Goal: Task Accomplishment & Management: Manage account settings

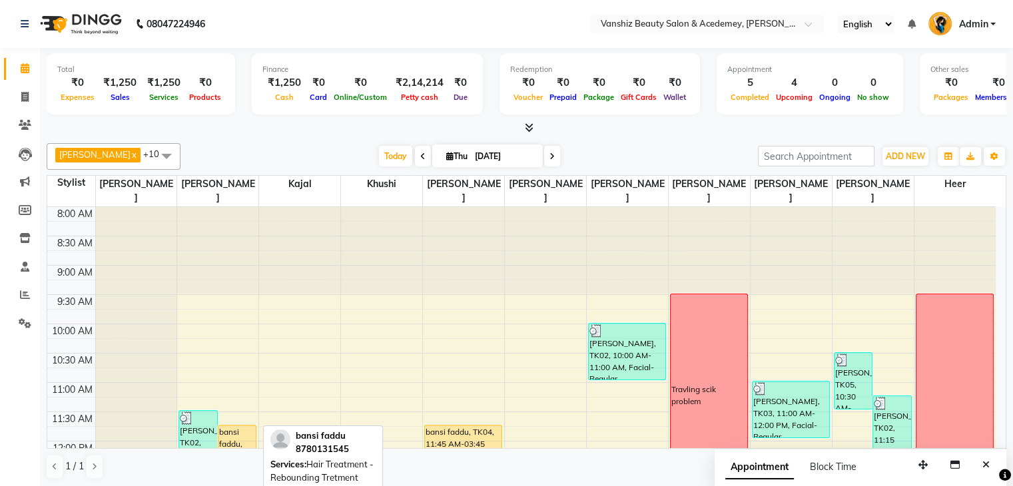
scroll to position [265, 0]
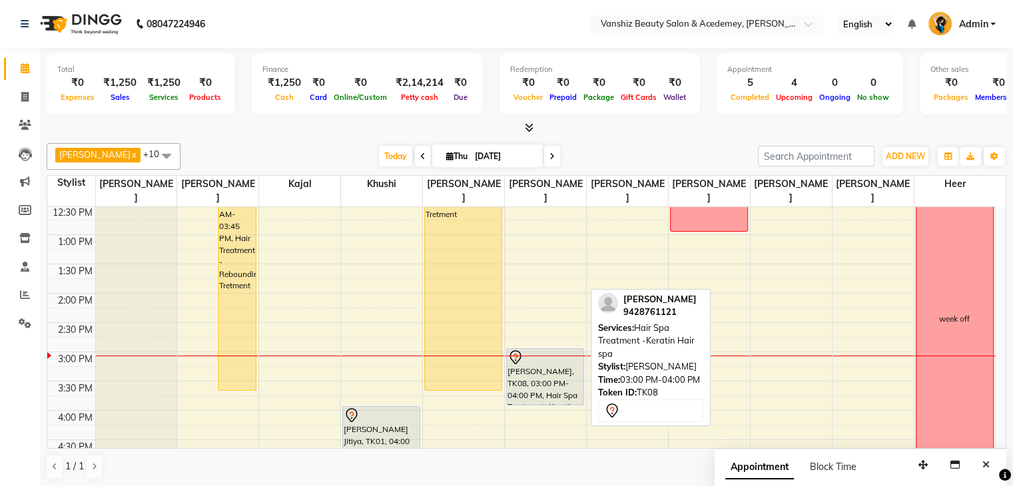
click at [548, 356] on div "[PERSON_NAME], TK08, 03:00 PM-04:00 PM, Hair Spa Treatment -Keratin Hair spa" at bounding box center [545, 377] width 77 height 56
select select "7"
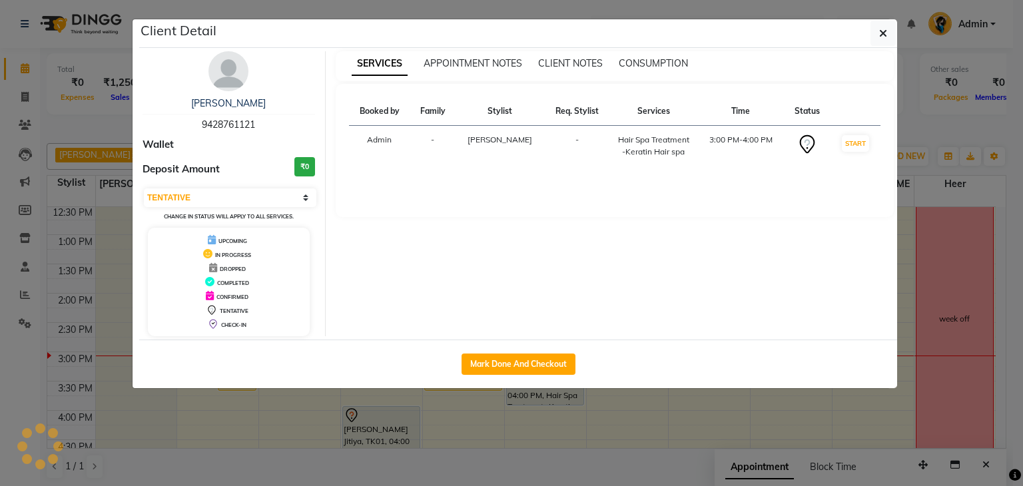
click at [548, 356] on button "Mark Done And Checkout" at bounding box center [519, 364] width 114 height 21
select select "service"
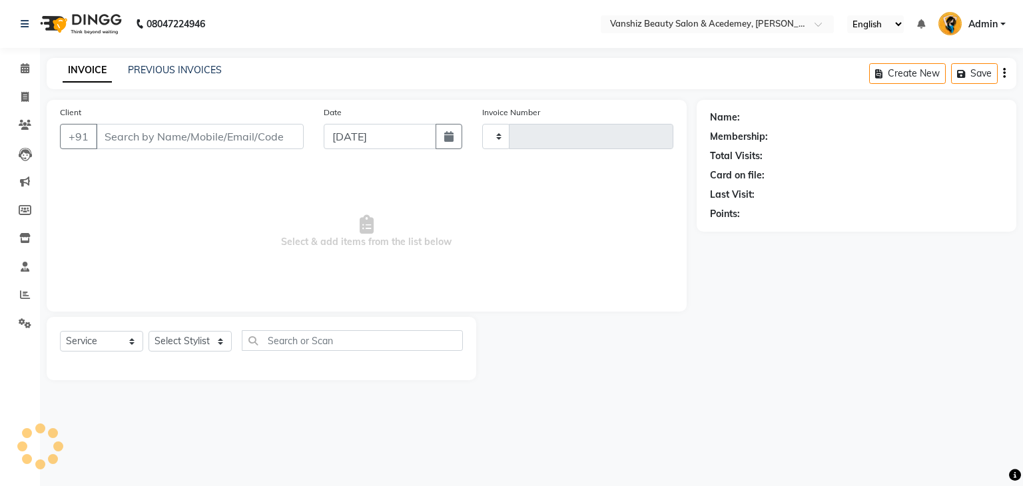
type input "1305"
select select "5403"
type input "9428761121"
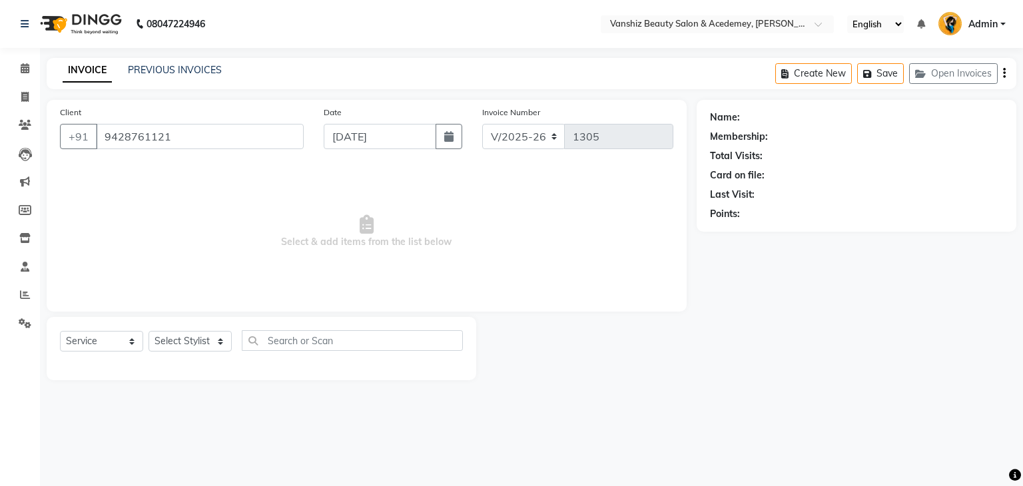
select select "87480"
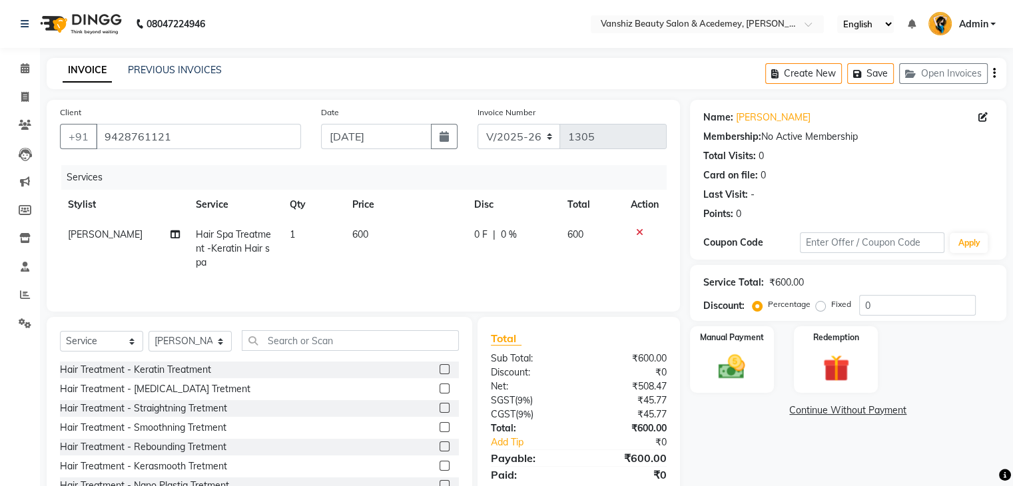
click at [548, 356] on div "Total Sub Total: ₹600.00 Discount: ₹0 Net: ₹508.47 SGST ( 9% ) ₹45.77 CGST ( 9%…" at bounding box center [581, 415] width 218 height 197
click at [21, 67] on icon at bounding box center [25, 68] width 9 height 10
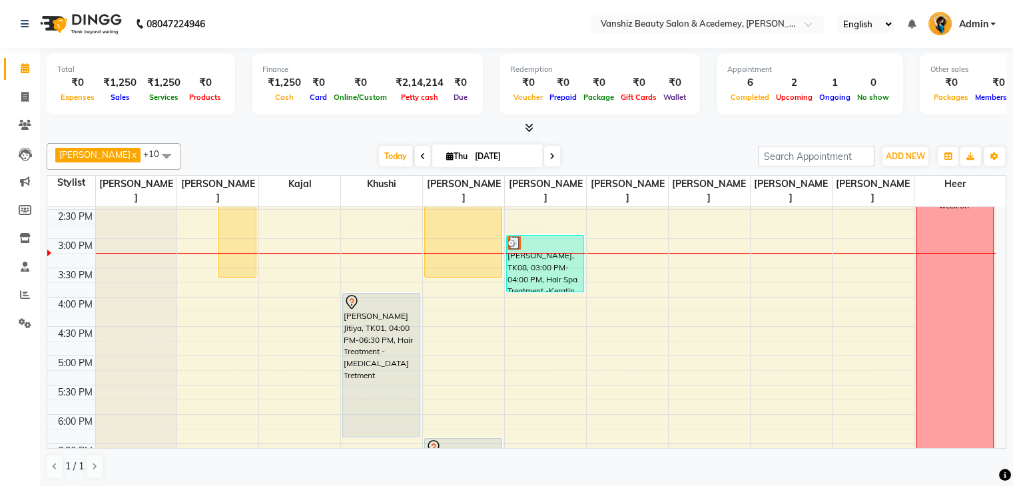
scroll to position [380, 0]
click at [21, 235] on icon at bounding box center [24, 238] width 11 height 10
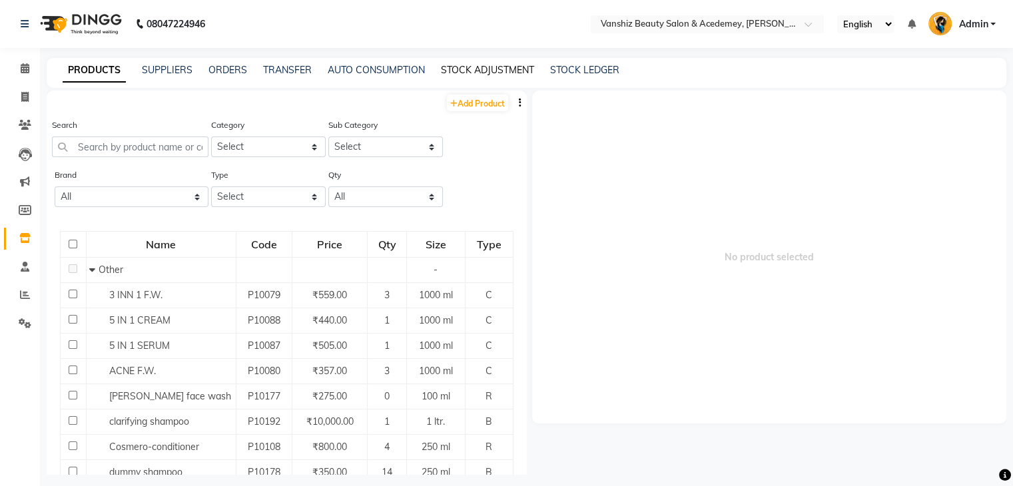
click at [471, 66] on link "STOCK ADJUSTMENT" at bounding box center [487, 70] width 93 height 12
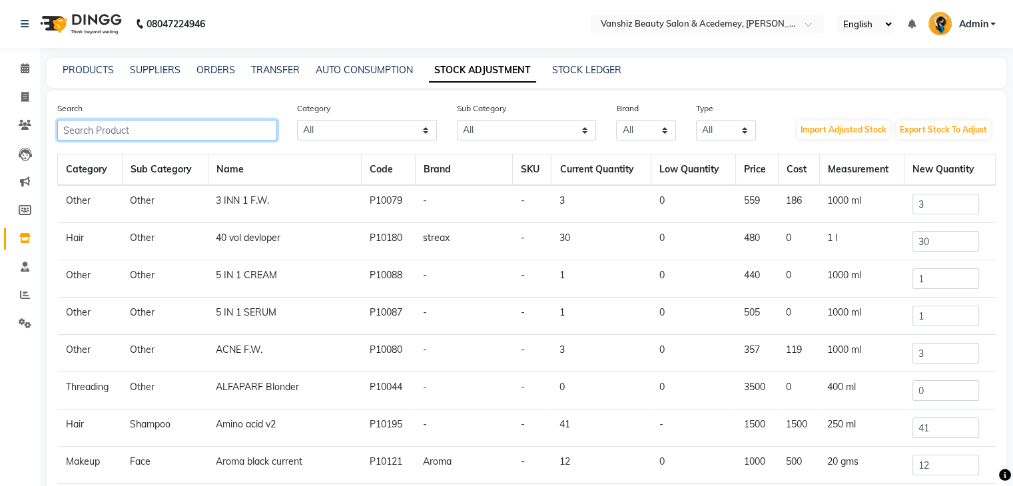
click at [253, 132] on input "text" at bounding box center [167, 130] width 220 height 21
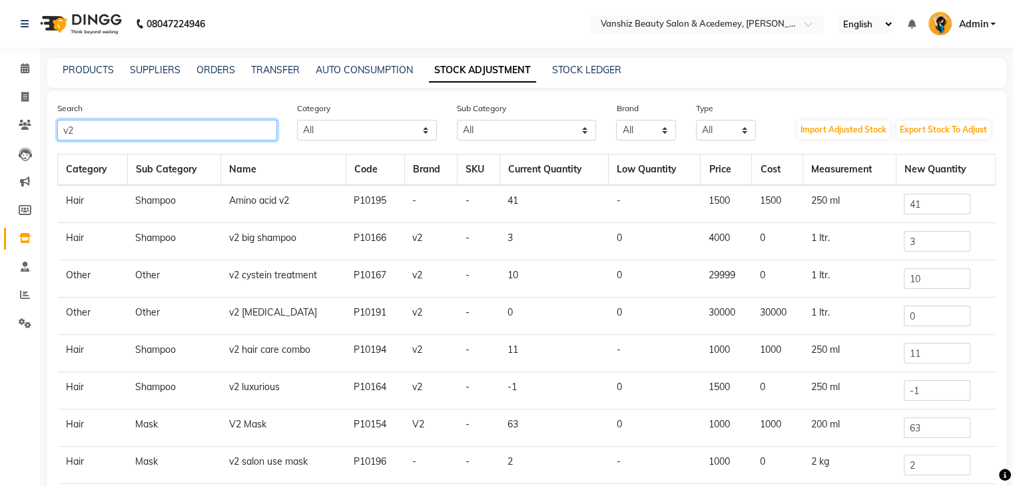
type input "v2"
click at [207, 231] on td "Shampoo" at bounding box center [174, 241] width 94 height 37
click at [939, 207] on input "41" at bounding box center [937, 204] width 67 height 21
type input "4"
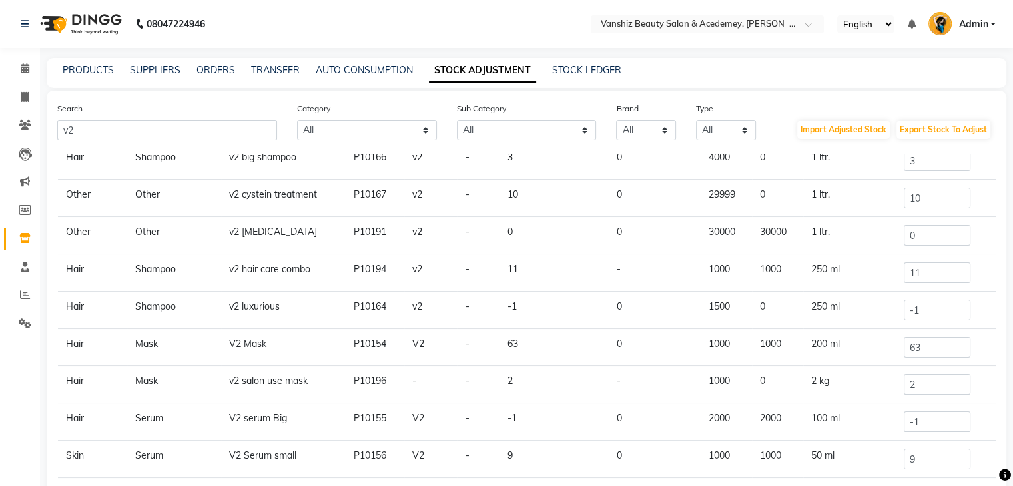
scroll to position [110, 0]
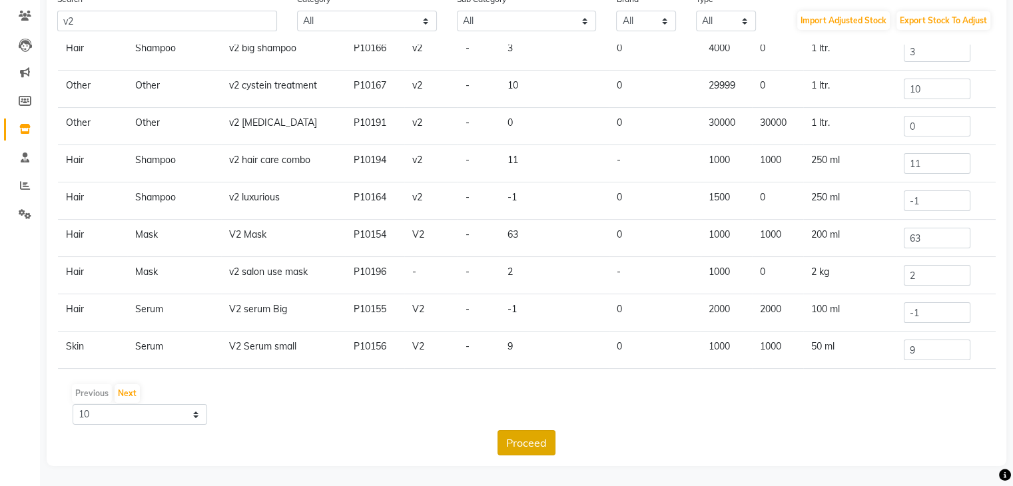
type input "0"
click at [510, 436] on button "Proceed" at bounding box center [527, 442] width 58 height 25
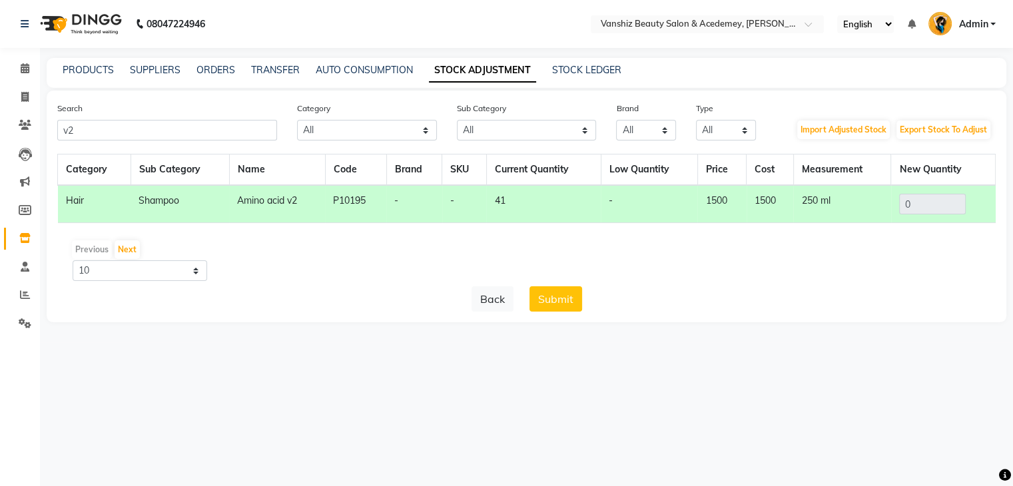
scroll to position [0, 0]
click at [575, 299] on button "Submit" at bounding box center [560, 299] width 53 height 25
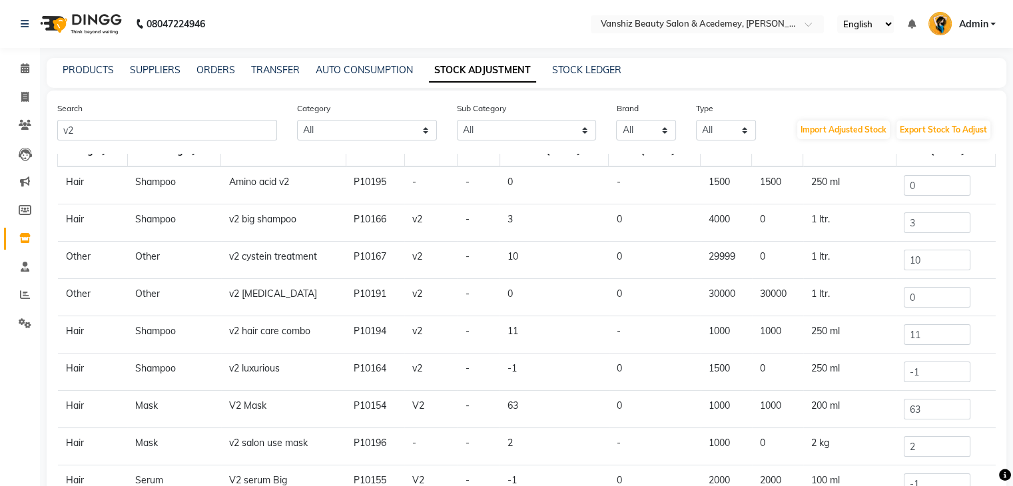
scroll to position [81, 0]
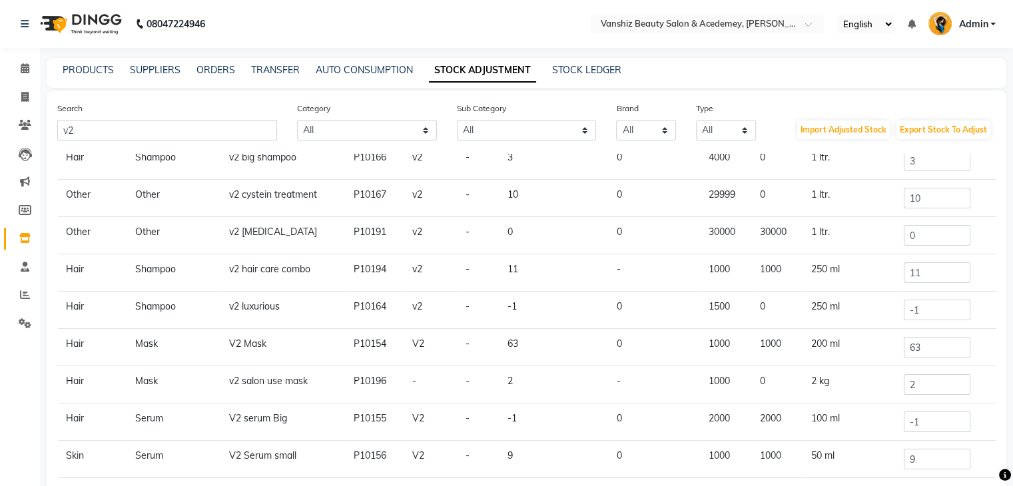
click at [919, 360] on td "63" at bounding box center [945, 347] width 99 height 37
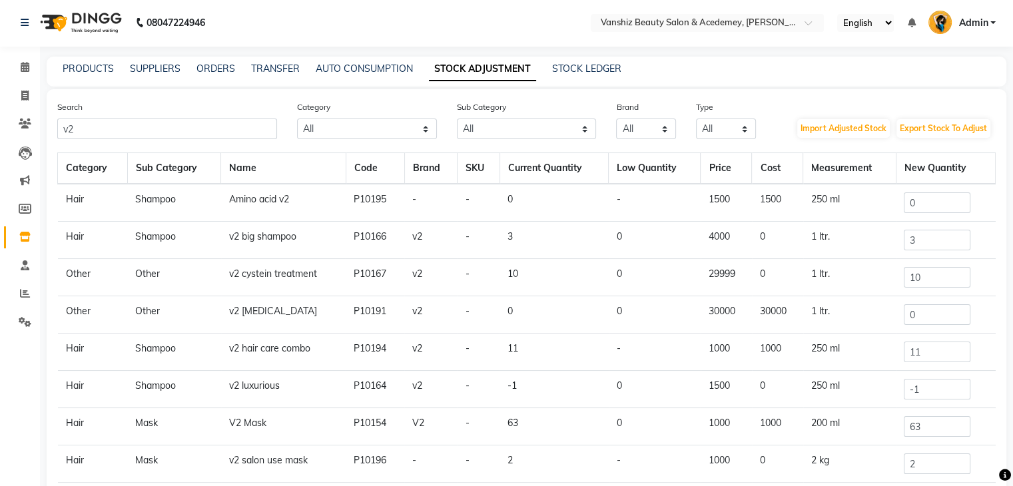
scroll to position [0, 0]
click at [925, 278] on input "10" at bounding box center [937, 279] width 67 height 21
type input "1"
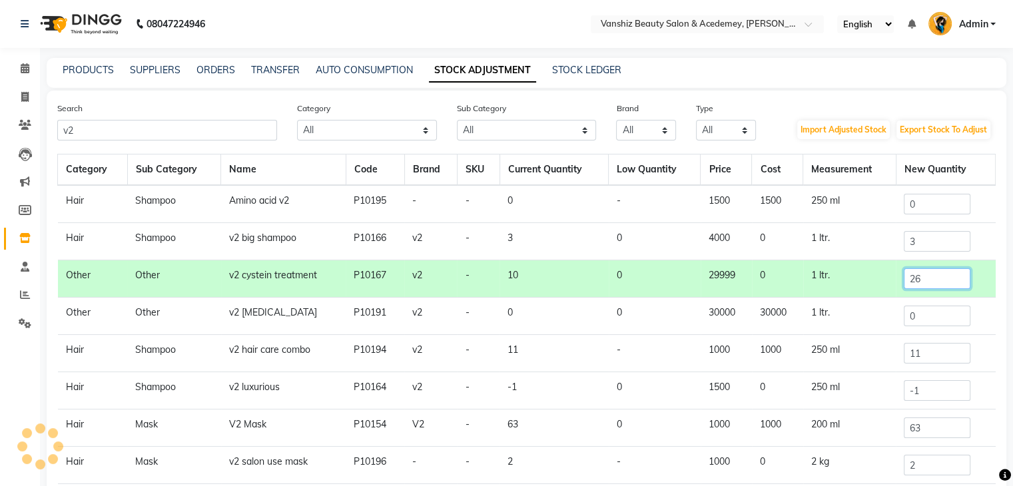
type input "26"
click at [934, 312] on input "0" at bounding box center [937, 316] width 67 height 21
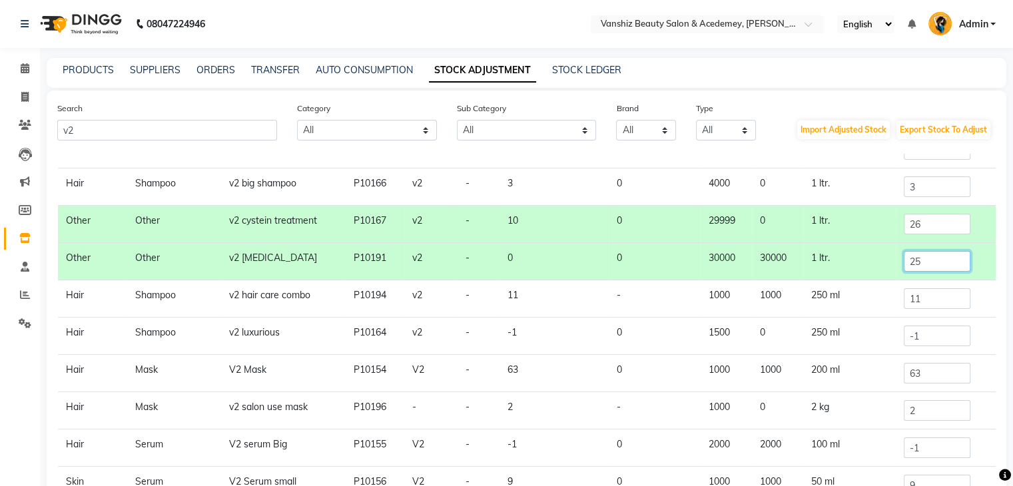
scroll to position [53, 0]
type input "25"
click at [919, 302] on input "11" at bounding box center [937, 300] width 67 height 21
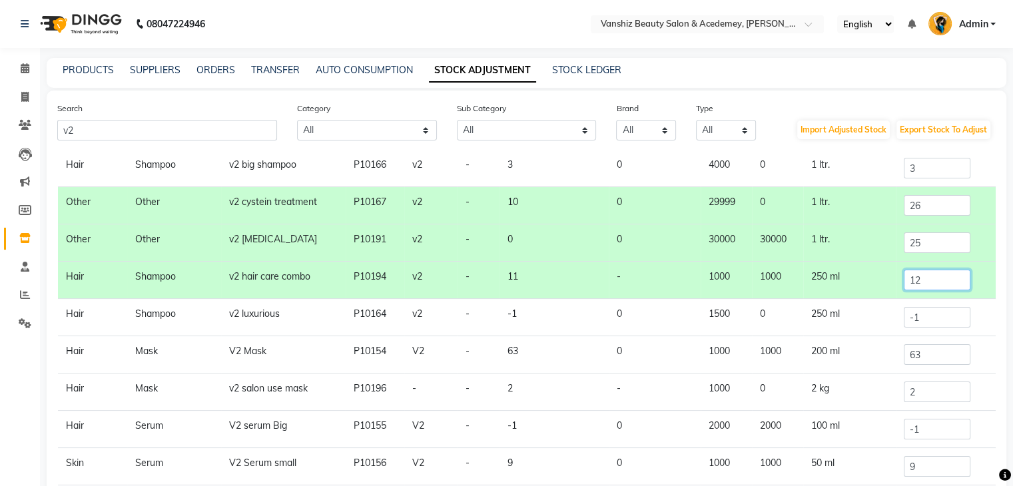
scroll to position [74, 0]
type input "12"
click at [928, 322] on input "-1" at bounding box center [937, 316] width 67 height 21
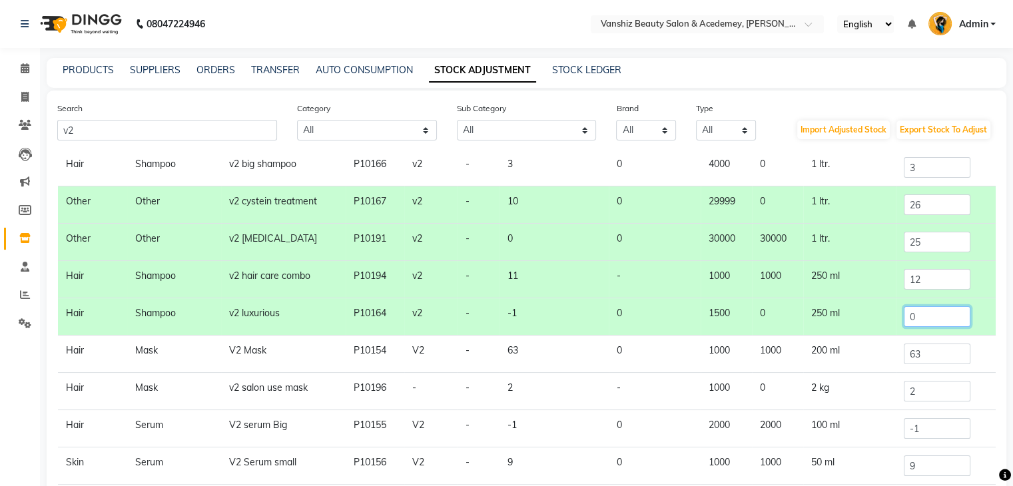
scroll to position [81, 0]
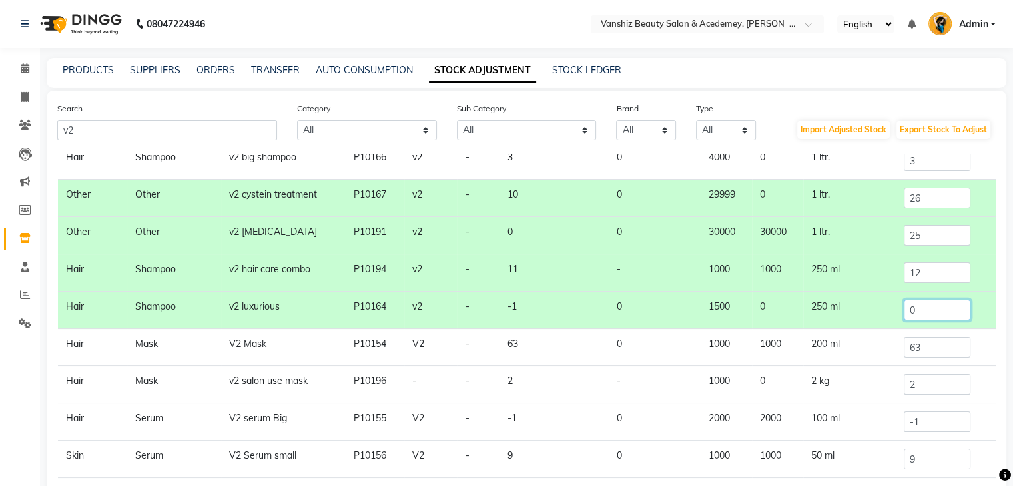
type input "0"
click at [939, 346] on input "63" at bounding box center [937, 347] width 67 height 21
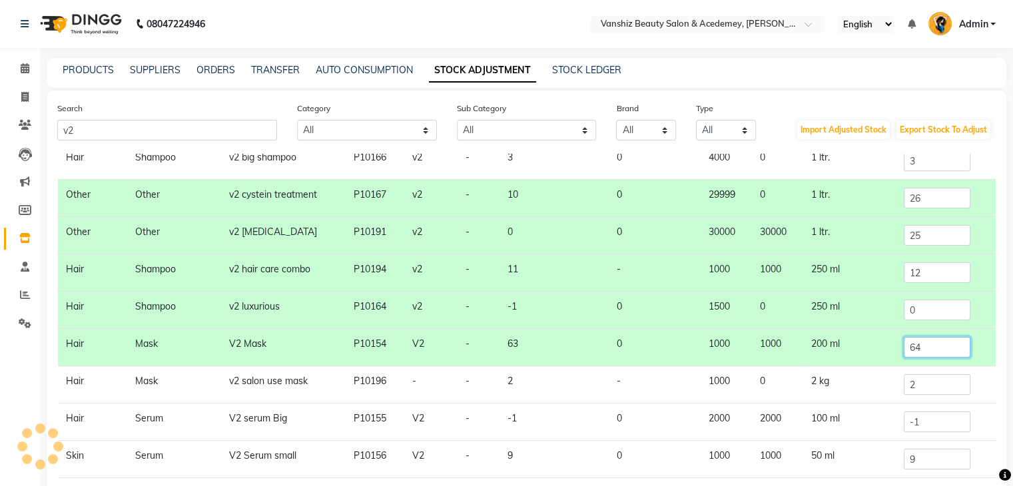
type input "64"
click at [918, 386] on input "2" at bounding box center [937, 384] width 67 height 21
click at [916, 418] on input "-1" at bounding box center [937, 422] width 67 height 21
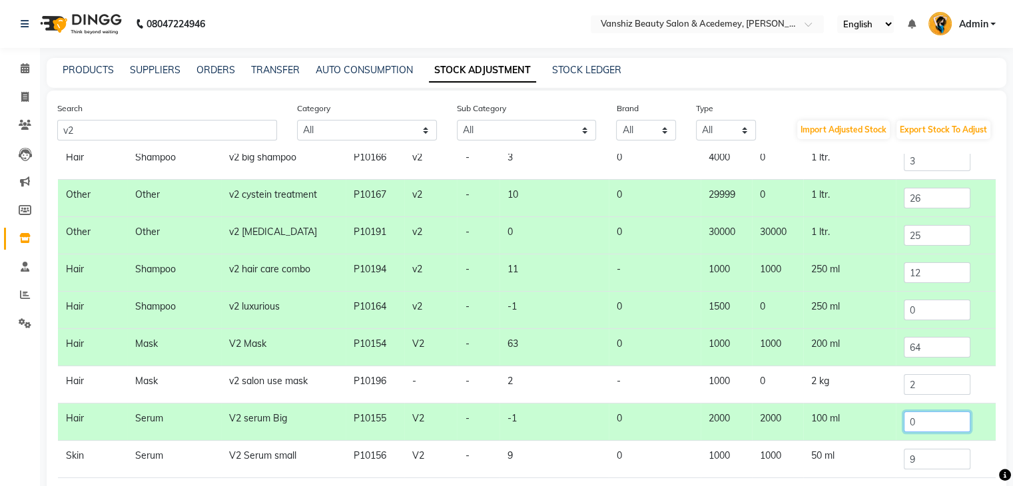
scroll to position [101, 0]
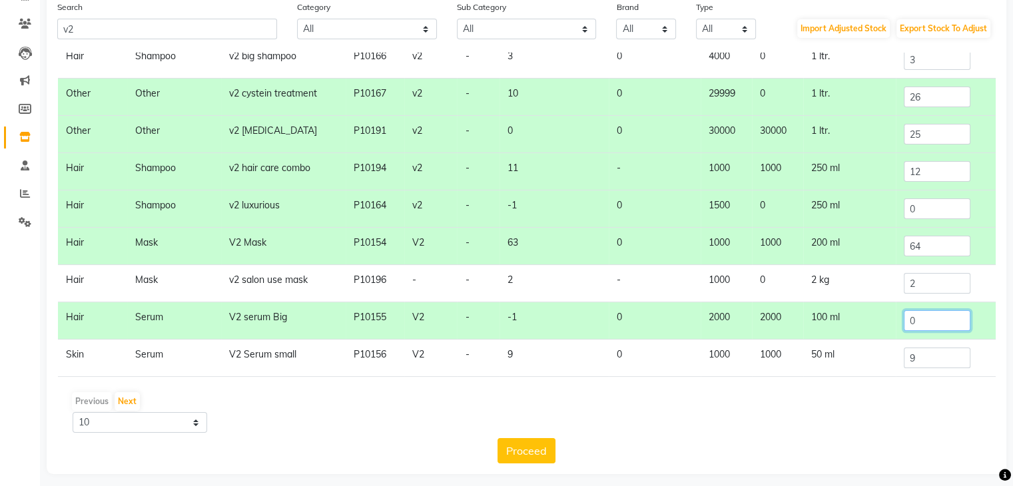
type input "0"
click at [941, 354] on input "9" at bounding box center [937, 358] width 67 height 21
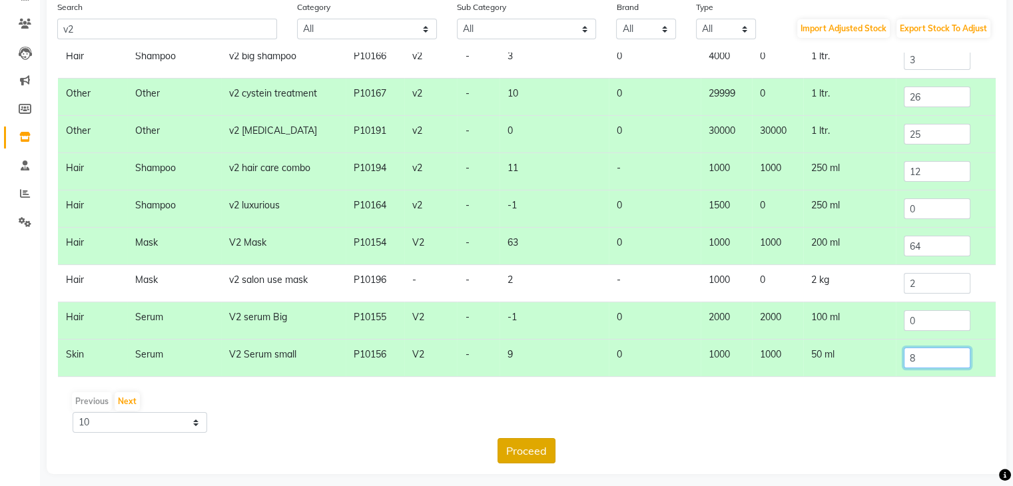
type input "8"
click at [530, 448] on button "Proceed" at bounding box center [527, 450] width 58 height 25
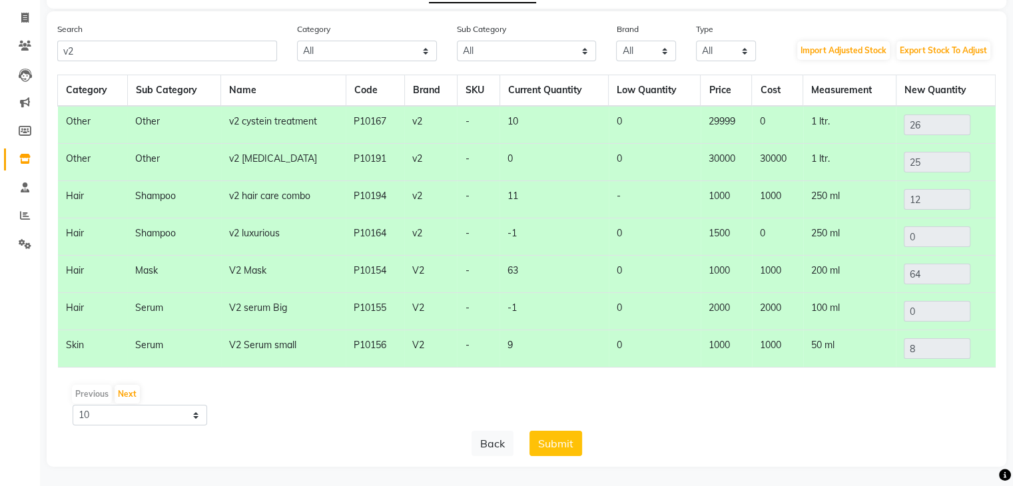
click at [530, 448] on button "Submit" at bounding box center [556, 443] width 53 height 25
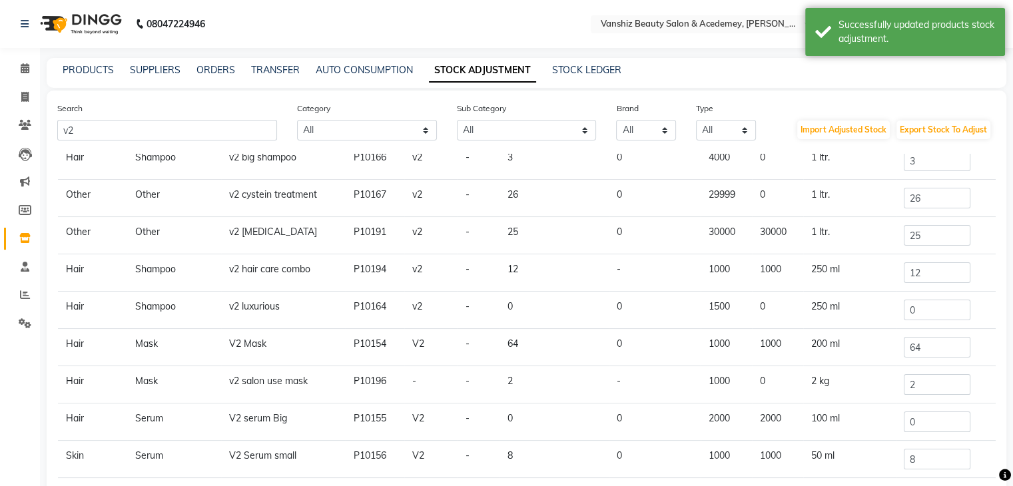
scroll to position [0, 0]
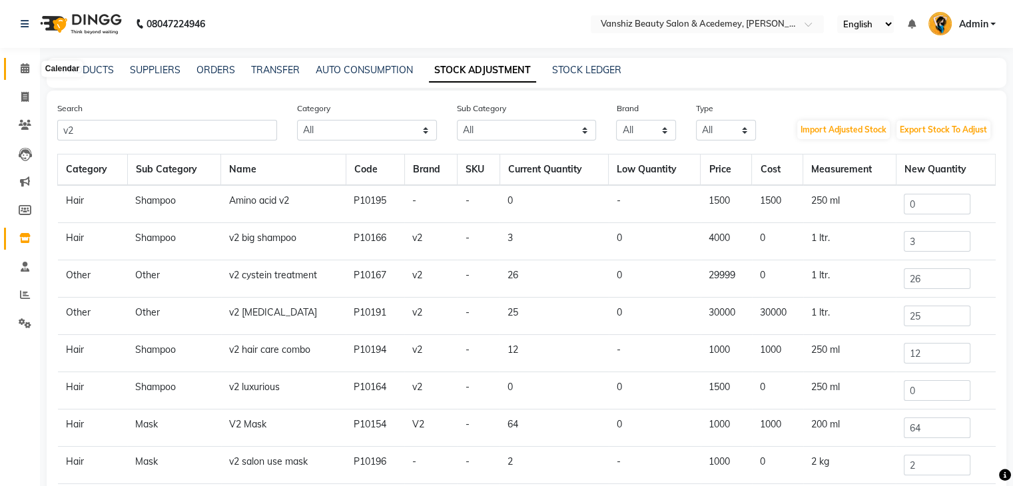
click at [29, 70] on icon at bounding box center [25, 68] width 9 height 10
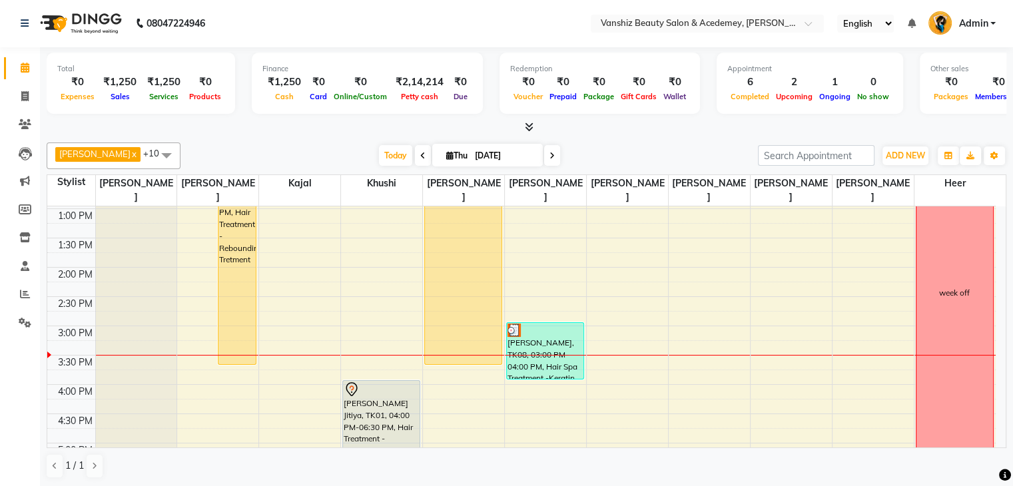
scroll to position [293, 0]
click at [432, 148] on span "[DATE]" at bounding box center [487, 155] width 111 height 23
click at [446, 151] on icon at bounding box center [449, 155] width 7 height 9
select select "9"
select select "2025"
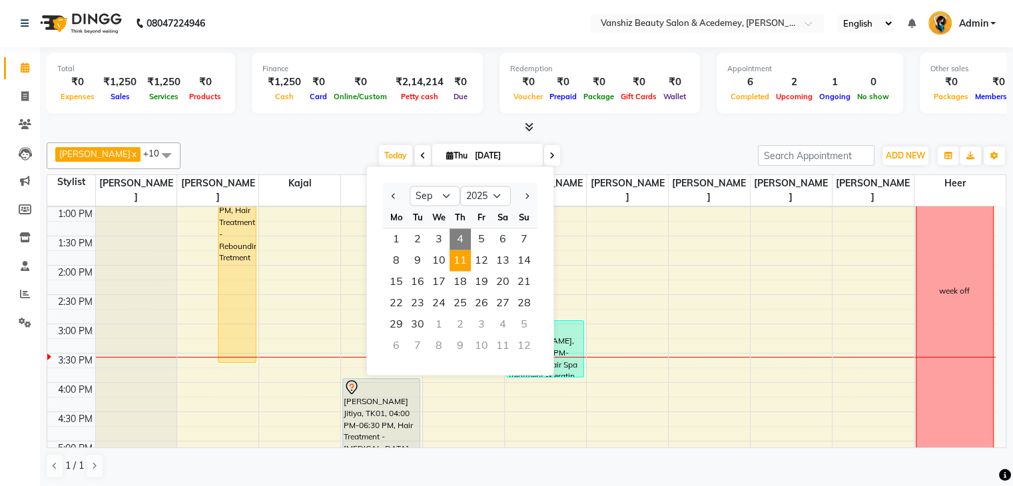
click at [464, 262] on span "11" at bounding box center [460, 260] width 21 height 21
type input "[DATE]"
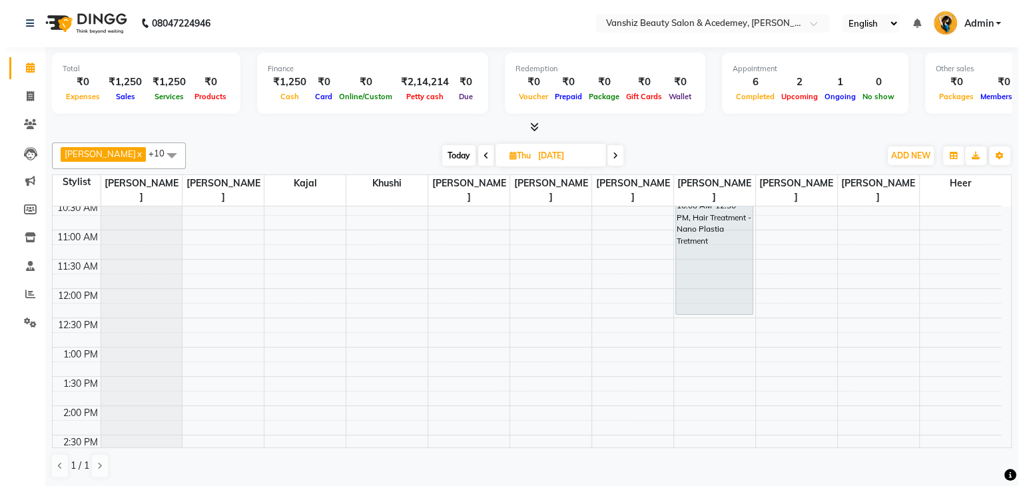
scroll to position [152, 0]
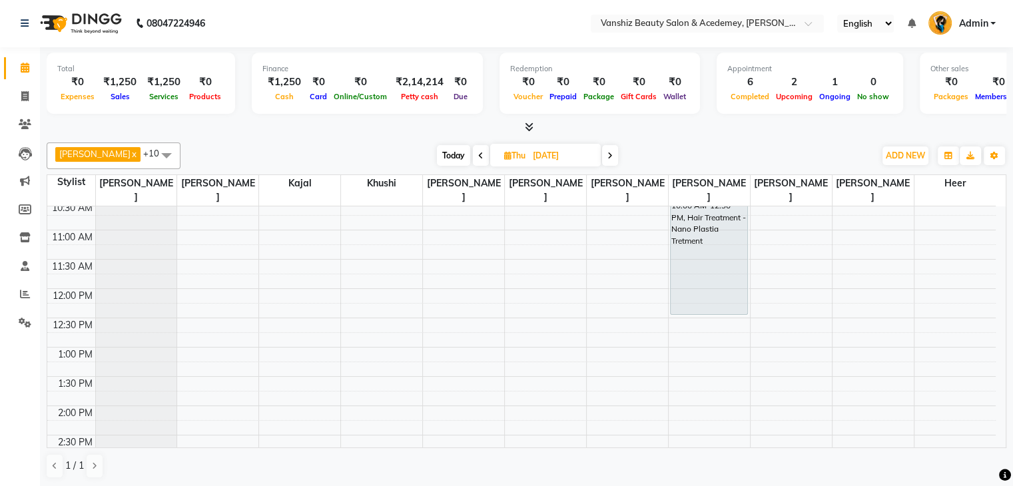
click at [240, 331] on div "8:00 AM 8:30 AM 9:00 AM 9:30 AM 10:00 AM 10:30 AM 11:00 AM 11:30 AM 12:00 PM 12…" at bounding box center [521, 436] width 949 height 762
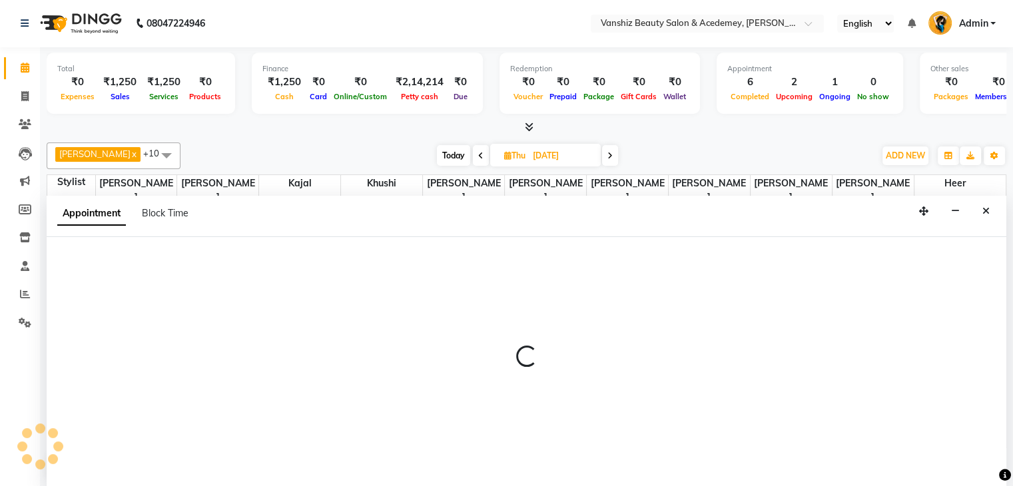
select select "86122"
select select "780"
select select "tentative"
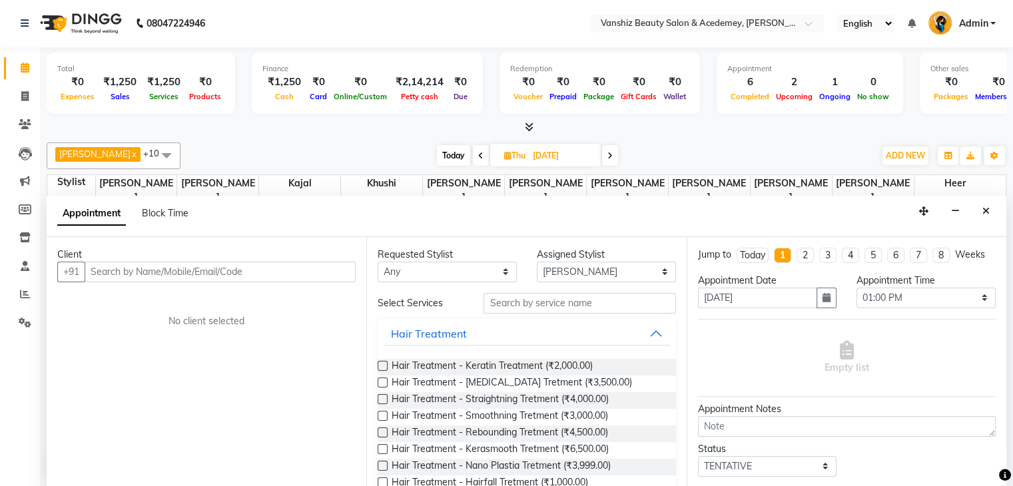
click at [326, 273] on input "text" at bounding box center [220, 272] width 271 height 21
type input "9099089997"
click at [326, 273] on span "Add Client" at bounding box center [328, 272] width 45 height 12
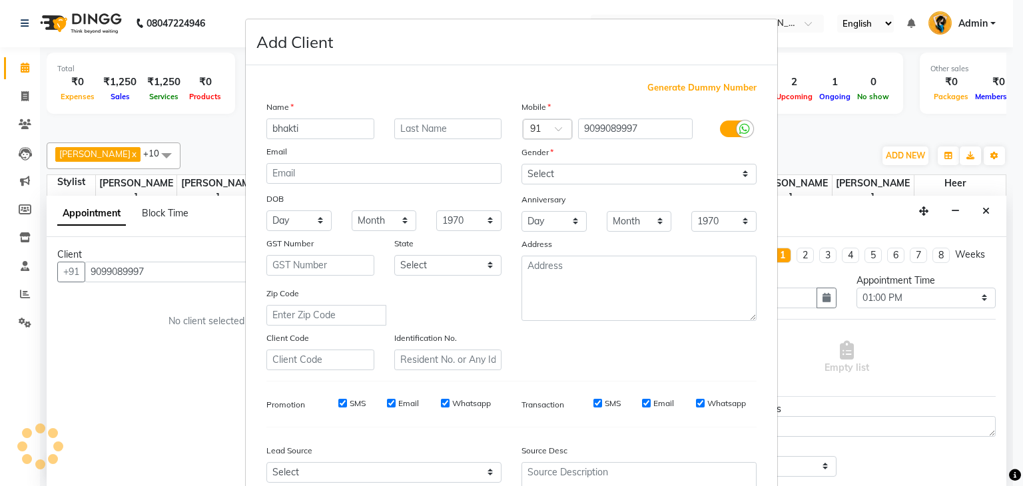
type input "bhakti"
click at [450, 129] on input "text" at bounding box center [448, 129] width 108 height 21
type input "[PERSON_NAME]"
click at [558, 189] on div "Mobile Country Code × 91 9099089997 Gender Select [DEMOGRAPHIC_DATA] [DEMOGRAPH…" at bounding box center [639, 235] width 255 height 271
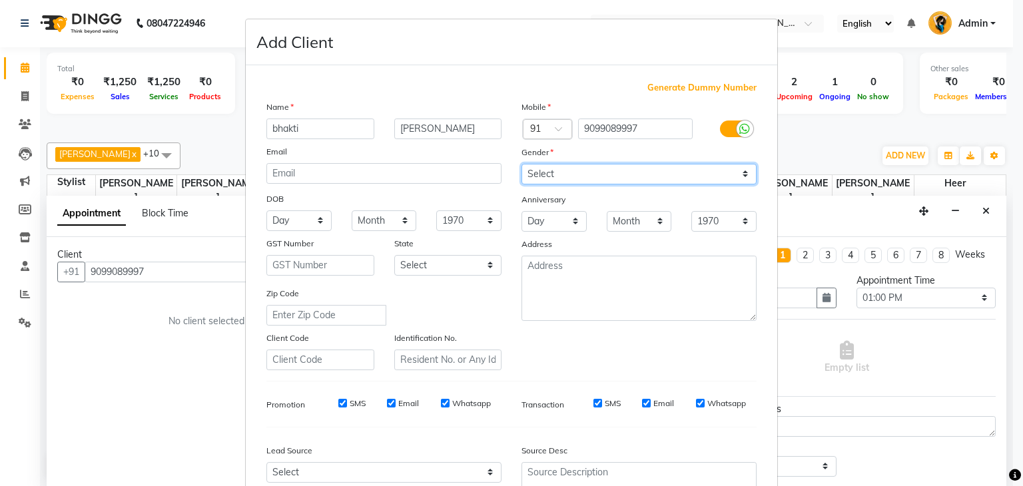
click at [558, 179] on select "Select [DEMOGRAPHIC_DATA] [DEMOGRAPHIC_DATA] Other Prefer Not To Say" at bounding box center [639, 174] width 235 height 21
select select "[DEMOGRAPHIC_DATA]"
click at [522, 165] on select "Select [DEMOGRAPHIC_DATA] [DEMOGRAPHIC_DATA] Other Prefer Not To Say" at bounding box center [639, 174] width 235 height 21
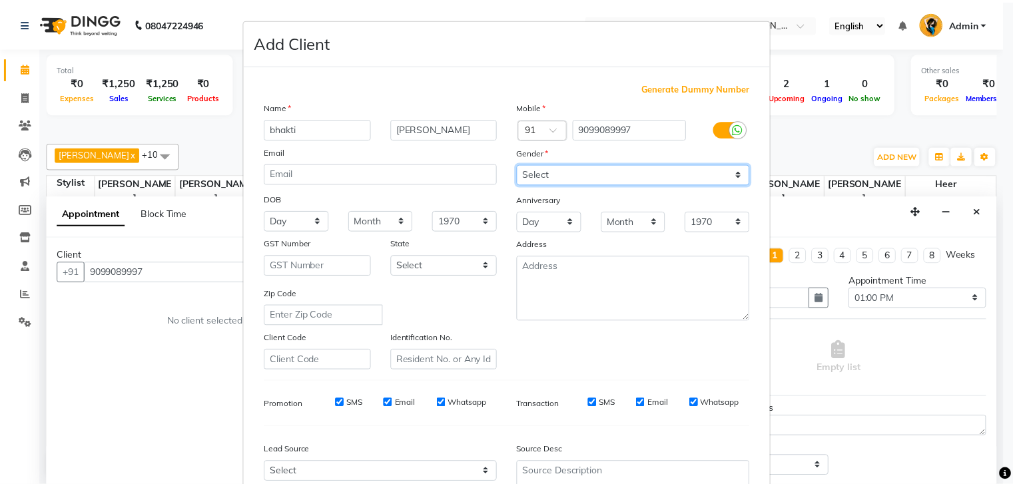
scroll to position [135, 0]
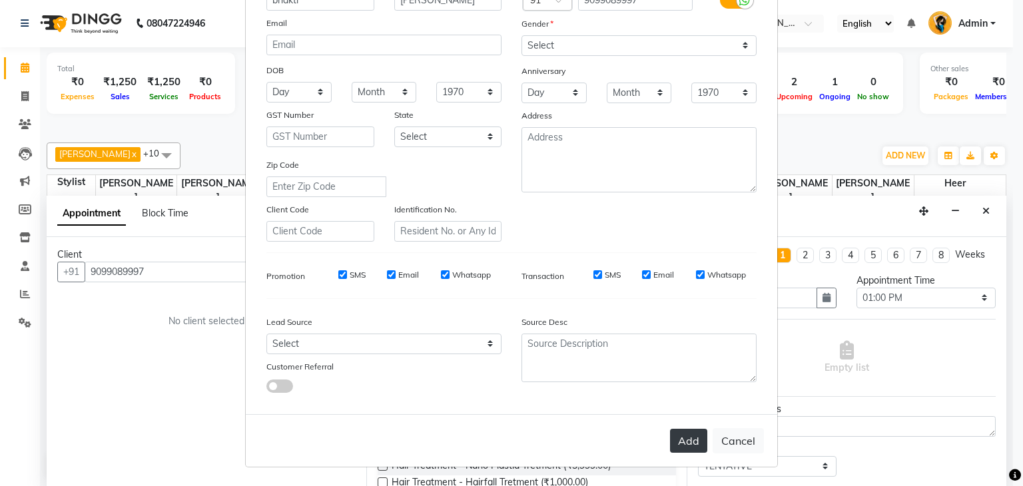
click at [680, 442] on button "Add" at bounding box center [688, 441] width 37 height 24
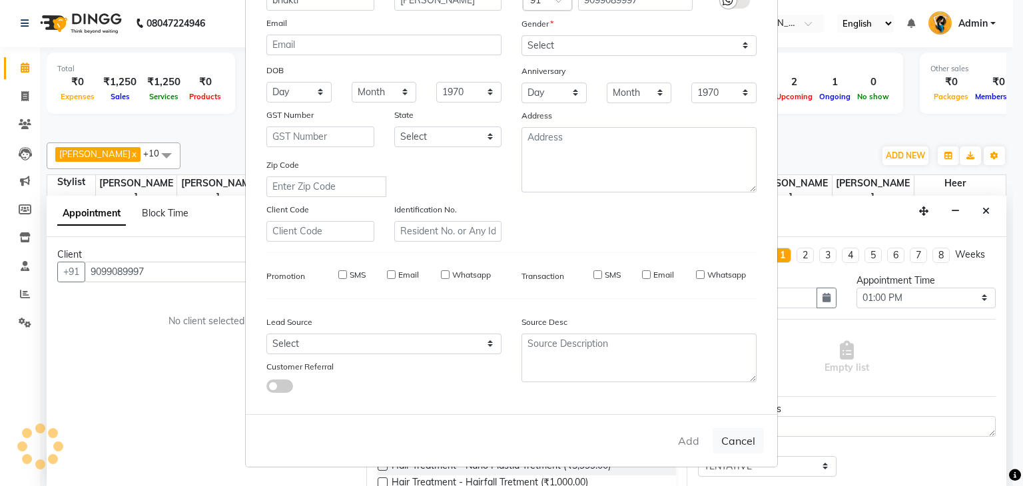
select select
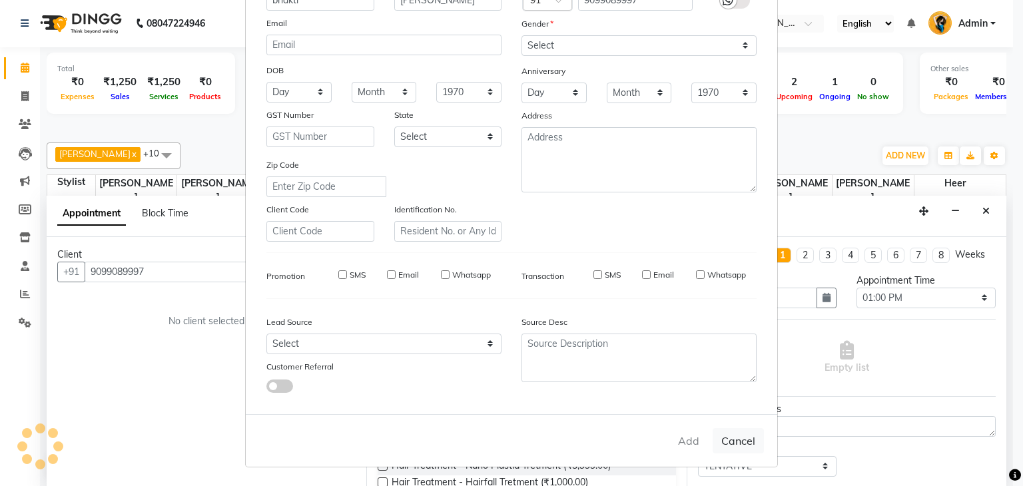
select select
checkbox input "false"
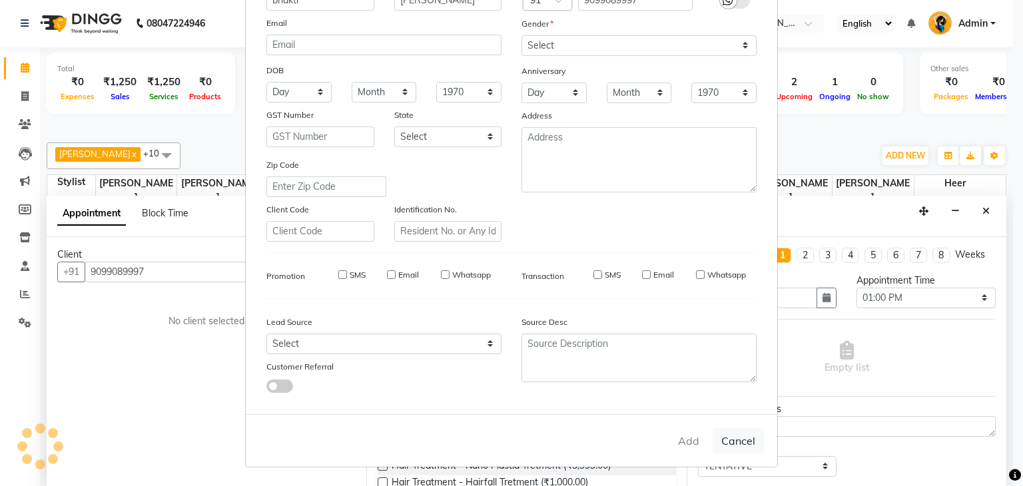
checkbox input "false"
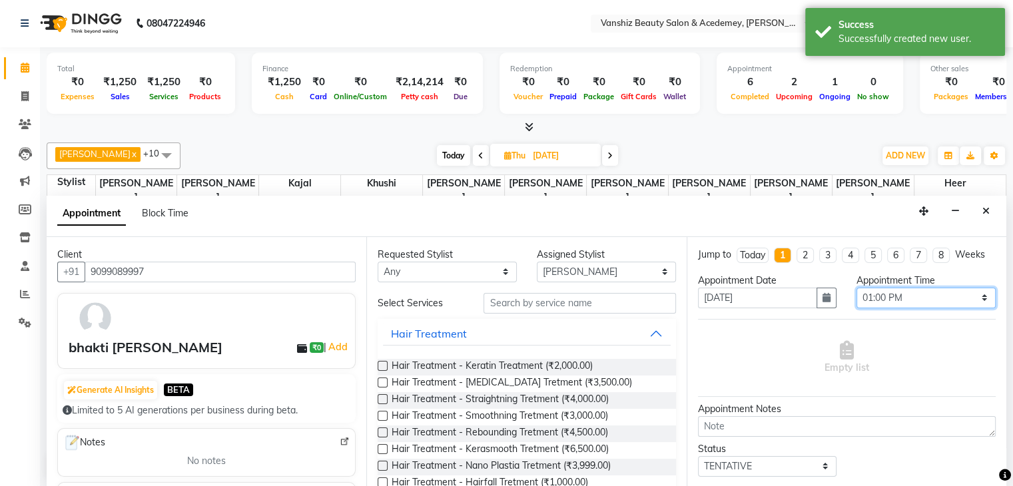
click at [876, 297] on select "Select 09:00 AM 09:15 AM 09:30 AM 09:45 AM 10:00 AM 10:15 AM 10:30 AM 10:45 AM …" at bounding box center [926, 298] width 139 height 21
select select "840"
click at [857, 288] on select "Select 09:00 AM 09:15 AM 09:30 AM 09:45 AM 10:00 AM 10:15 AM 10:30 AM 10:45 AM …" at bounding box center [926, 298] width 139 height 21
click at [382, 363] on label at bounding box center [383, 366] width 10 height 10
click at [382, 363] on input "checkbox" at bounding box center [382, 367] width 9 height 9
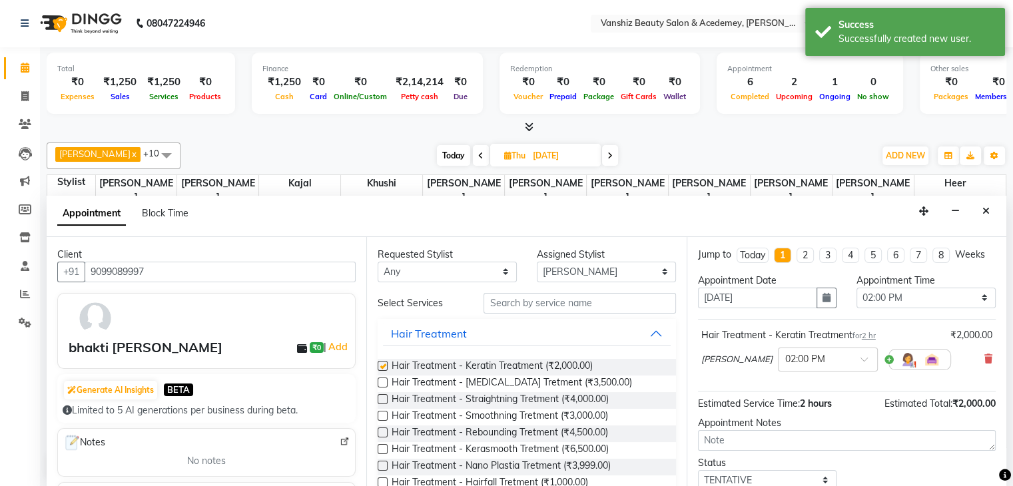
checkbox input "false"
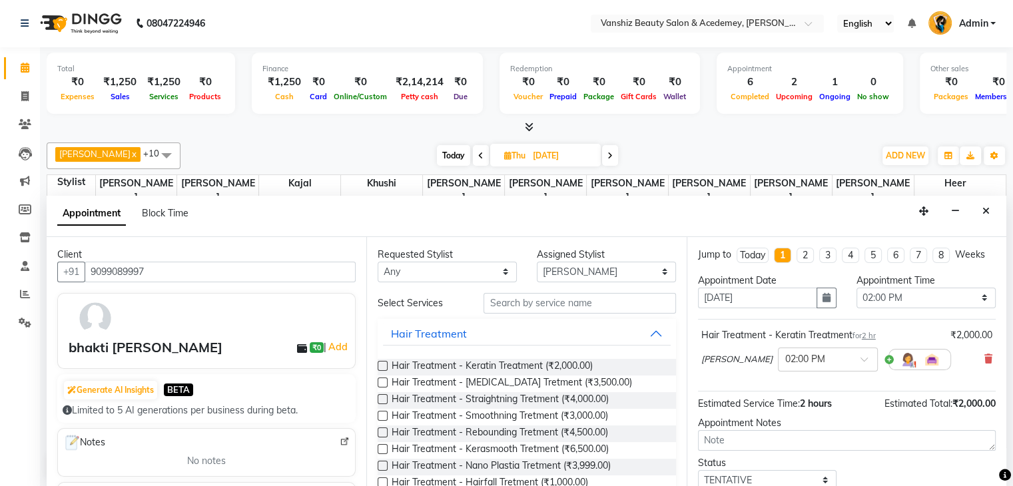
scroll to position [87, 0]
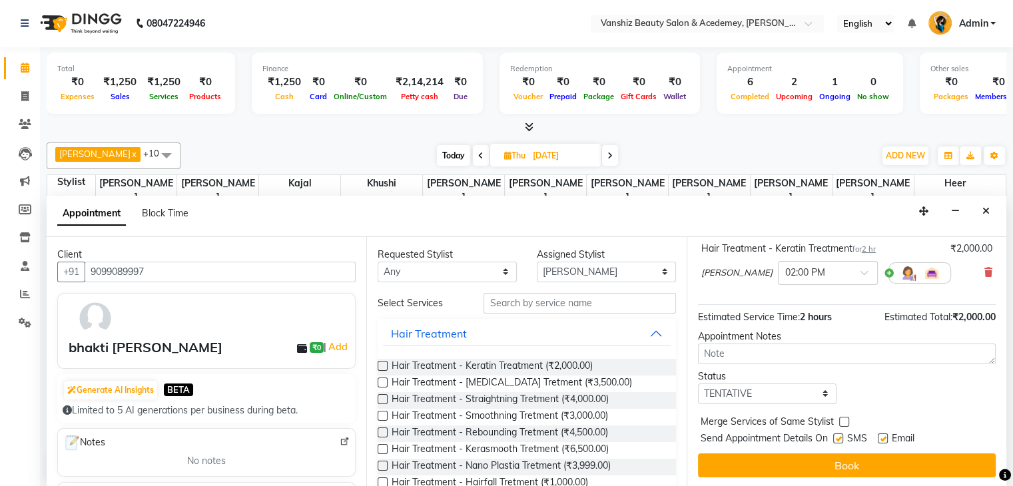
click at [885, 436] on label at bounding box center [883, 439] width 10 height 10
click at [885, 436] on input "checkbox" at bounding box center [882, 440] width 9 height 9
checkbox input "false"
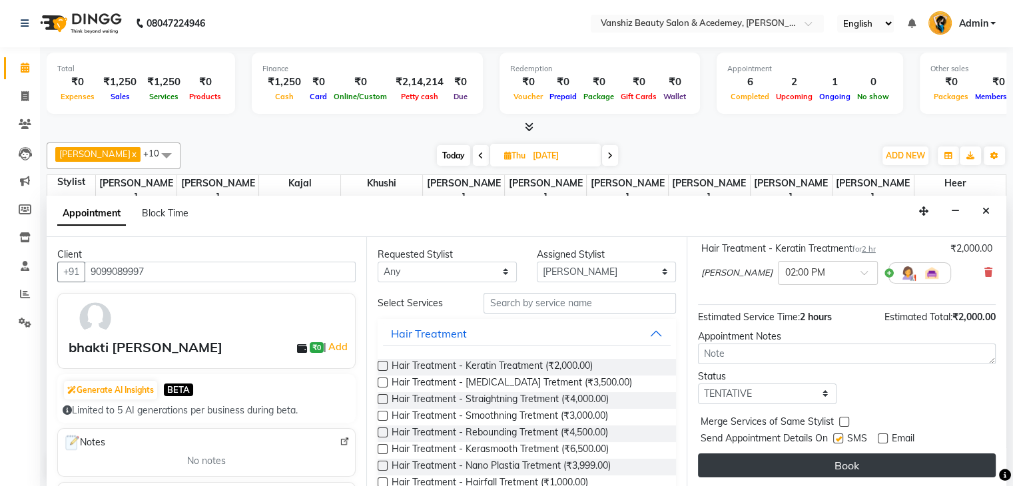
click at [888, 468] on button "Book" at bounding box center [847, 466] width 298 height 24
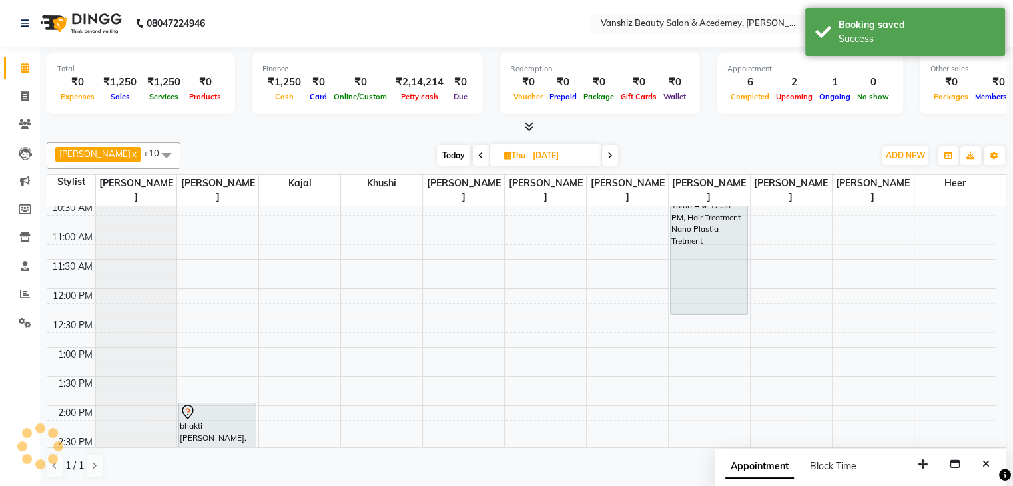
scroll to position [0, 0]
click at [437, 152] on span "Today" at bounding box center [453, 156] width 33 height 21
type input "[DATE]"
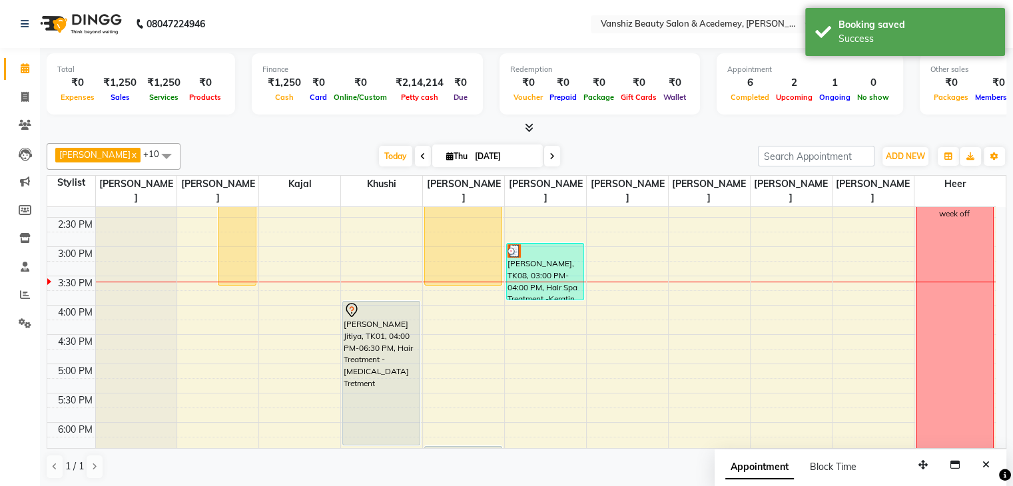
scroll to position [370, 0]
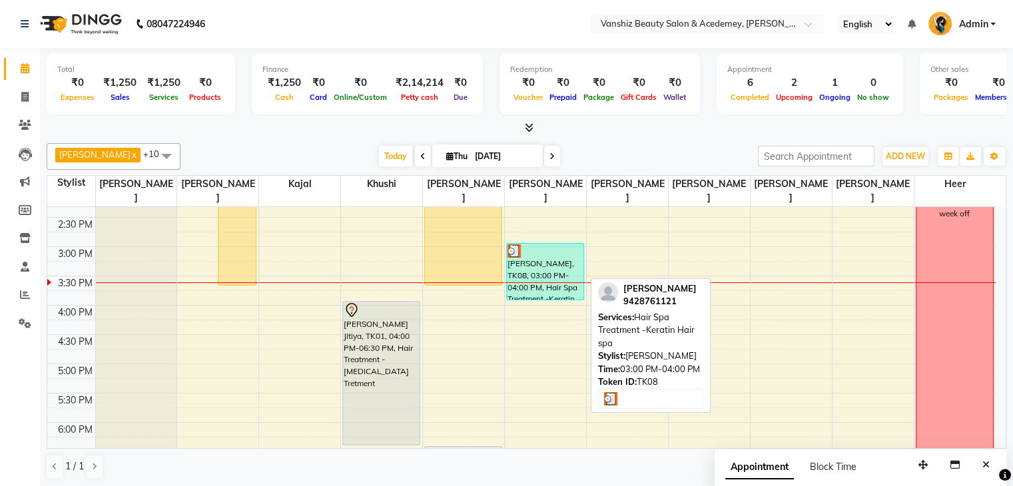
click at [546, 259] on div "[PERSON_NAME], TK08, 03:00 PM-04:00 PM, Hair Spa Treatment -Keratin Hair spa" at bounding box center [545, 272] width 77 height 56
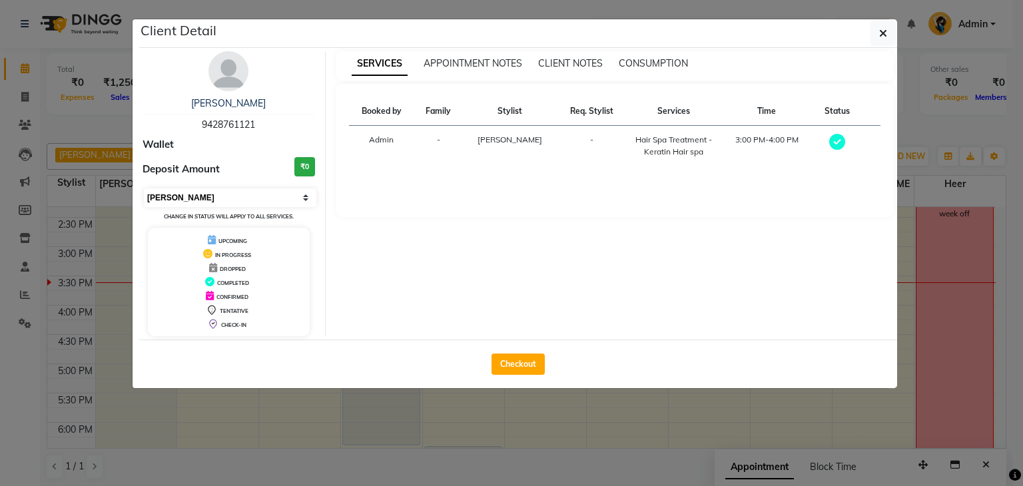
click at [203, 198] on select "Select MARK DONE UPCOMING" at bounding box center [230, 198] width 173 height 19
select select "5"
click at [144, 189] on select "Select MARK DONE UPCOMING" at bounding box center [230, 198] width 173 height 19
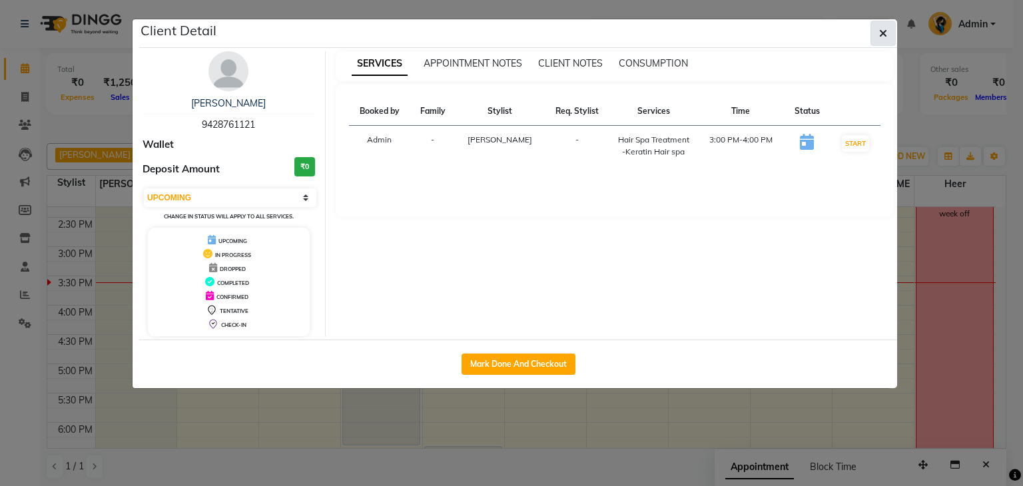
click at [880, 31] on icon "button" at bounding box center [884, 33] width 8 height 11
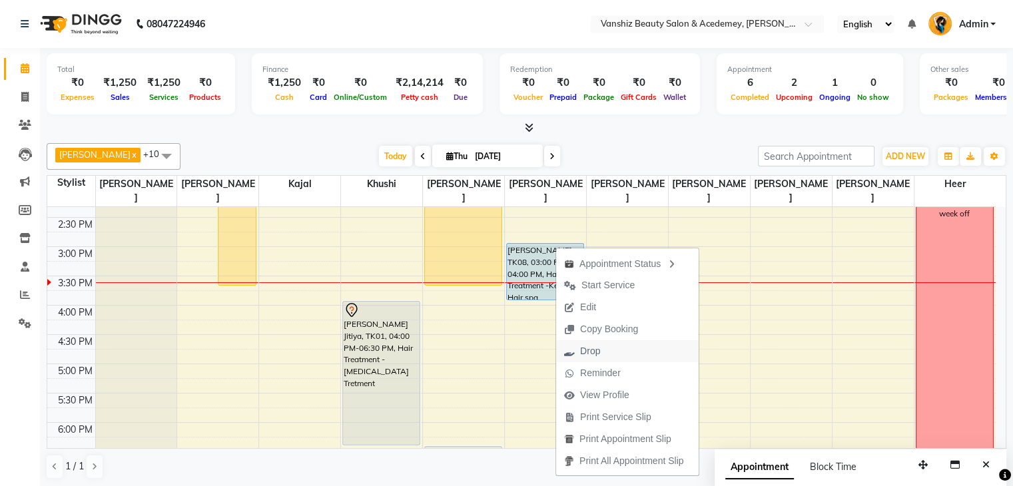
click at [593, 350] on span "Drop" at bounding box center [590, 351] width 20 height 14
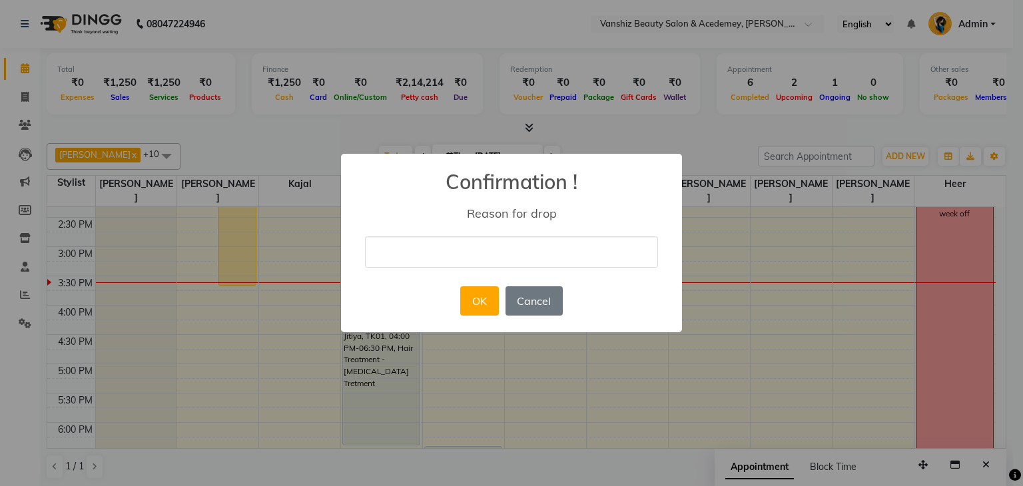
click at [562, 261] on input "text" at bounding box center [511, 252] width 293 height 31
type input "[DATE] not possible"
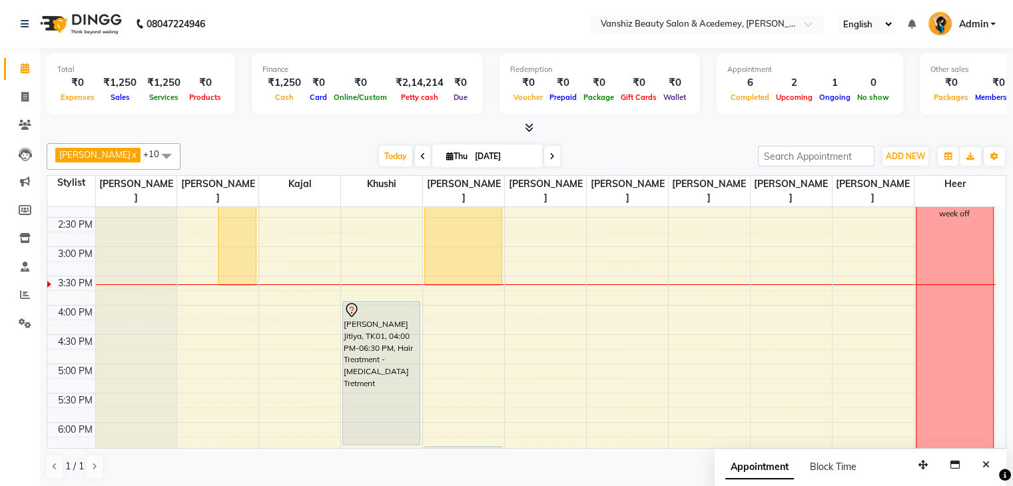
click at [446, 155] on icon at bounding box center [449, 156] width 7 height 9
select select "9"
select select "2025"
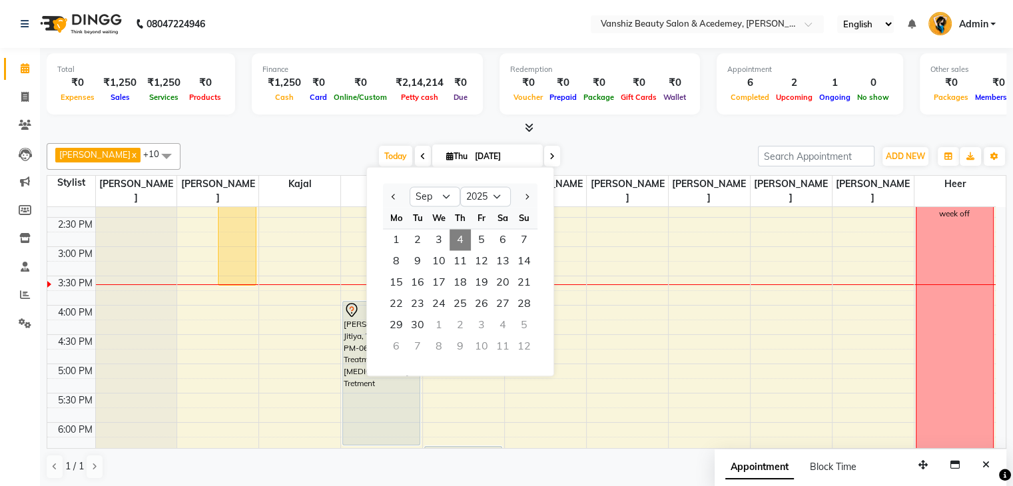
click at [394, 118] on div "Total ₹0 Expenses ₹1,250 Sales ₹1,250 Services ₹0 Products Finance ₹1,250 Cash …" at bounding box center [527, 91] width 960 height 87
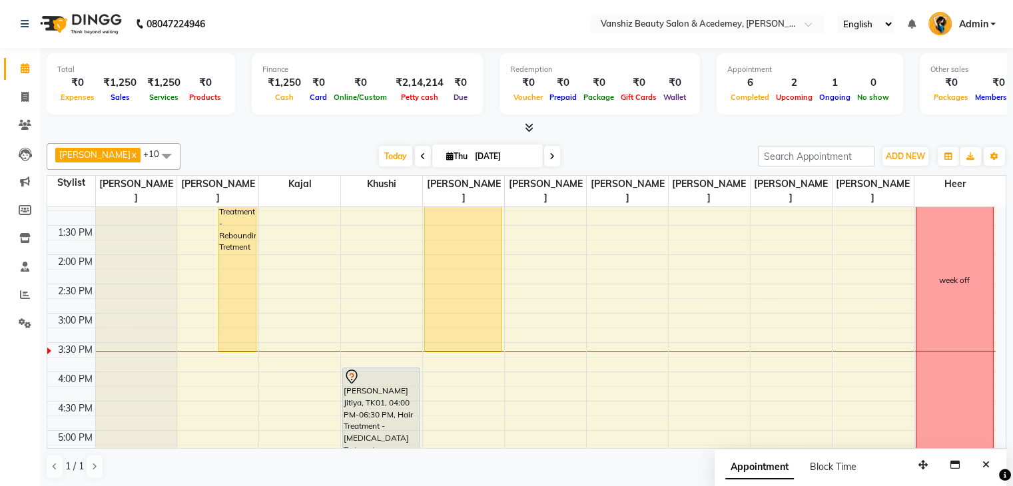
scroll to position [303, 0]
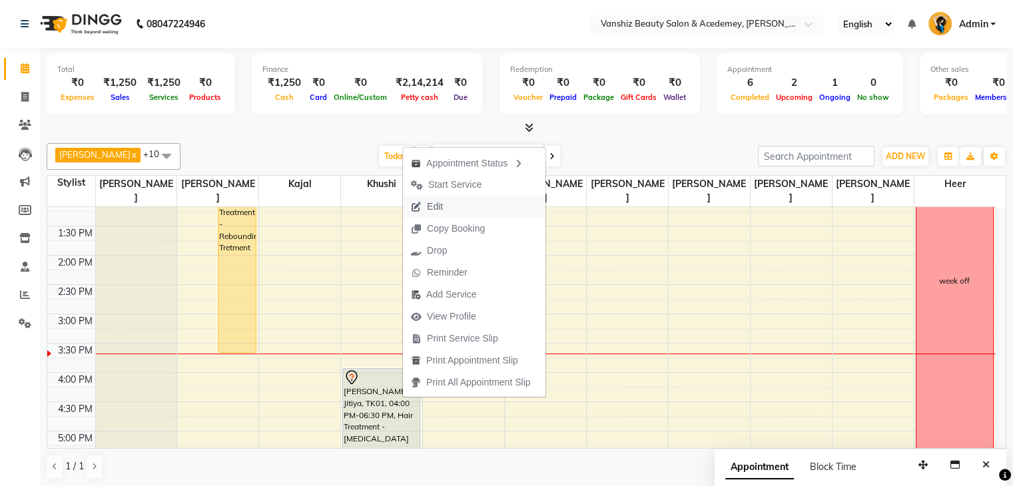
click at [435, 196] on span "Edit" at bounding box center [427, 207] width 48 height 22
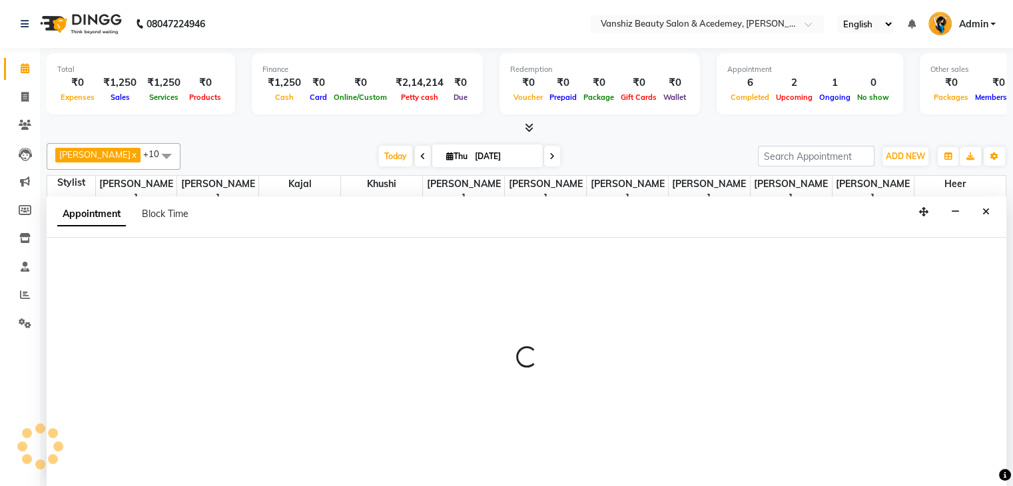
scroll to position [1, 0]
select select "tentative"
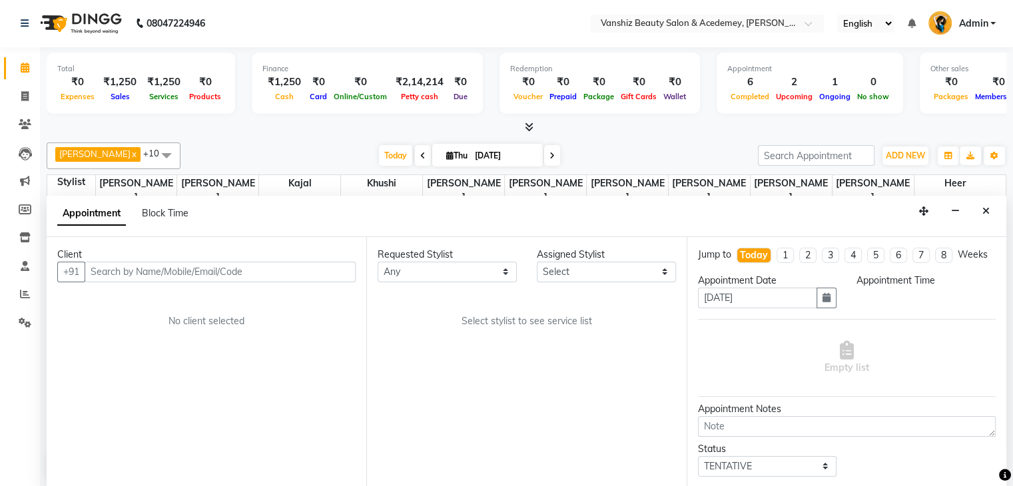
scroll to position [0, 0]
select select "960"
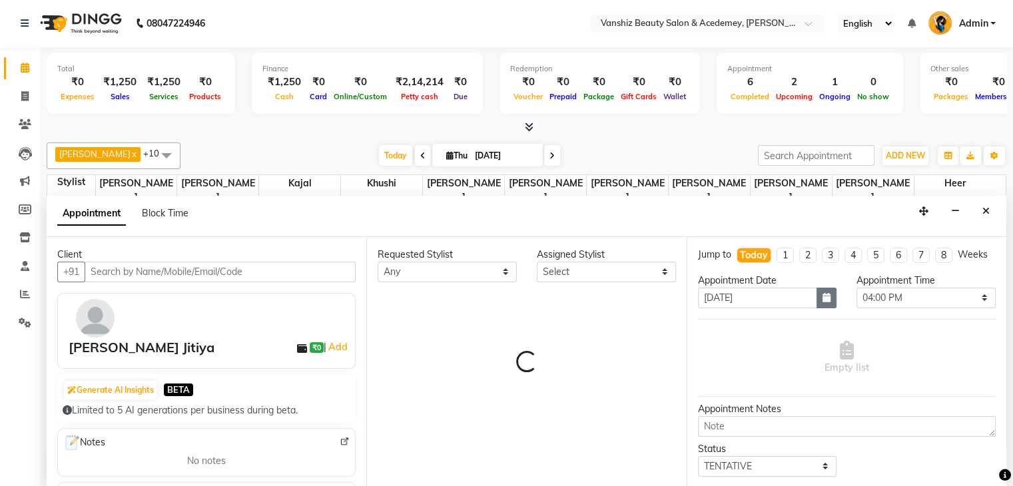
select select "78799"
select select "2468"
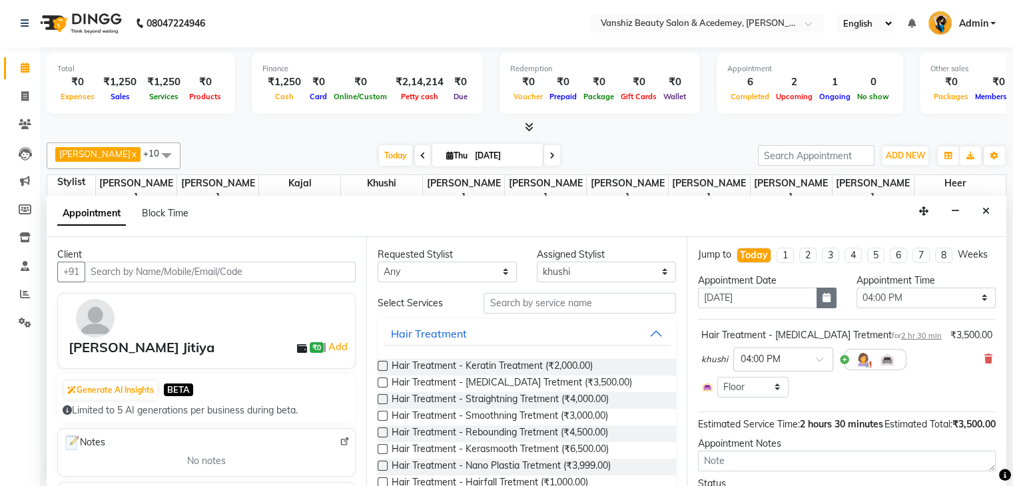
click at [826, 302] on button "button" at bounding box center [827, 298] width 20 height 21
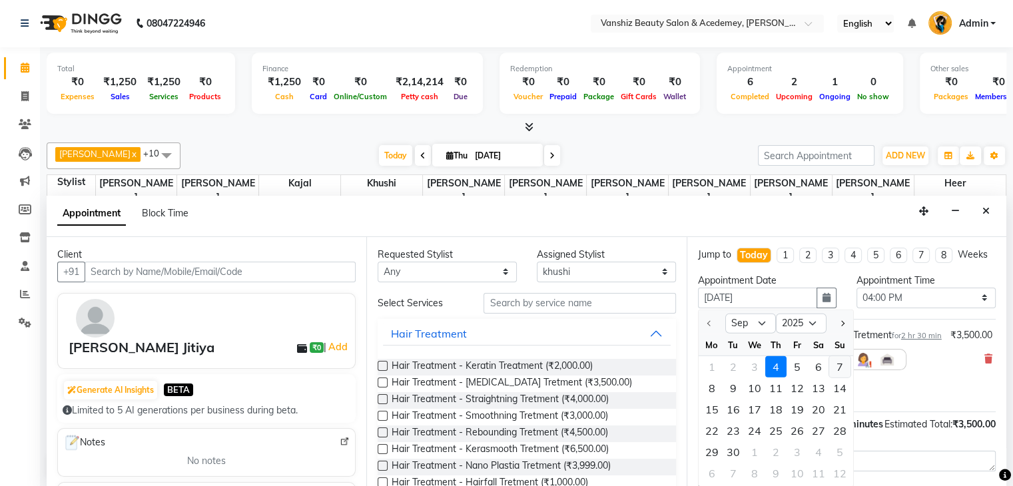
click at [840, 368] on div "7" at bounding box center [840, 366] width 21 height 21
type input "[DATE]"
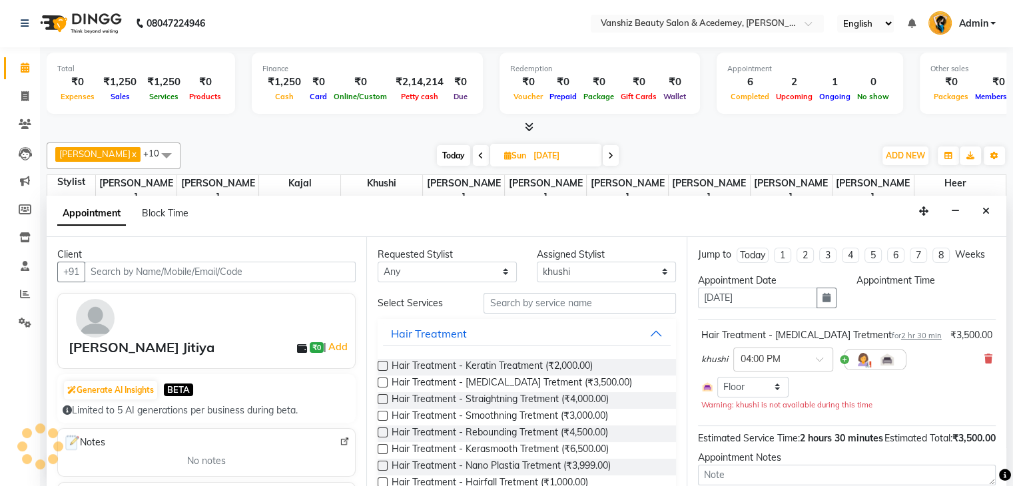
scroll to position [0, 0]
select select "960"
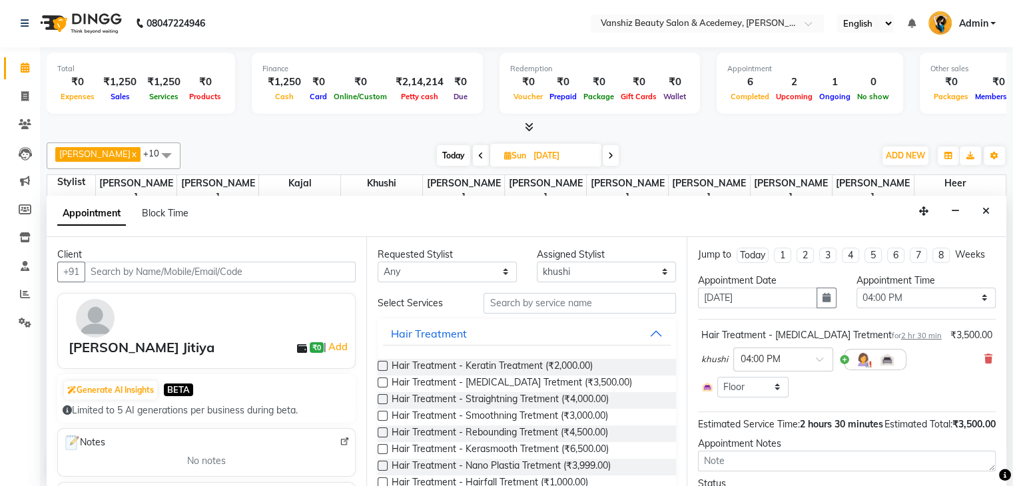
scroll to position [83, 0]
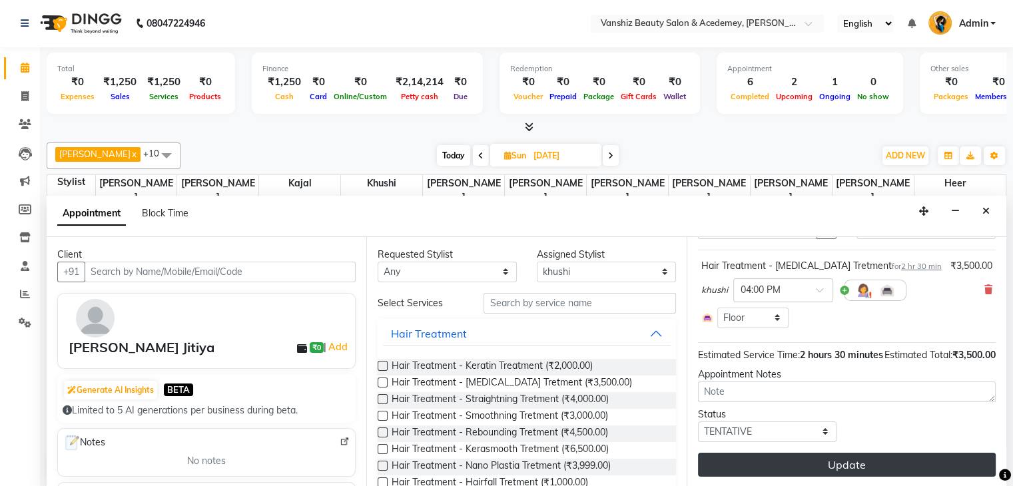
click at [846, 456] on button "Update" at bounding box center [847, 465] width 298 height 24
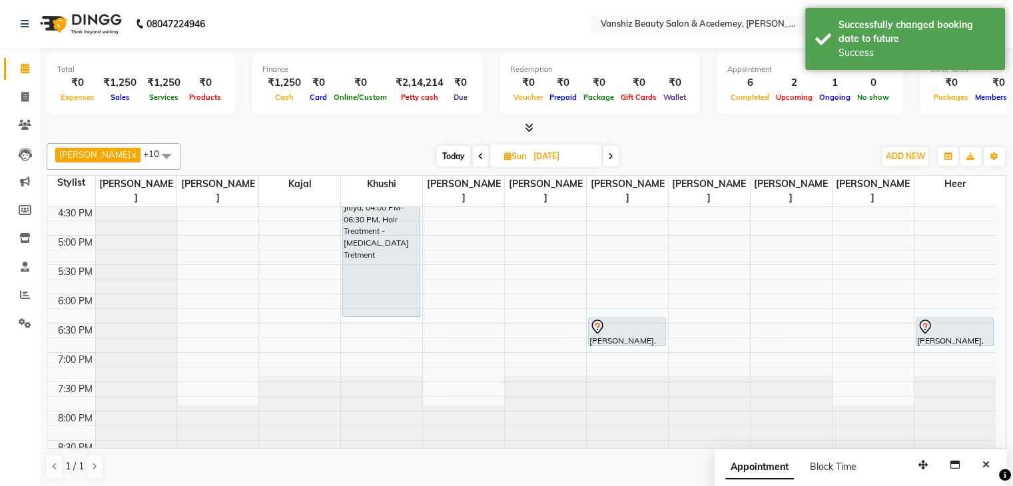
scroll to position [0, 0]
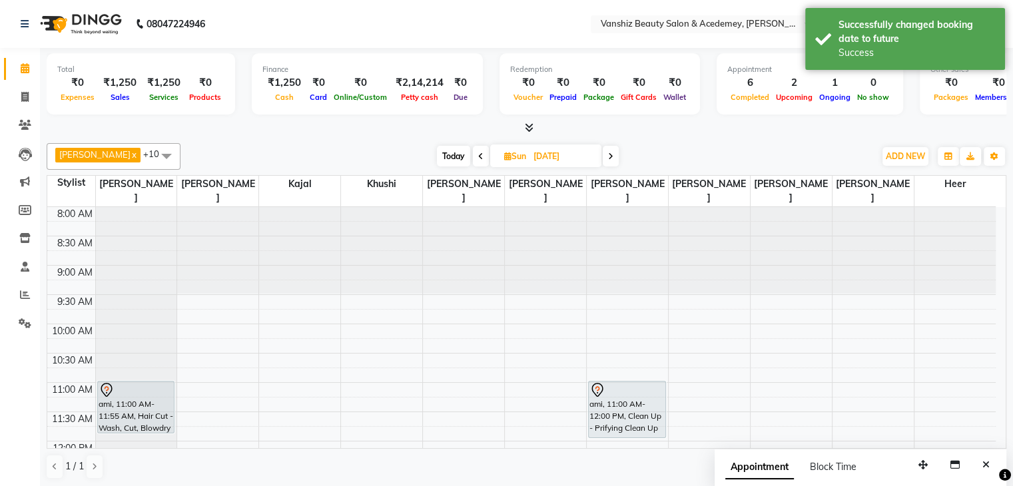
click at [437, 162] on span "Today" at bounding box center [453, 156] width 33 height 21
type input "[DATE]"
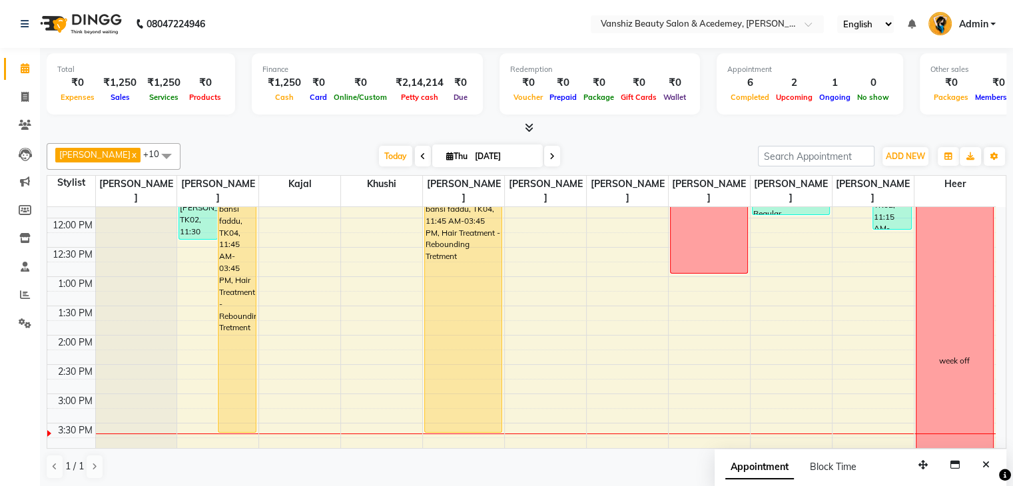
scroll to position [293, 0]
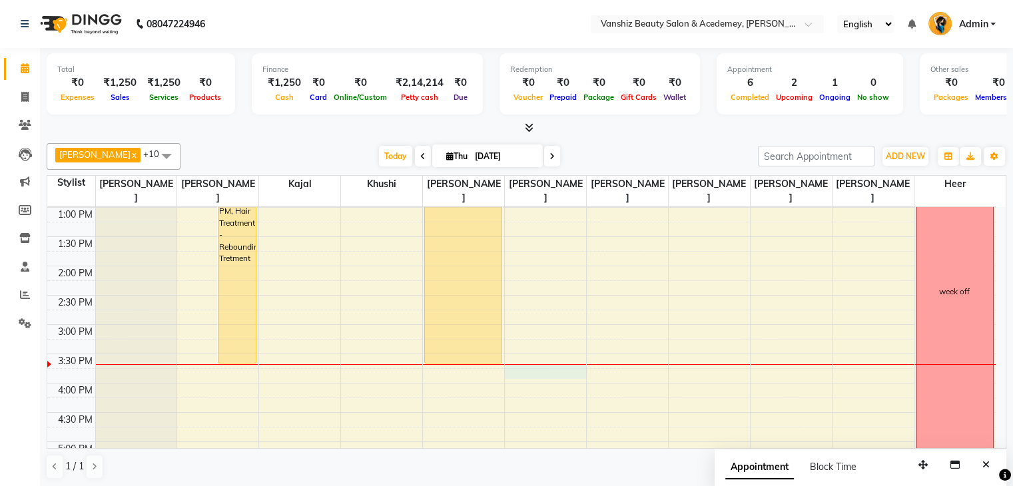
click at [546, 355] on div "8:00 AM 8:30 AM 9:00 AM 9:30 AM 10:00 AM 10:30 AM 11:00 AM 11:30 AM 12:00 PM 12…" at bounding box center [521, 296] width 949 height 762
select select "87480"
select select "945"
select select "tentative"
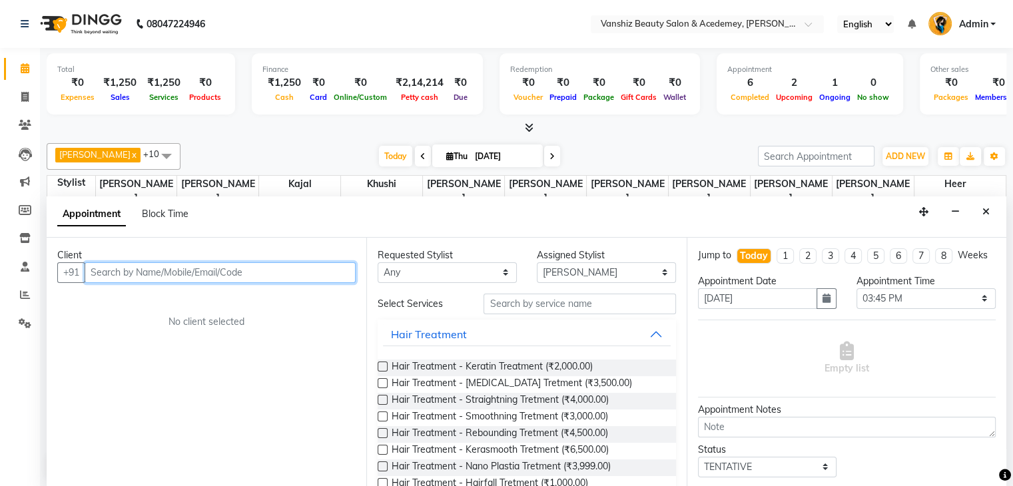
scroll to position [1, 0]
click at [237, 265] on input "text" at bounding box center [220, 272] width 271 height 21
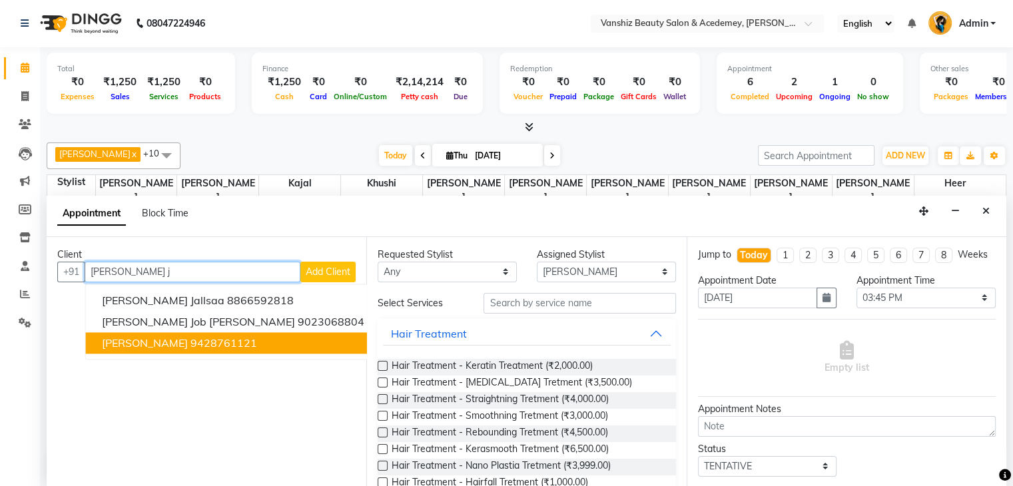
click at [229, 342] on button "[PERSON_NAME] 9428761121" at bounding box center [233, 342] width 295 height 21
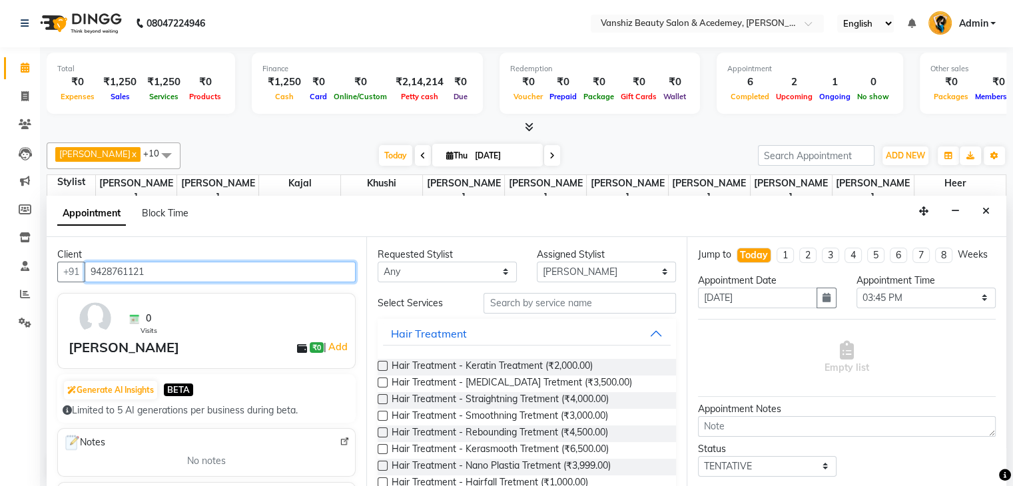
type input "9428761121"
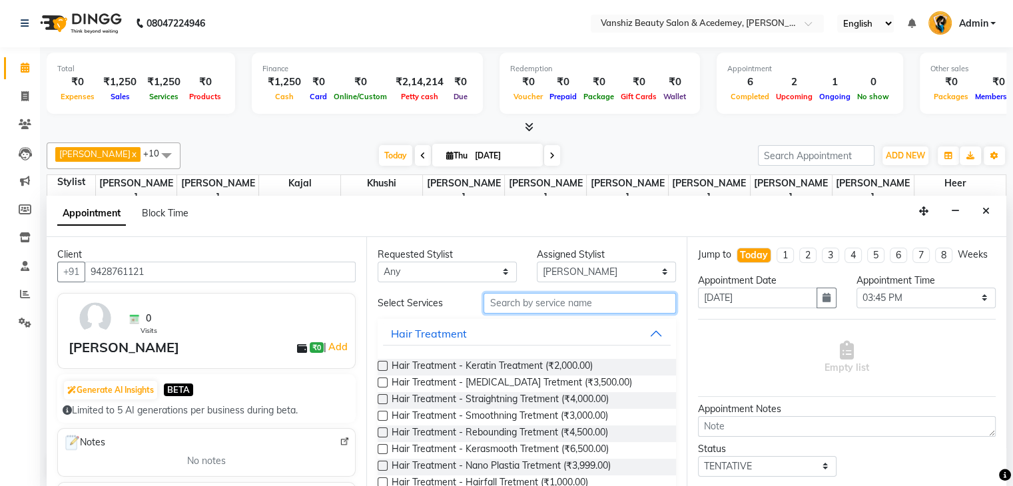
click at [606, 299] on input "text" at bounding box center [580, 303] width 192 height 21
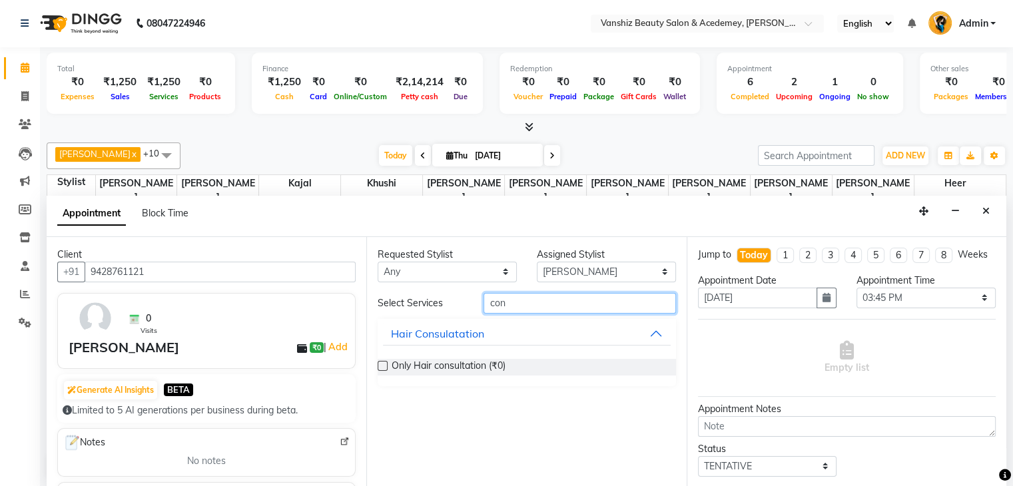
type input "con"
click at [380, 364] on label at bounding box center [383, 366] width 10 height 10
click at [380, 364] on input "checkbox" at bounding box center [382, 367] width 9 height 9
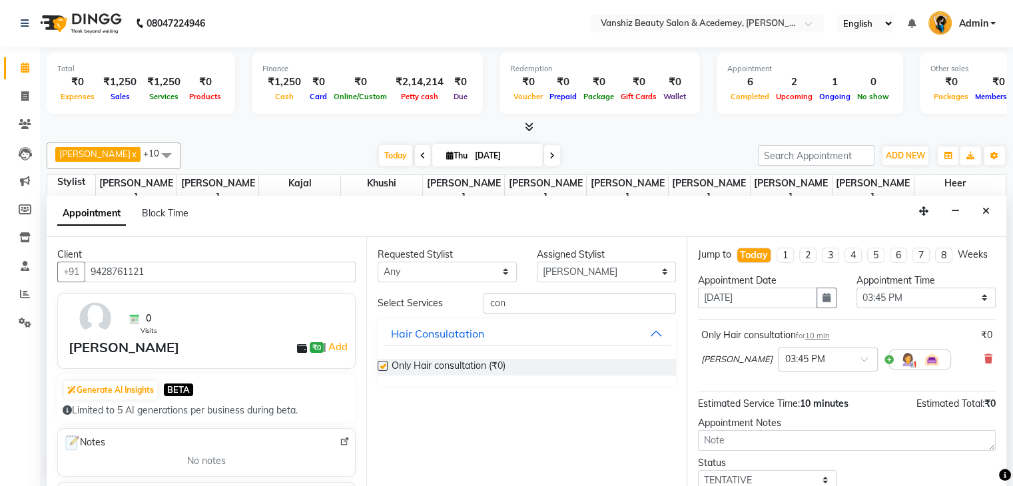
checkbox input "false"
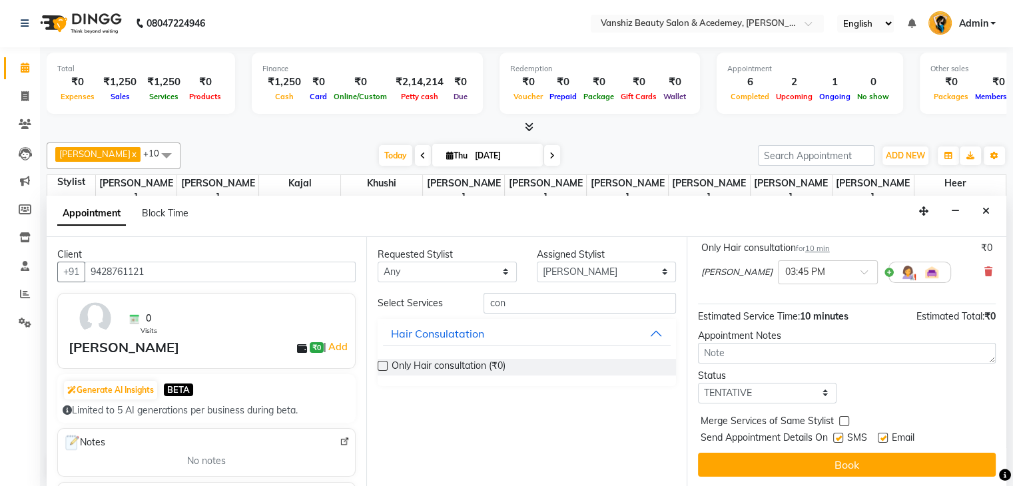
click at [885, 435] on label at bounding box center [883, 438] width 10 height 10
click at [885, 435] on input "checkbox" at bounding box center [882, 439] width 9 height 9
checkbox input "false"
click at [836, 436] on label at bounding box center [839, 438] width 10 height 10
click at [836, 436] on input "checkbox" at bounding box center [838, 439] width 9 height 9
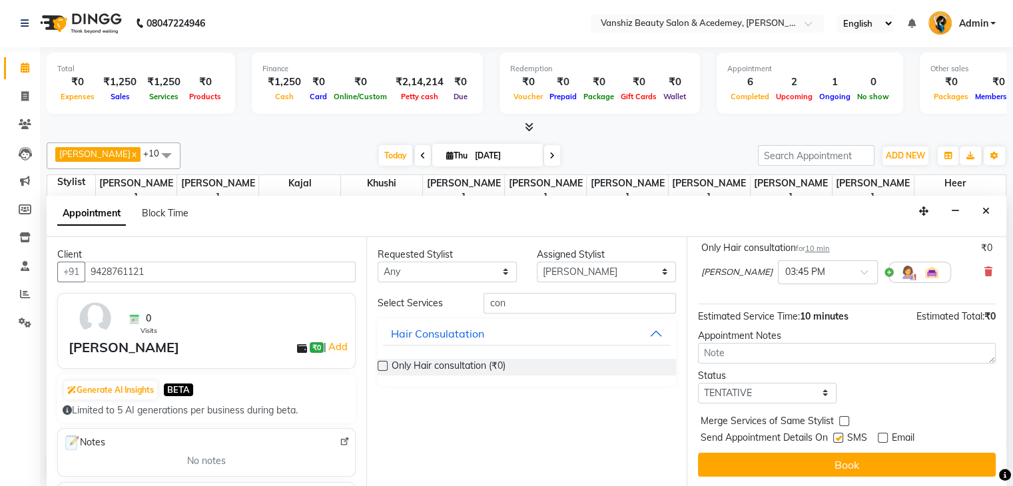
checkbox input "false"
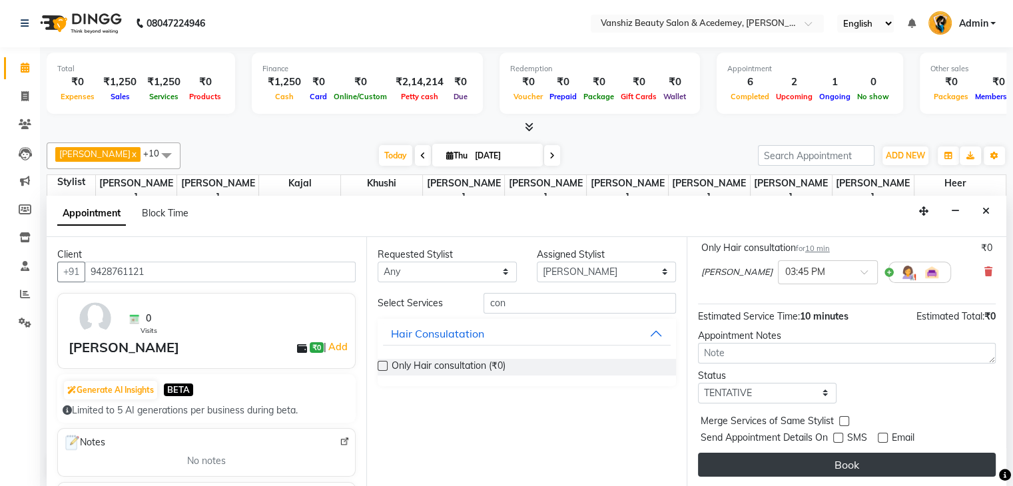
click at [875, 456] on button "Book" at bounding box center [847, 465] width 298 height 24
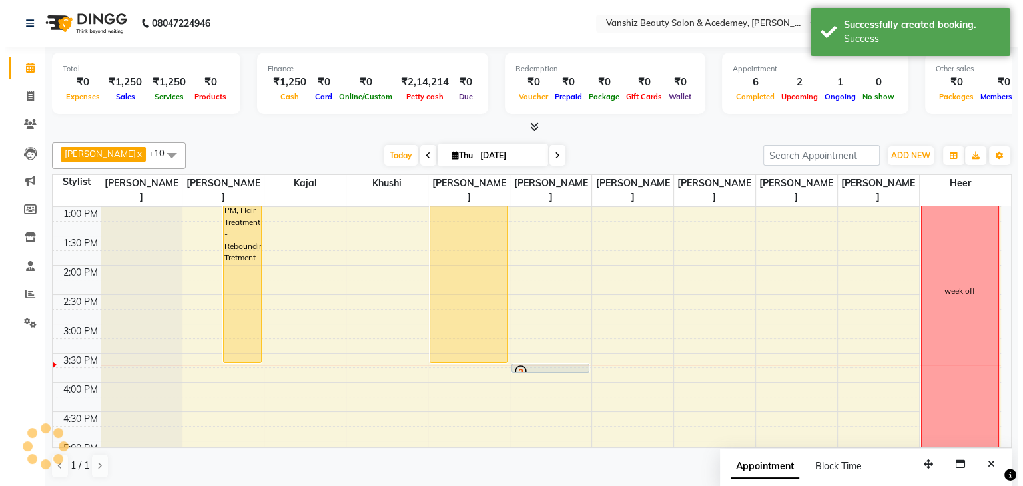
scroll to position [0, 0]
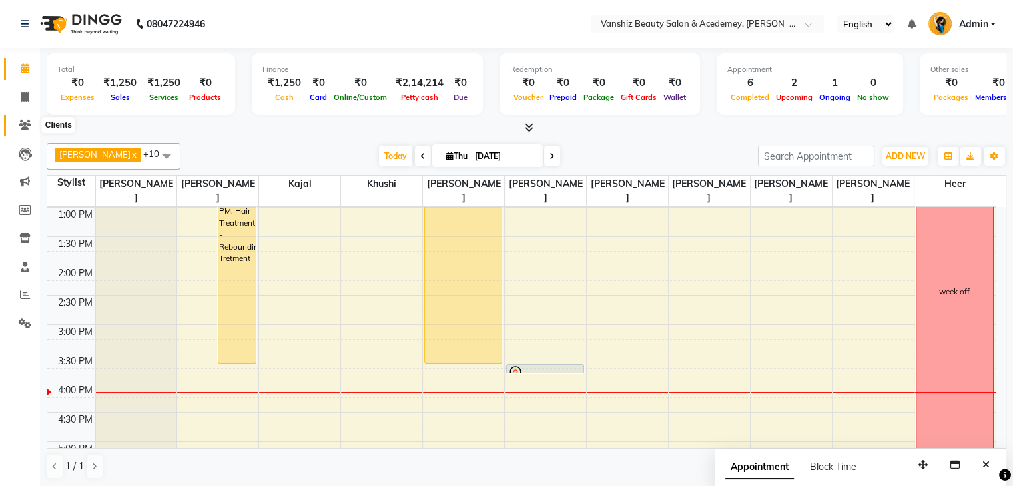
drag, startPoint x: 368, startPoint y: 336, endPoint x: 28, endPoint y: 123, distance: 402.1
click at [28, 123] on icon at bounding box center [25, 125] width 13 height 10
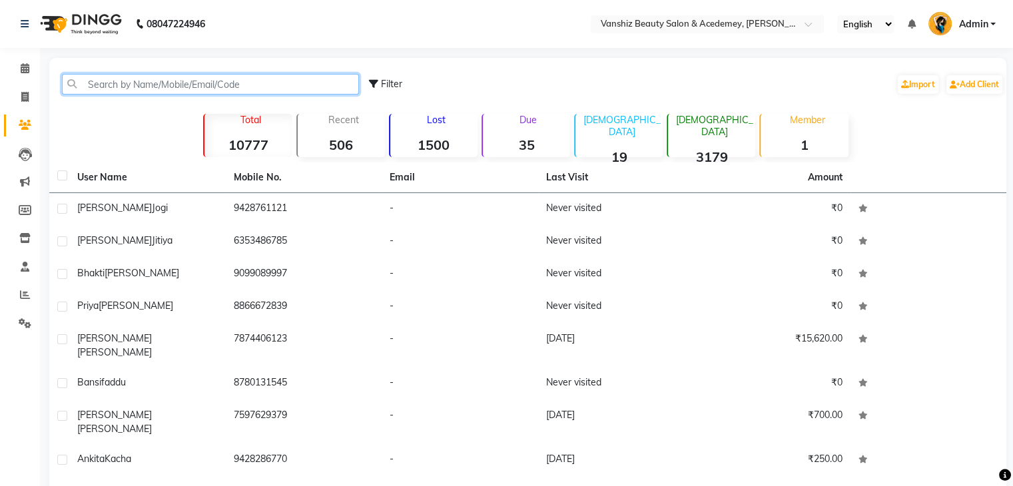
click at [152, 79] on input "text" at bounding box center [210, 84] width 297 height 21
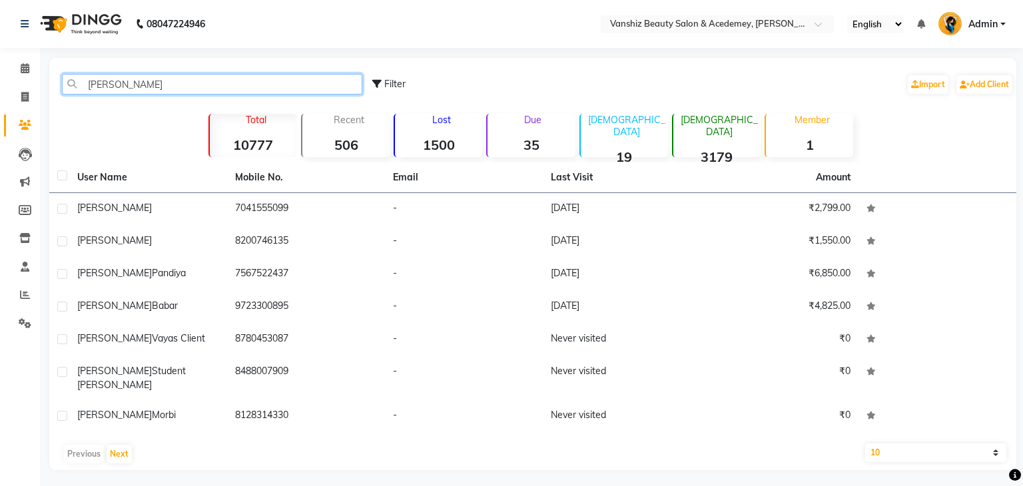
click at [287, 78] on input "[PERSON_NAME]" at bounding box center [212, 84] width 300 height 21
type input "n"
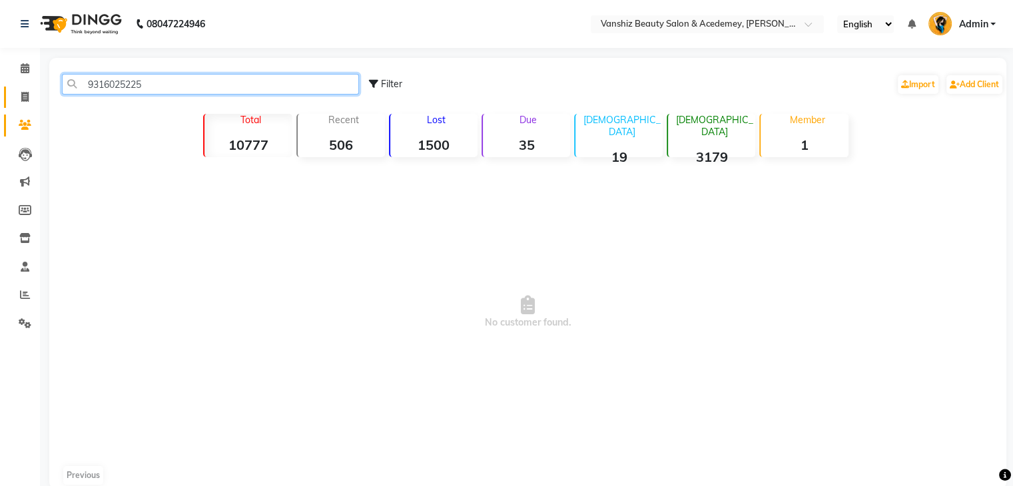
type input "9316025225"
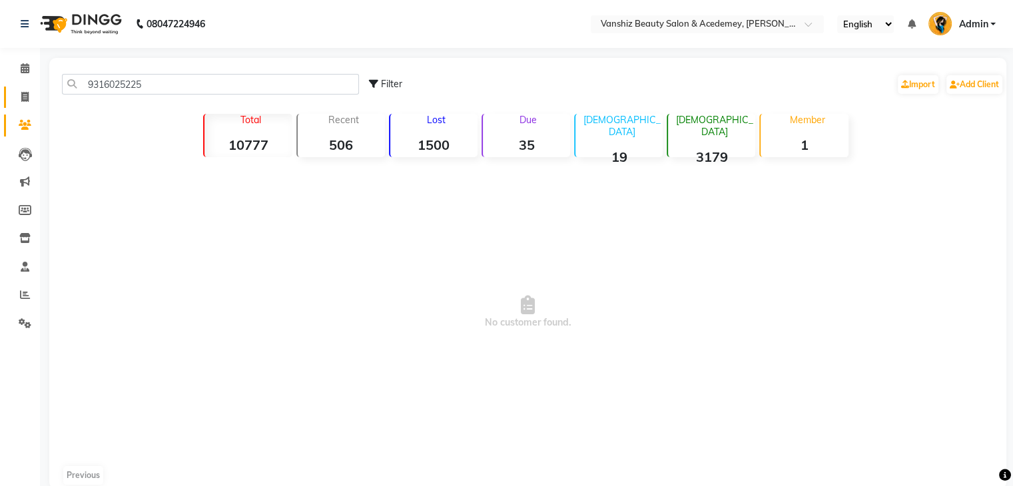
click at [26, 107] on link "Invoice" at bounding box center [20, 98] width 32 height 22
select select "service"
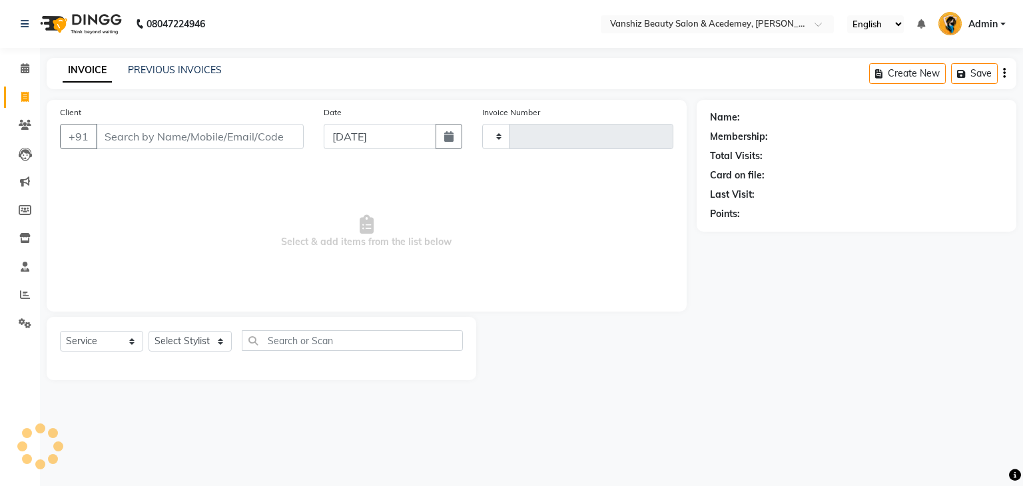
type input "1305"
select select "5403"
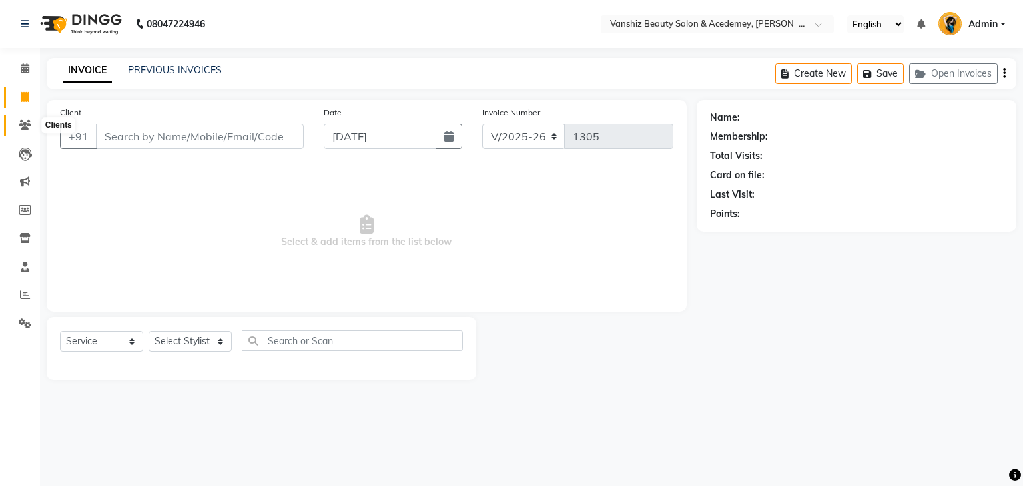
click at [20, 124] on icon at bounding box center [25, 125] width 13 height 10
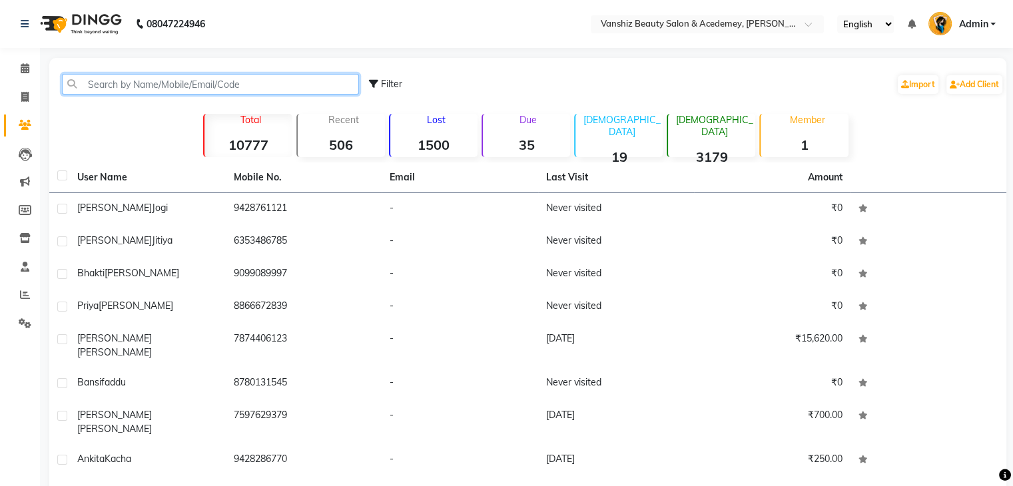
click at [121, 87] on input "text" at bounding box center [210, 84] width 297 height 21
click at [147, 79] on input "text" at bounding box center [210, 84] width 297 height 21
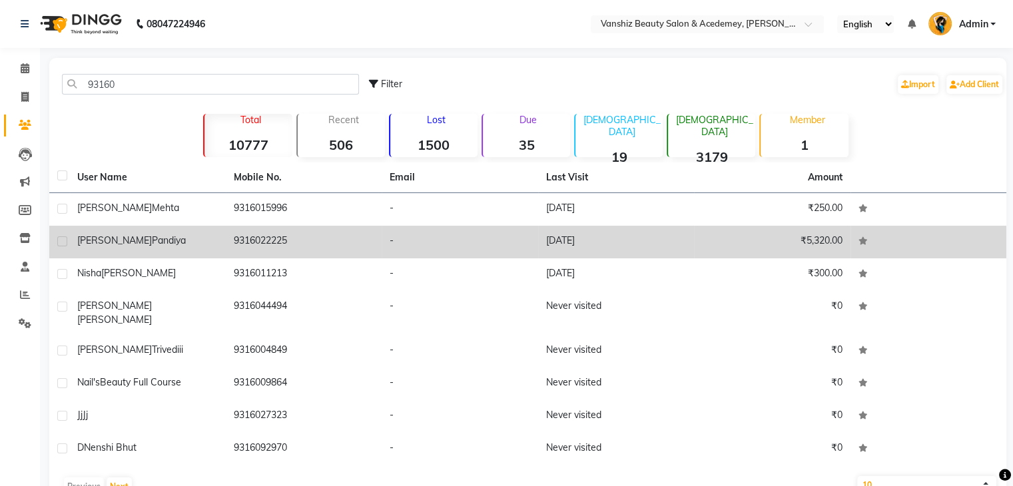
click at [245, 236] on td "9316022225" at bounding box center [304, 242] width 157 height 33
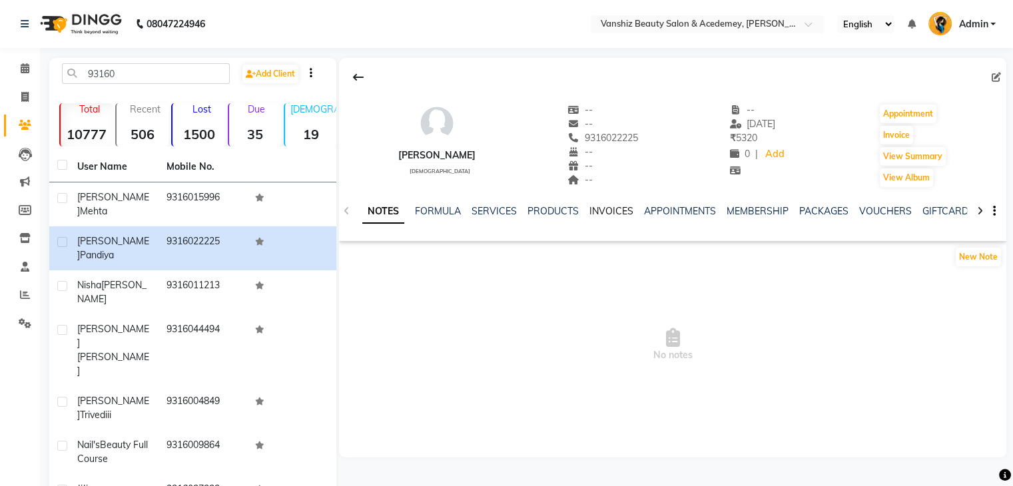
click at [604, 212] on link "INVOICES" at bounding box center [612, 211] width 44 height 12
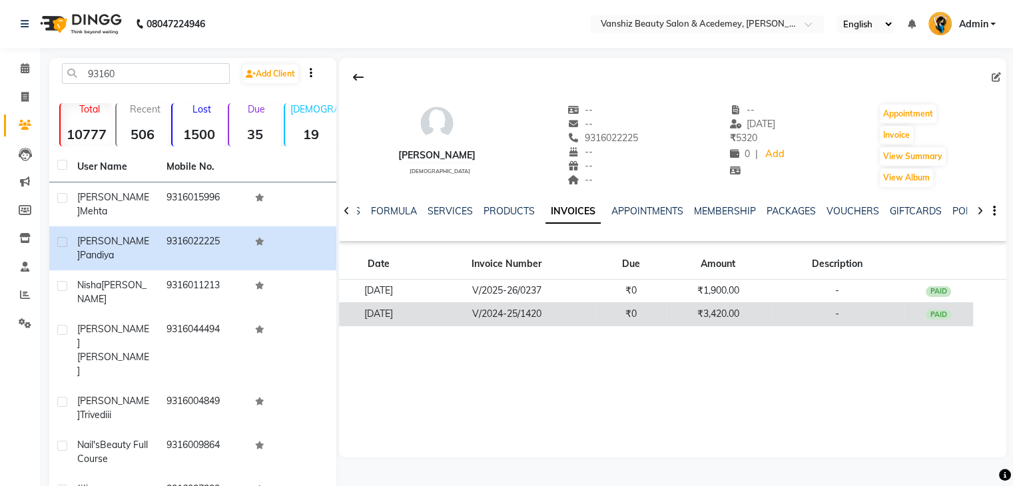
click at [557, 314] on td "V/2024-25/1420" at bounding box center [507, 313] width 178 height 23
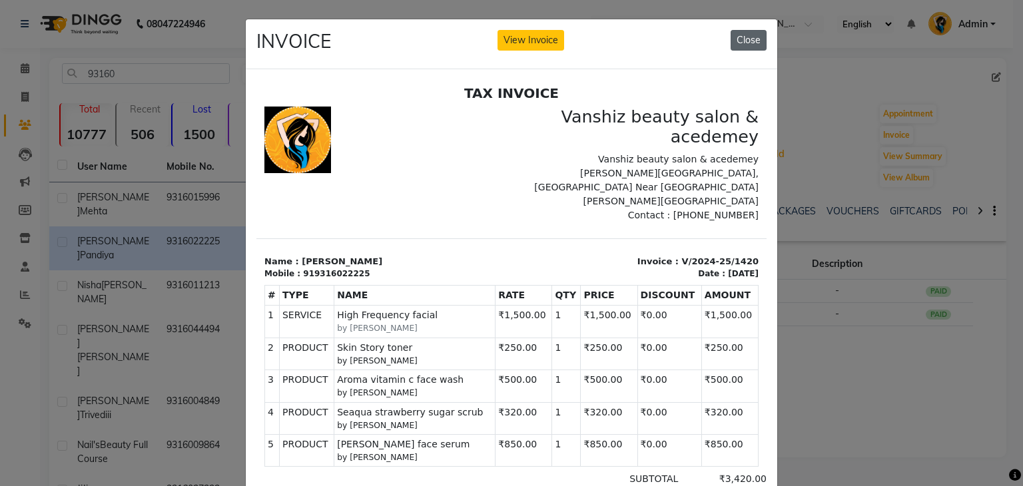
click at [746, 43] on button "Close" at bounding box center [749, 40] width 36 height 21
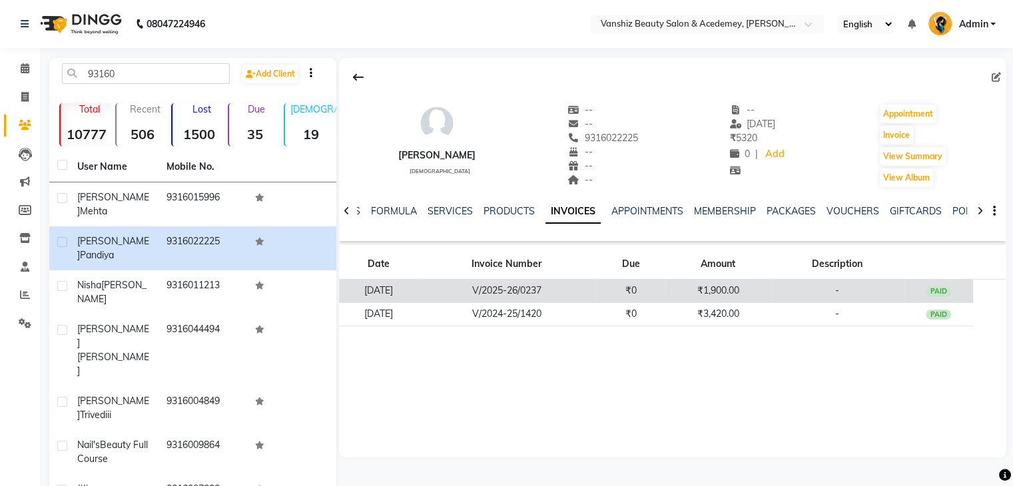
click at [582, 286] on td "V/2025-26/0237" at bounding box center [507, 291] width 178 height 23
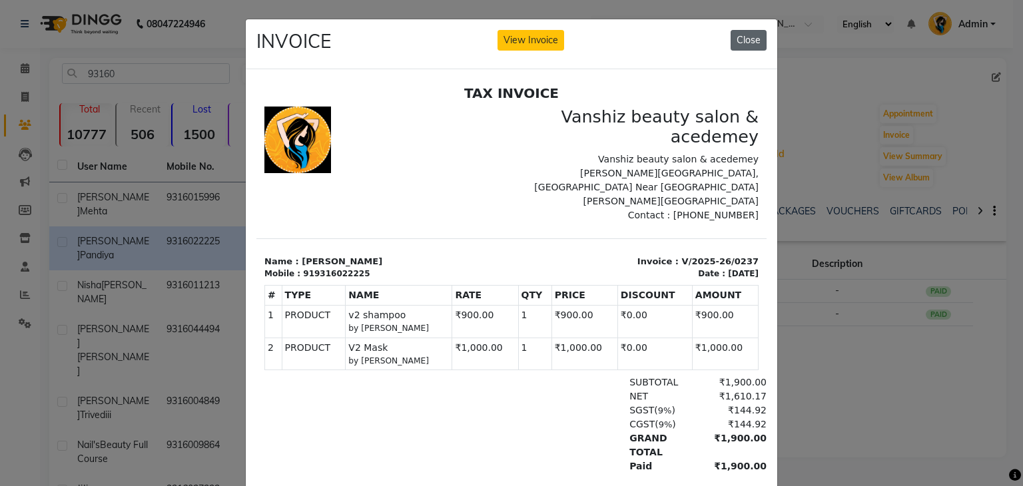
click at [732, 36] on button "Close" at bounding box center [749, 40] width 36 height 21
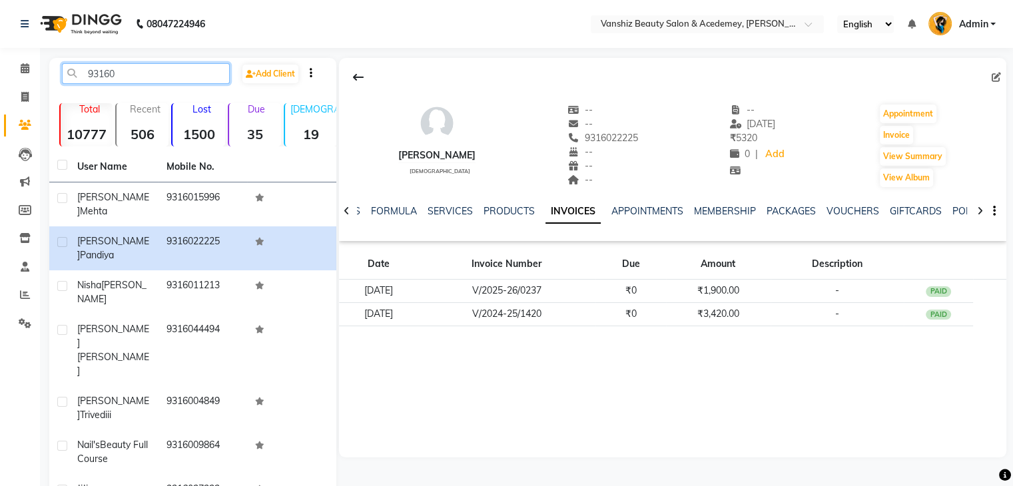
click at [165, 71] on input "93160" at bounding box center [146, 73] width 168 height 21
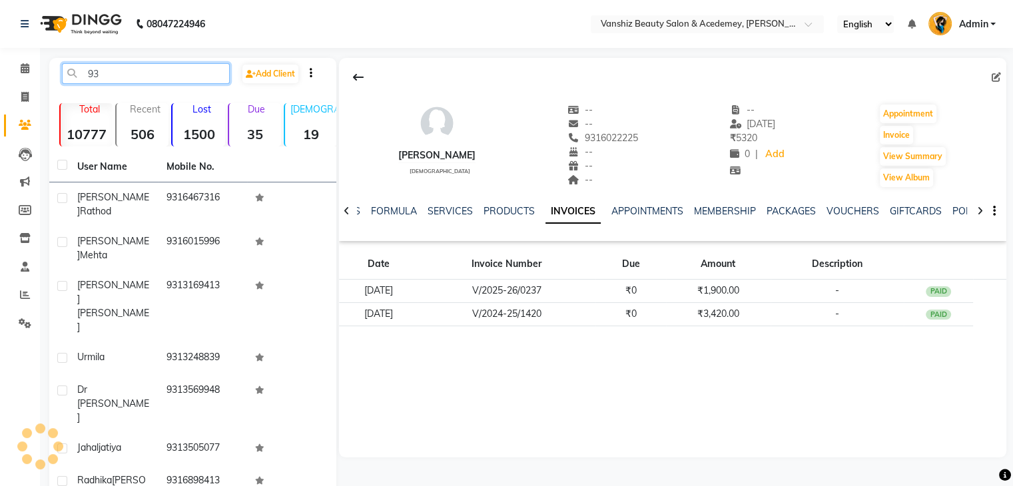
type input "9"
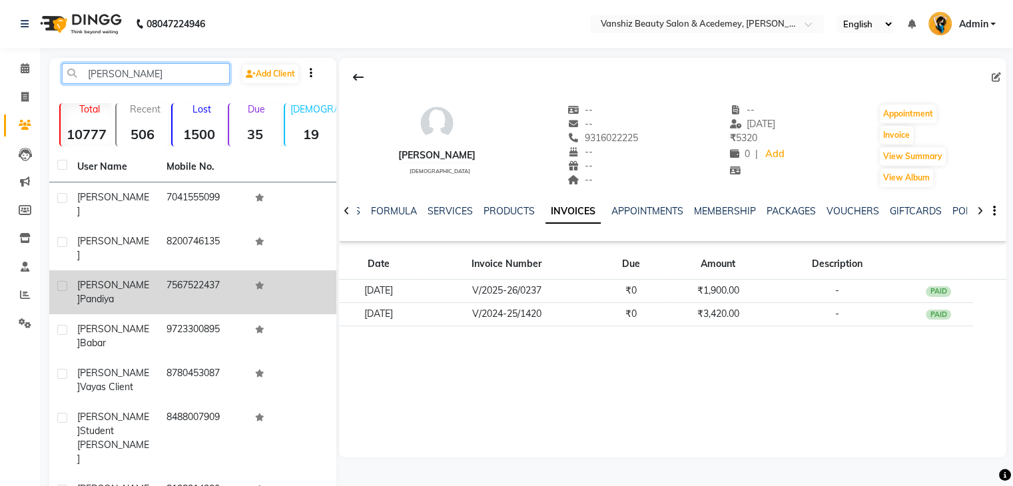
type input "[PERSON_NAME]"
click at [203, 271] on td "7567522437" at bounding box center [203, 293] width 89 height 44
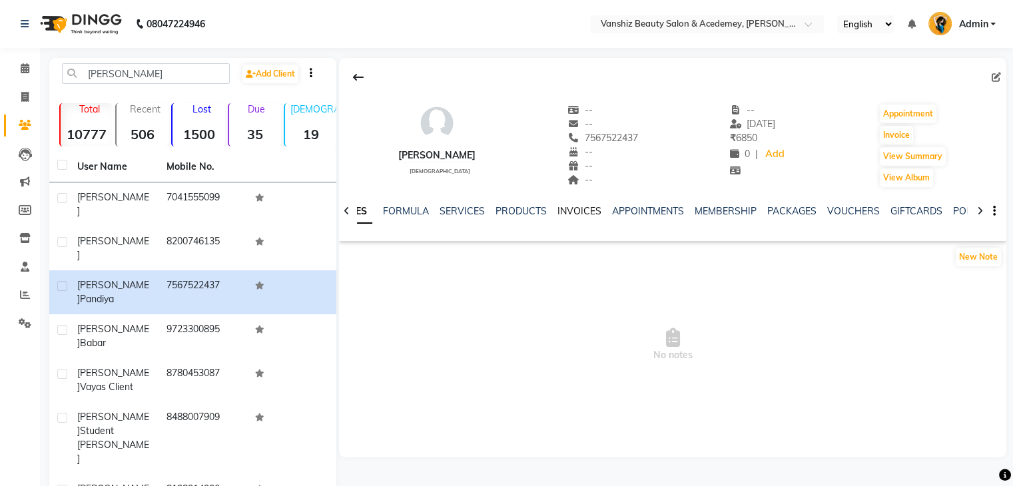
click at [560, 210] on link "INVOICES" at bounding box center [580, 211] width 44 height 12
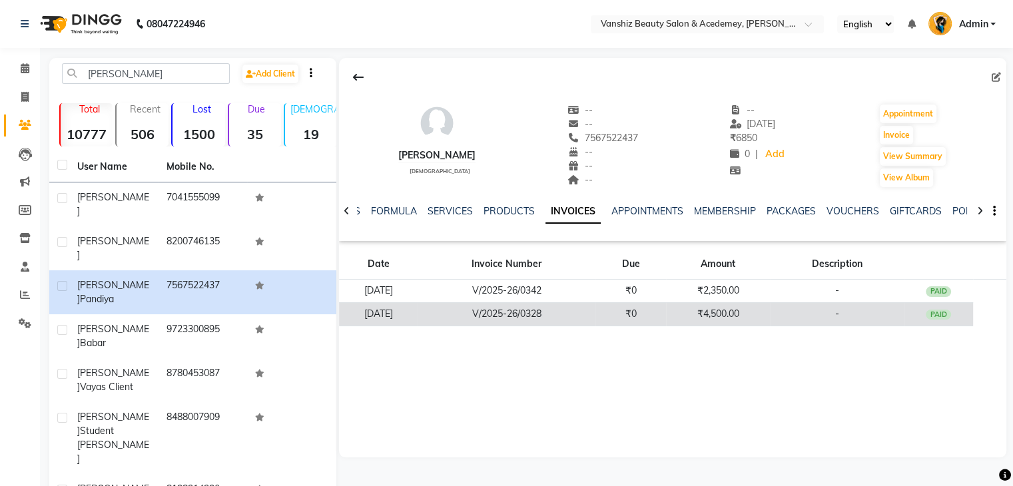
click at [562, 310] on td "V/2025-26/0328" at bounding box center [507, 313] width 178 height 23
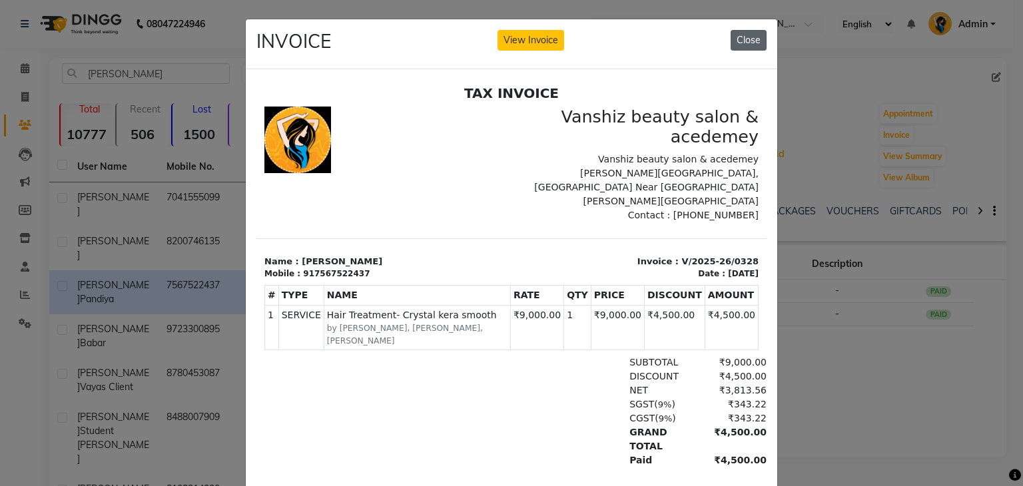
click at [746, 41] on button "Close" at bounding box center [749, 40] width 36 height 21
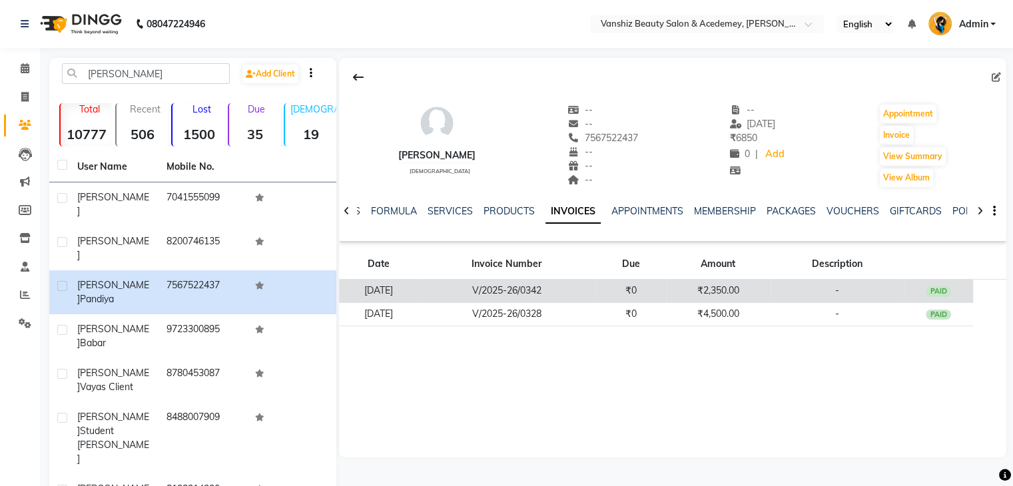
click at [688, 283] on td "₹2,350.00" at bounding box center [718, 291] width 105 height 23
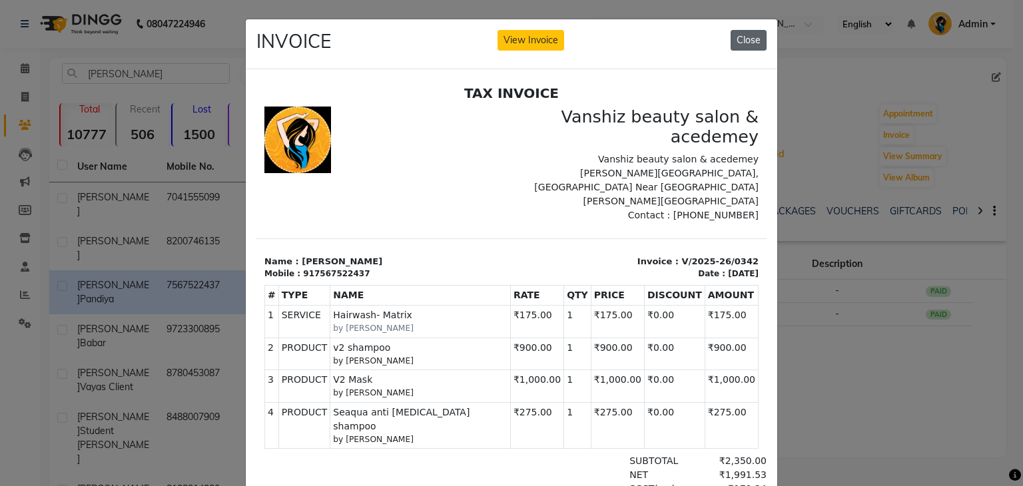
click at [746, 35] on button "Close" at bounding box center [749, 40] width 36 height 21
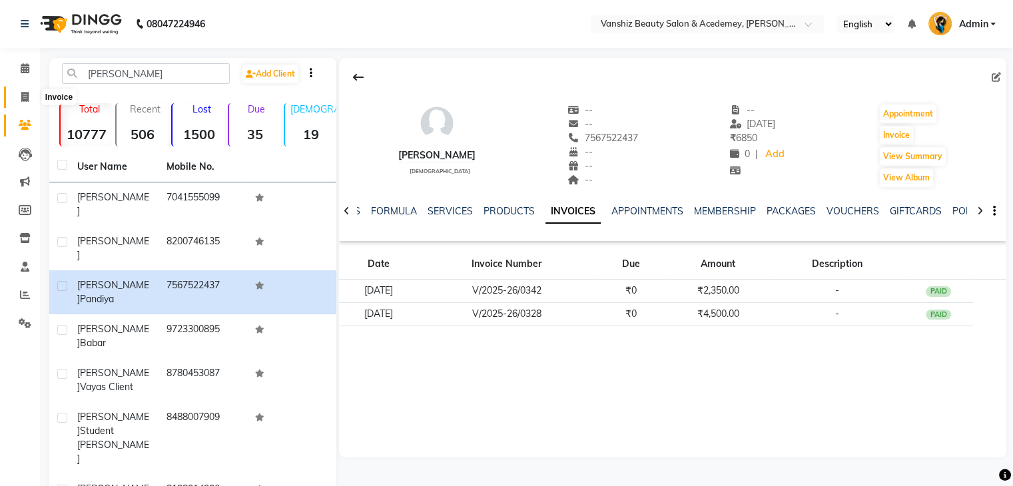
click at [25, 95] on icon at bounding box center [24, 97] width 7 height 10
select select "service"
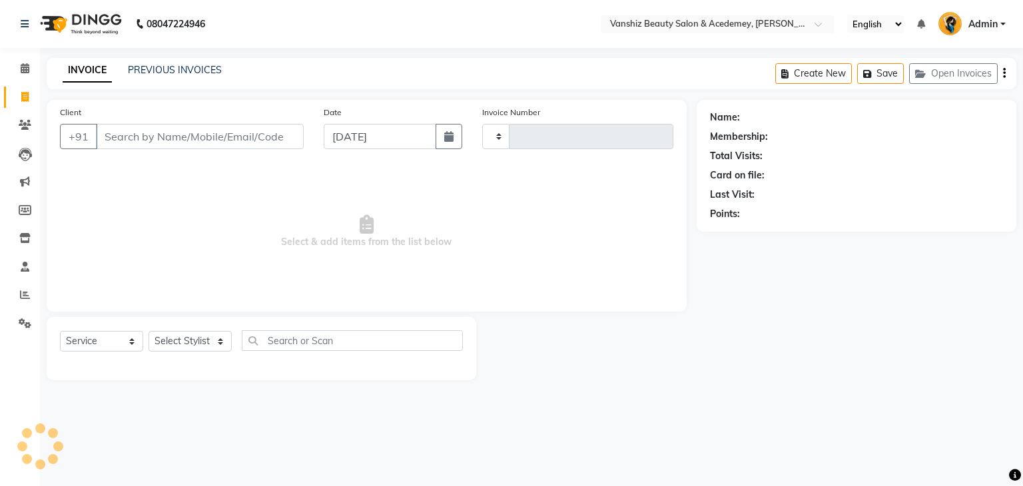
type input "1305"
select select "5403"
click at [145, 140] on input "Client" at bounding box center [200, 136] width 208 height 25
type input "9316025225"
click at [280, 131] on span "Add Client" at bounding box center [269, 136] width 53 height 13
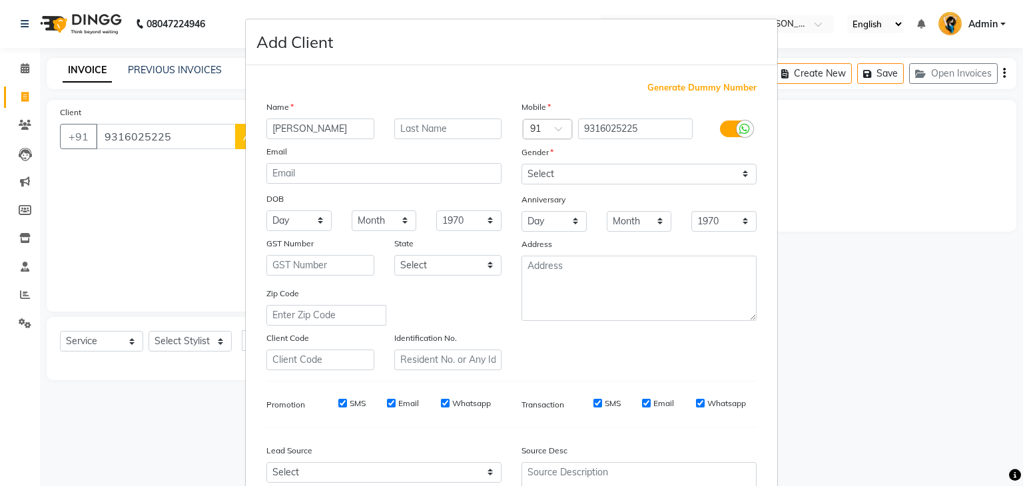
type input "[PERSON_NAME]"
click at [432, 124] on input "text" at bounding box center [448, 129] width 108 height 21
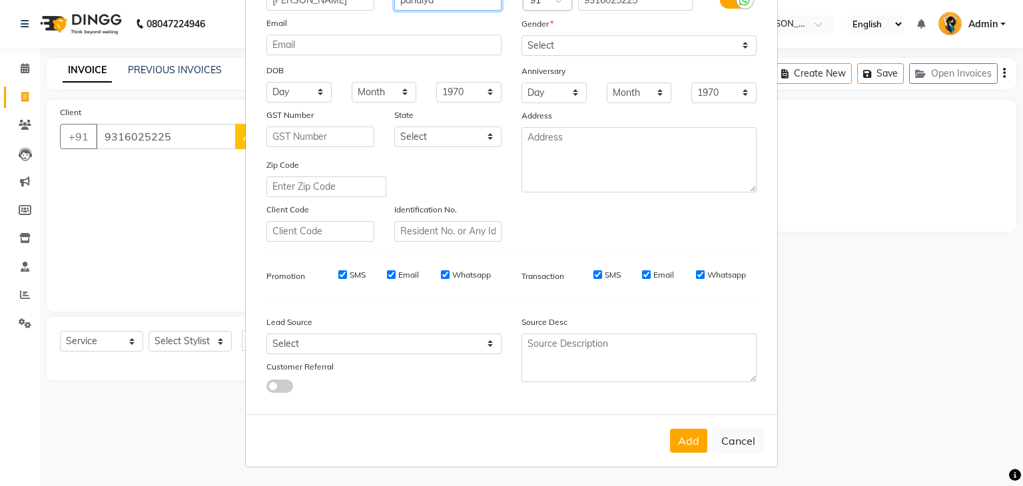
scroll to position [135, 0]
type input "pandiya"
click at [593, 36] on select "Select [DEMOGRAPHIC_DATA] [DEMOGRAPHIC_DATA] Other Prefer Not To Say" at bounding box center [639, 45] width 235 height 21
select select "[DEMOGRAPHIC_DATA]"
click at [522, 35] on select "Select [DEMOGRAPHIC_DATA] [DEMOGRAPHIC_DATA] Other Prefer Not To Say" at bounding box center [639, 45] width 235 height 21
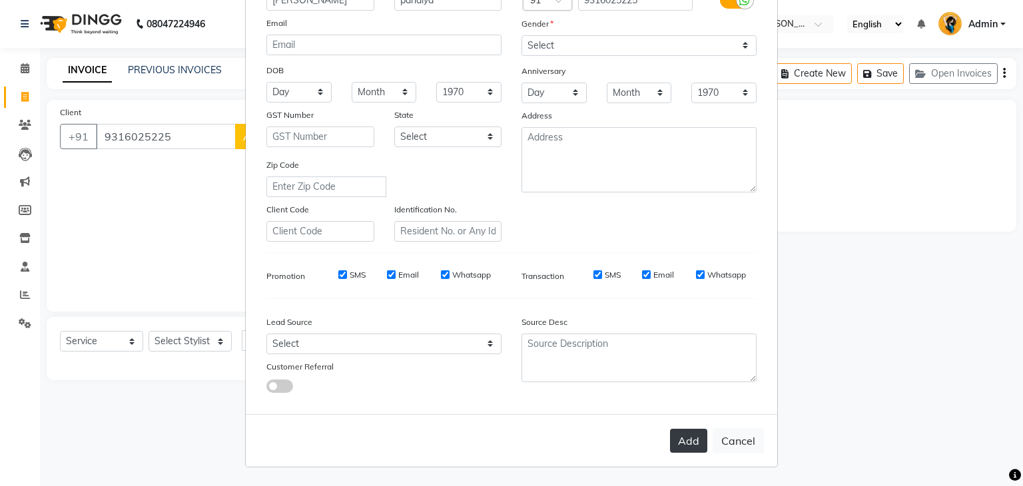
click at [684, 443] on button "Add" at bounding box center [688, 441] width 37 height 24
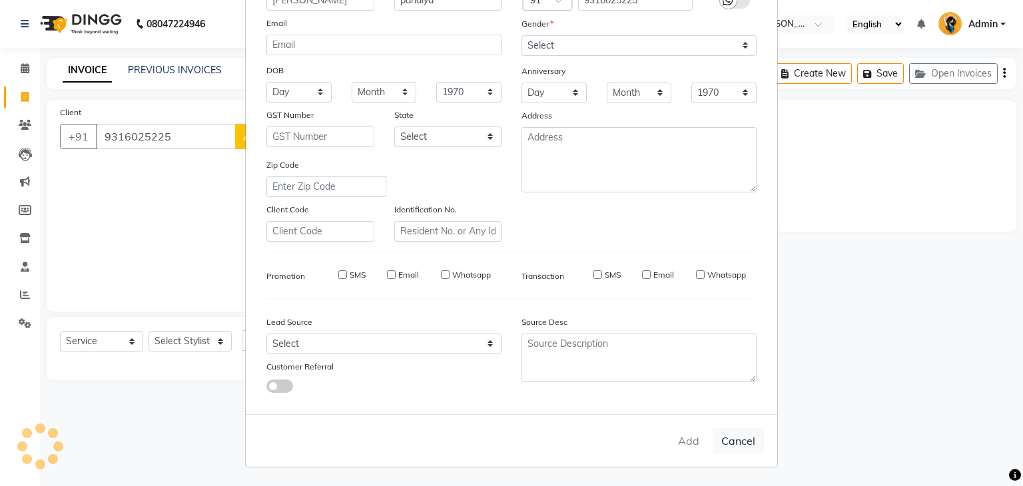
select select
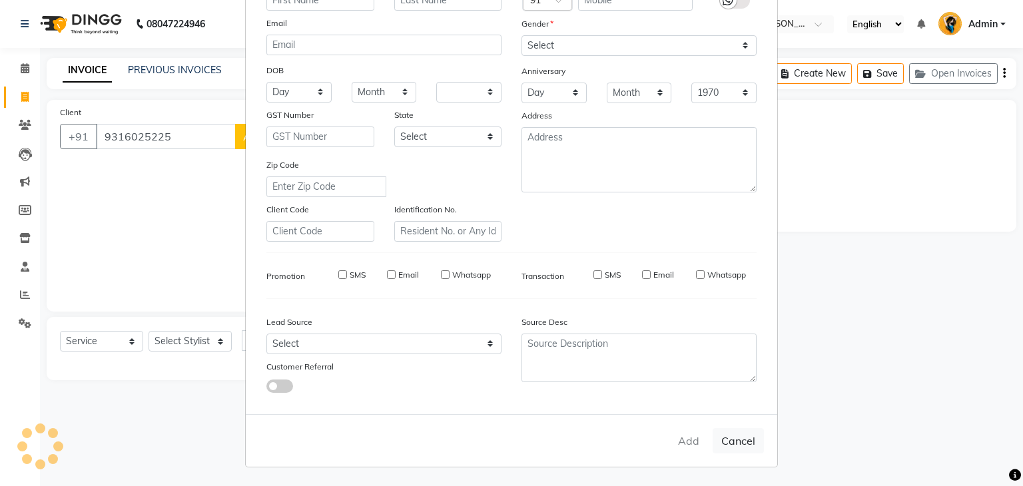
select select
checkbox input "false"
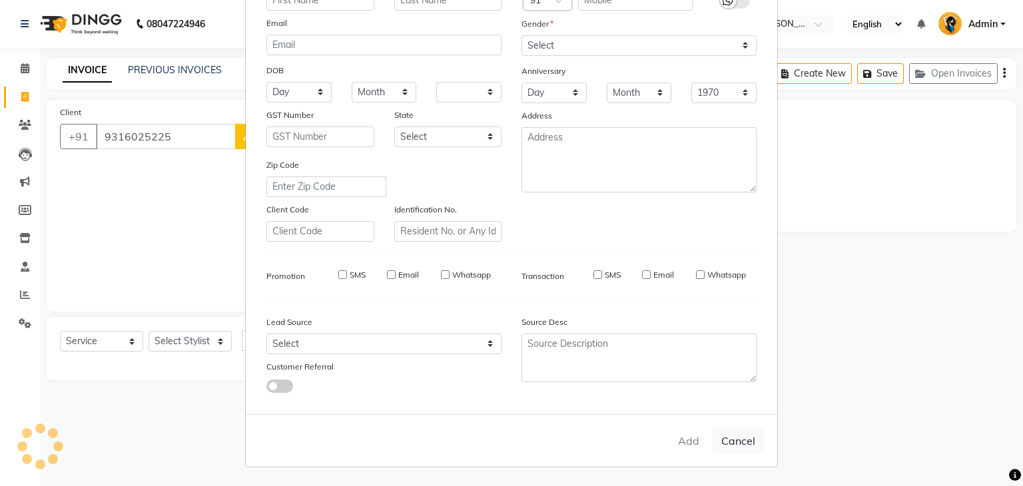
checkbox input "false"
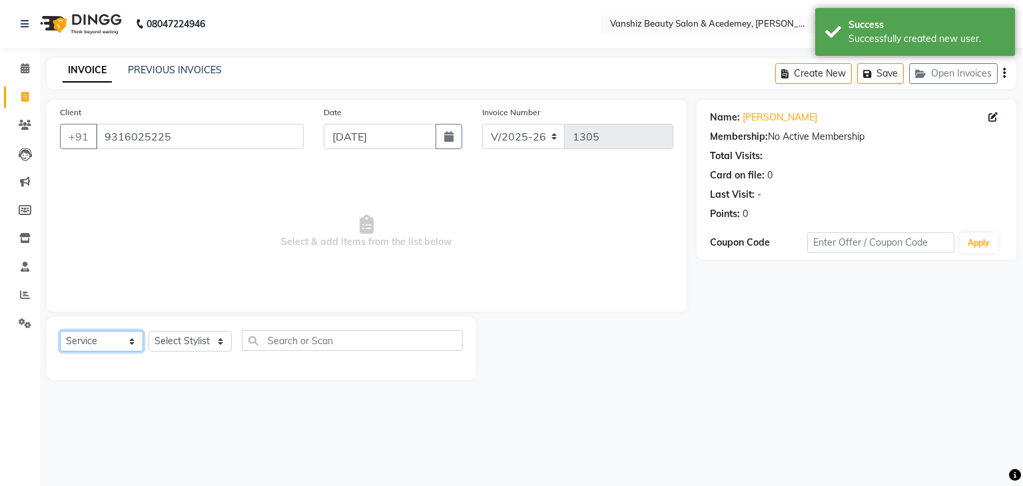
click at [101, 346] on select "Select Service Product Membership Package Voucher Prepaid Gift Card" at bounding box center [101, 341] width 83 height 21
select select "product"
click at [60, 332] on select "Select Service Product Membership Package Voucher Prepaid Gift Card" at bounding box center [101, 341] width 83 height 21
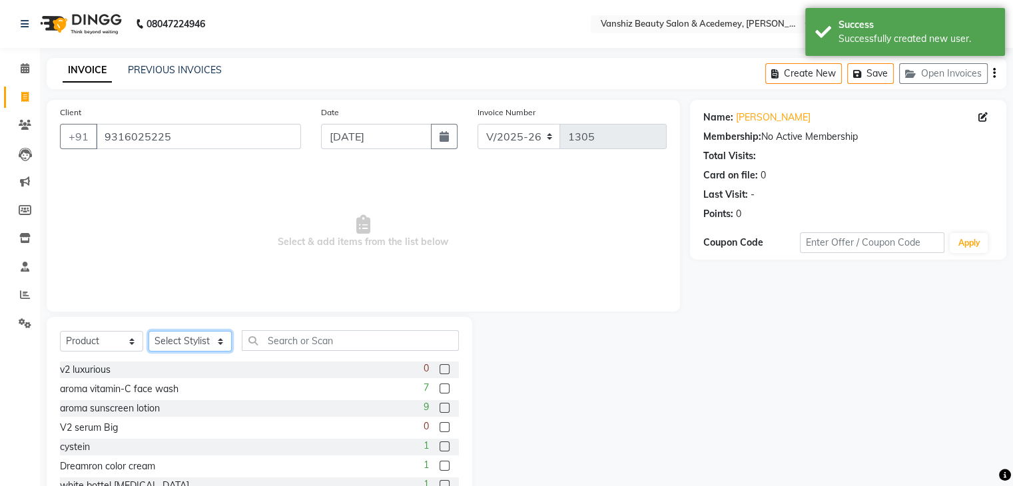
click at [185, 336] on select "Select Stylist [PERSON_NAME] [PERSON_NAME] [PERSON_NAME] kajal [PERSON_NAME] [P…" at bounding box center [190, 341] width 83 height 21
select select "68625"
click at [149, 332] on select "Select Stylist [PERSON_NAME] [PERSON_NAME] [PERSON_NAME] kajal [PERSON_NAME] [P…" at bounding box center [190, 341] width 83 height 21
click at [301, 344] on input "text" at bounding box center [350, 340] width 217 height 21
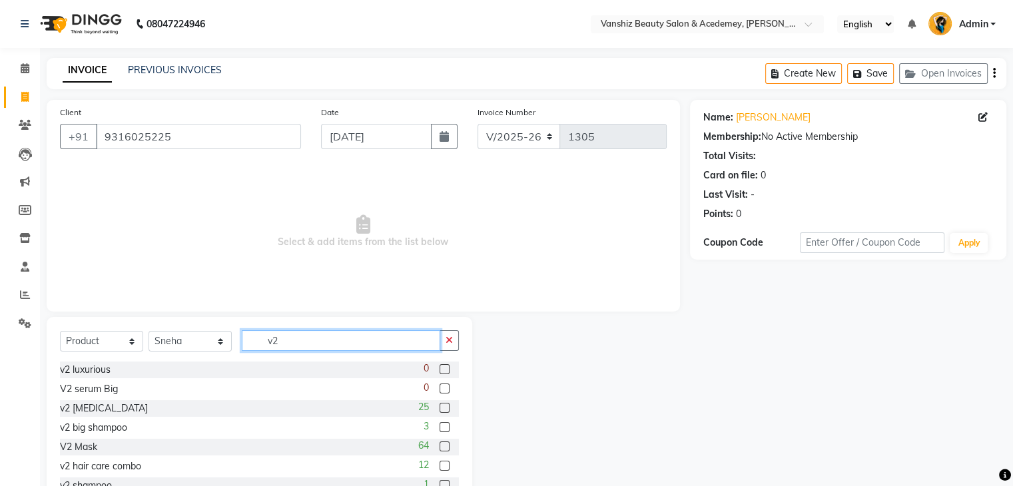
type input "v2"
click at [440, 444] on label at bounding box center [445, 447] width 10 height 10
click at [440, 444] on input "checkbox" at bounding box center [444, 447] width 9 height 9
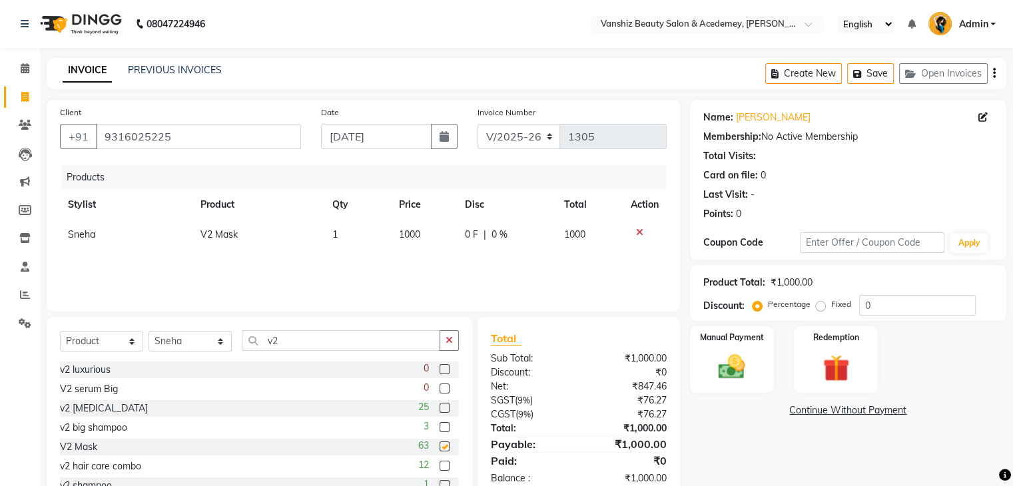
checkbox input "false"
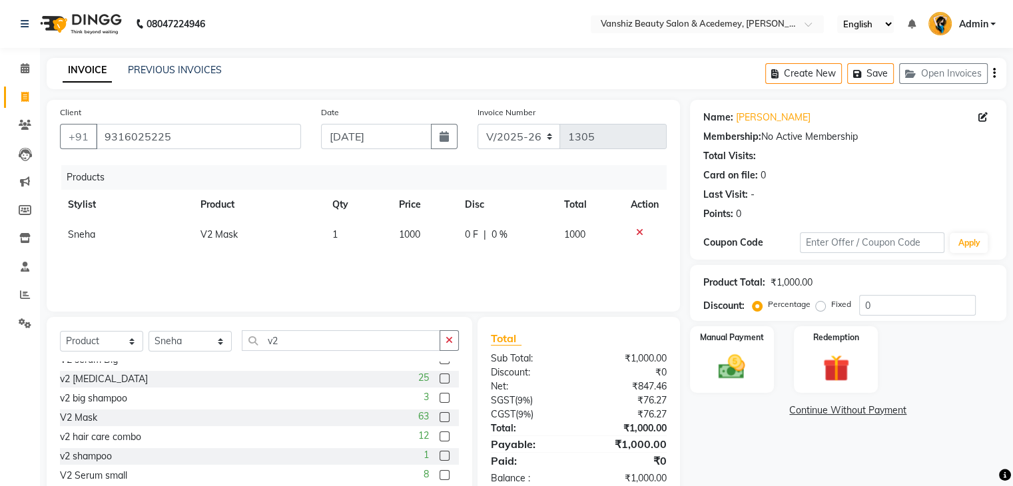
scroll to position [31, 0]
click at [440, 455] on label at bounding box center [445, 454] width 10 height 10
click at [440, 455] on input "checkbox" at bounding box center [444, 454] width 9 height 9
checkbox input "false"
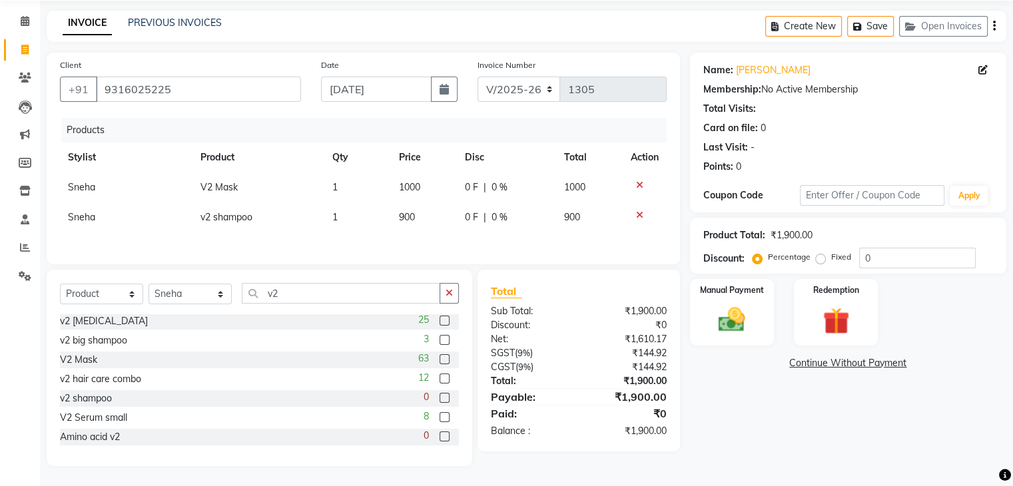
scroll to position [0, 0]
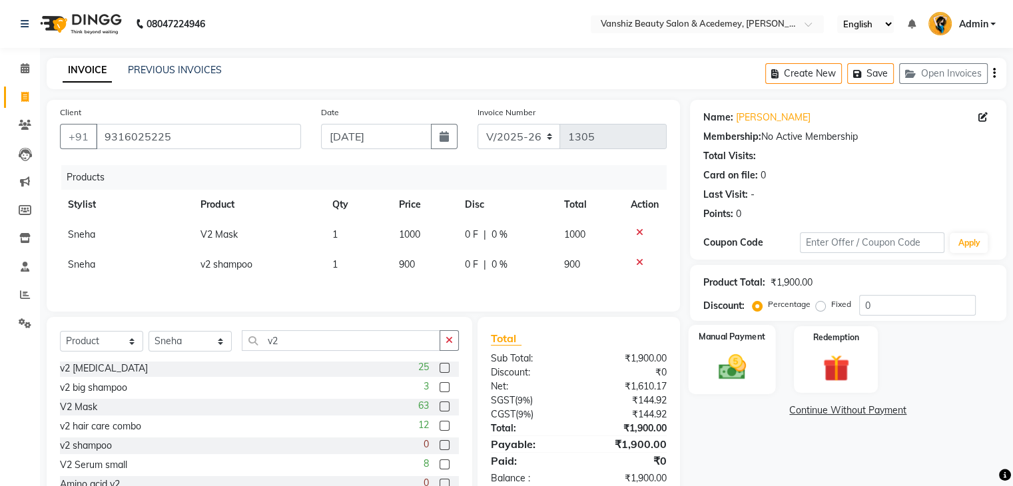
click at [753, 368] on img at bounding box center [732, 368] width 45 height 32
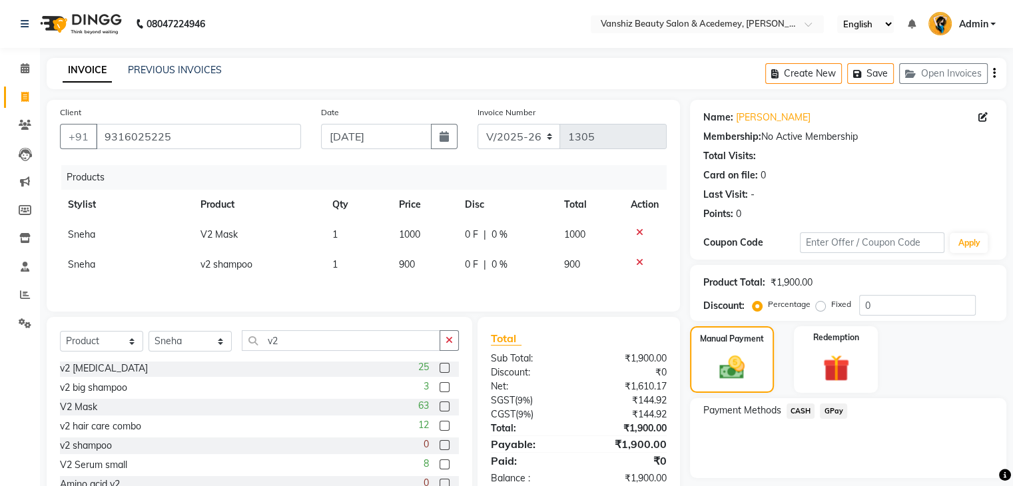
click at [472, 237] on span "0 F" at bounding box center [471, 235] width 13 height 14
select select "68625"
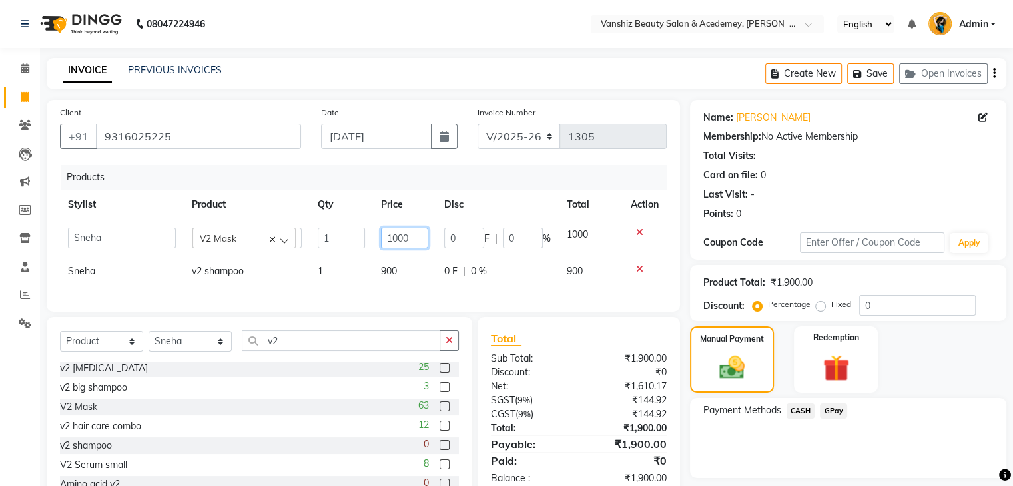
click at [418, 238] on input "1000" at bounding box center [404, 238] width 47 height 21
type input "1"
type input "999"
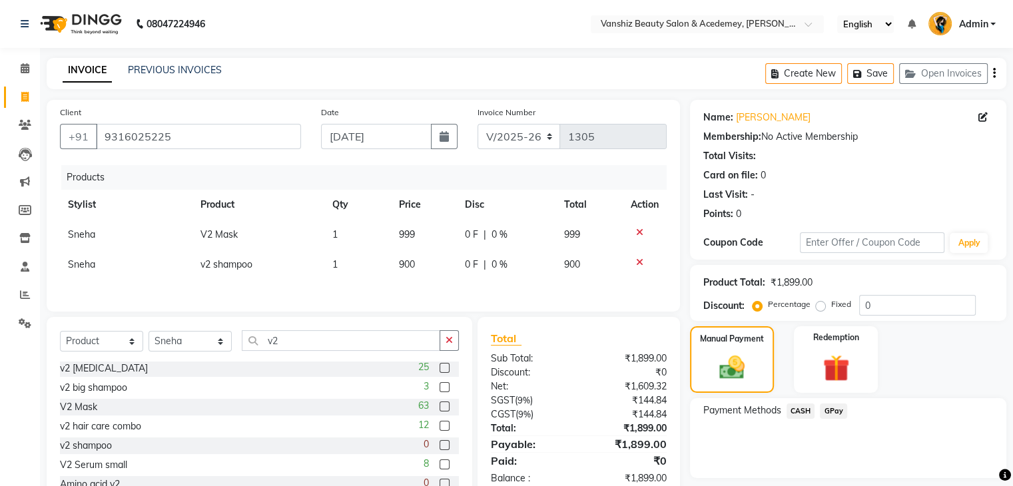
click at [450, 271] on tr "Sneha v2 shampoo 1 900 0 F | 0 % 900" at bounding box center [363, 265] width 607 height 30
click at [404, 269] on span "900" at bounding box center [407, 265] width 16 height 12
select select "68625"
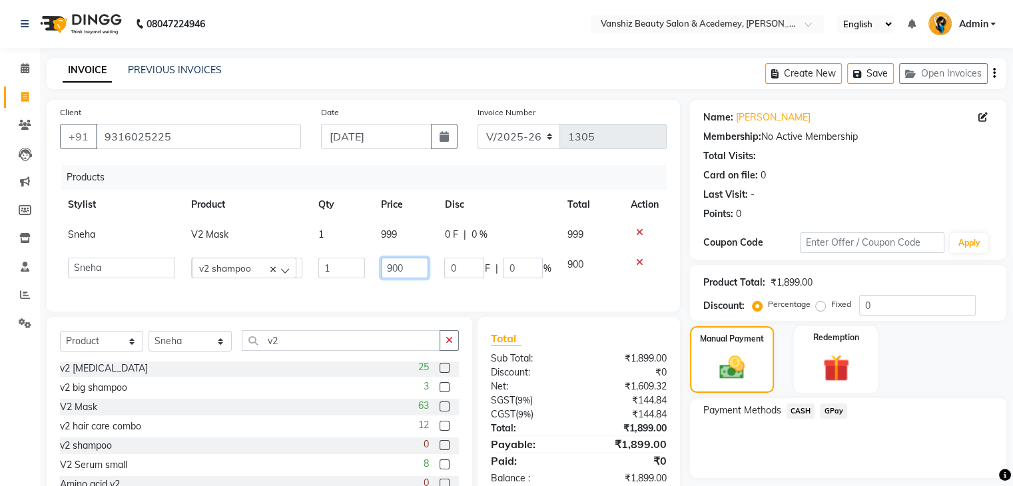
click at [408, 269] on input "900" at bounding box center [404, 268] width 47 height 21
type input "9"
type input "899"
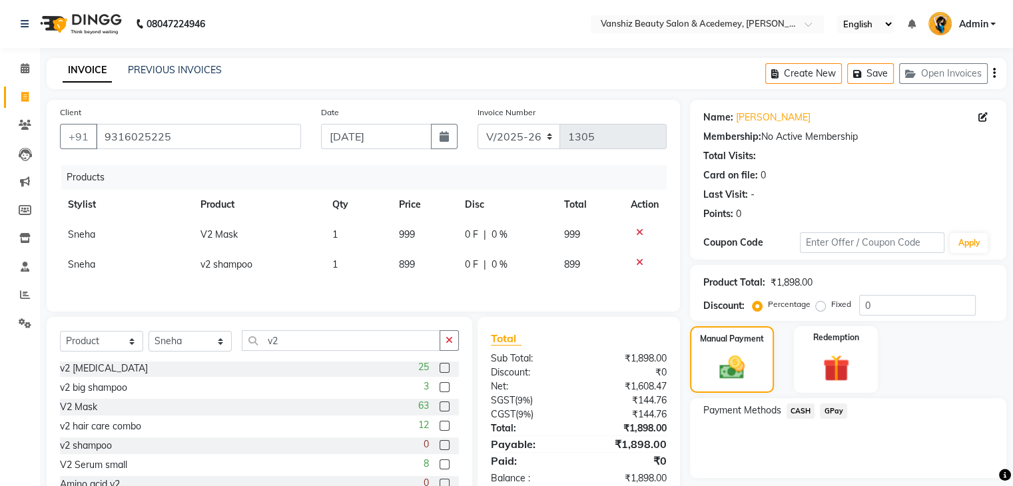
click at [418, 291] on div "Products Stylist Product Qty Price Disc Total Action Sneha V2 Mask 1 999 0 F | …" at bounding box center [363, 231] width 607 height 133
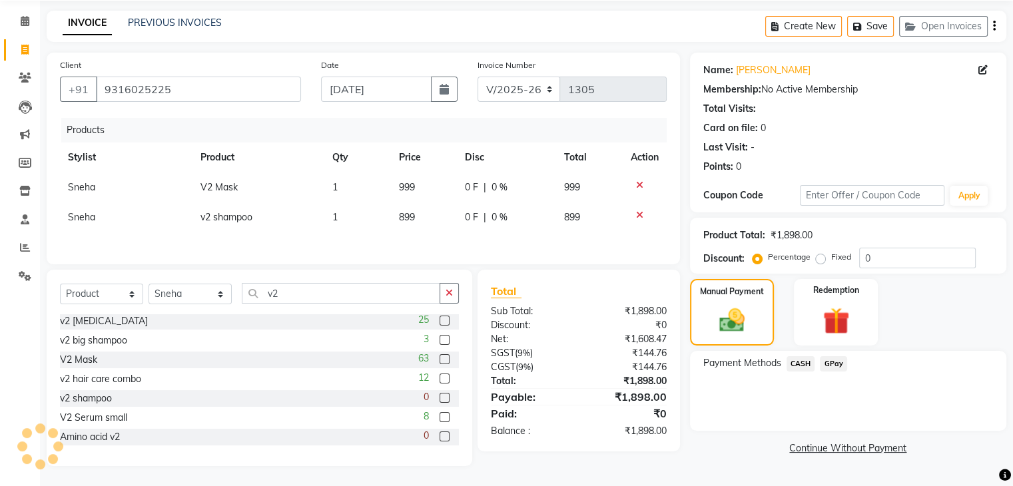
click at [796, 362] on span "CASH" at bounding box center [801, 363] width 29 height 15
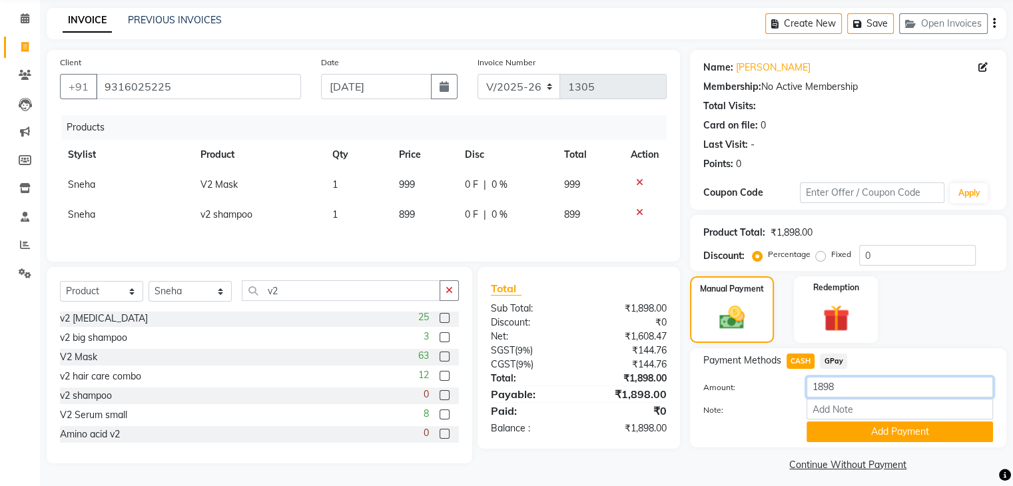
click at [840, 390] on input "1898" at bounding box center [900, 387] width 187 height 21
type input "1000"
click at [856, 410] on input "Note:" at bounding box center [900, 409] width 187 height 21
type input "cash"
click at [851, 428] on button "Add Payment" at bounding box center [900, 432] width 187 height 21
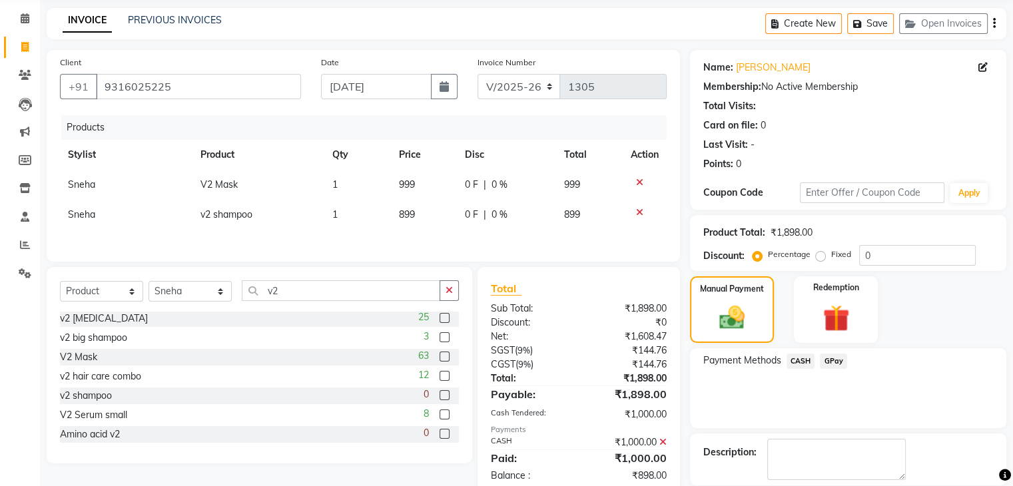
click at [836, 356] on span "GPay" at bounding box center [833, 361] width 27 height 15
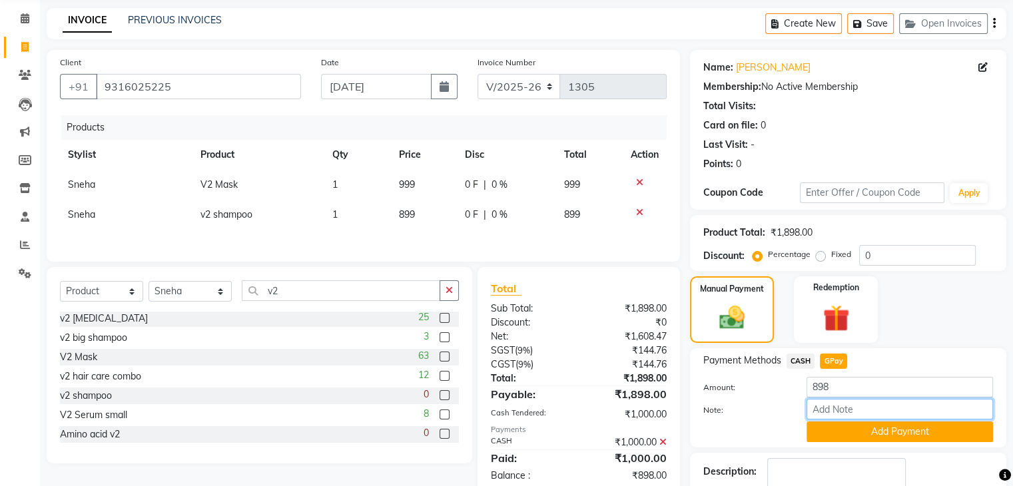
click at [816, 412] on input "Note:" at bounding box center [900, 409] width 187 height 21
type input "gpay"
click at [893, 430] on button "Add Payment" at bounding box center [900, 432] width 187 height 21
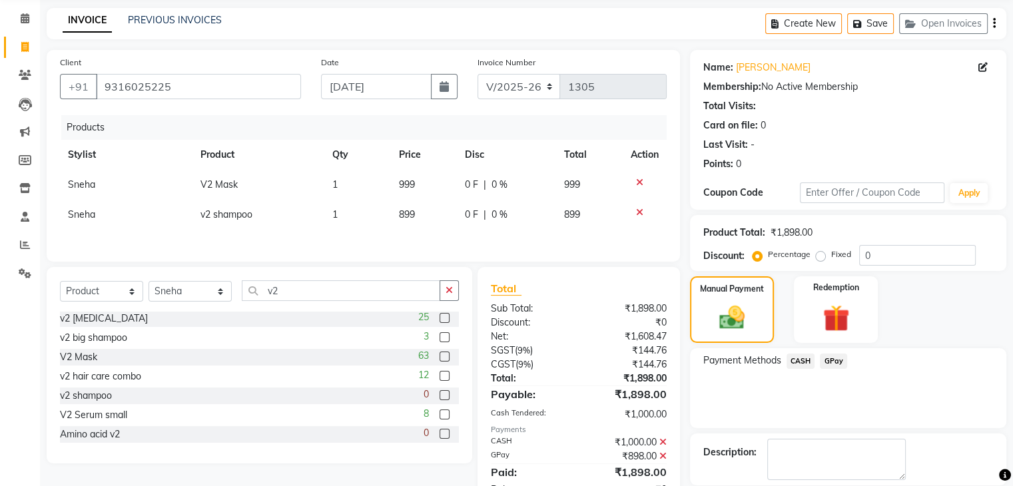
scroll to position [114, 0]
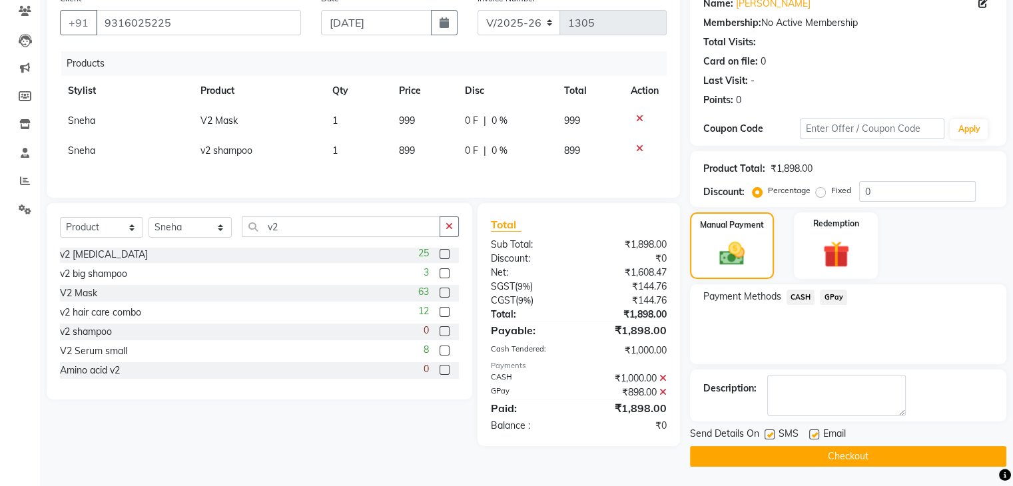
click at [815, 432] on label at bounding box center [815, 435] width 10 height 10
click at [815, 432] on input "checkbox" at bounding box center [814, 435] width 9 height 9
checkbox input "false"
click at [825, 452] on button "Checkout" at bounding box center [848, 456] width 316 height 21
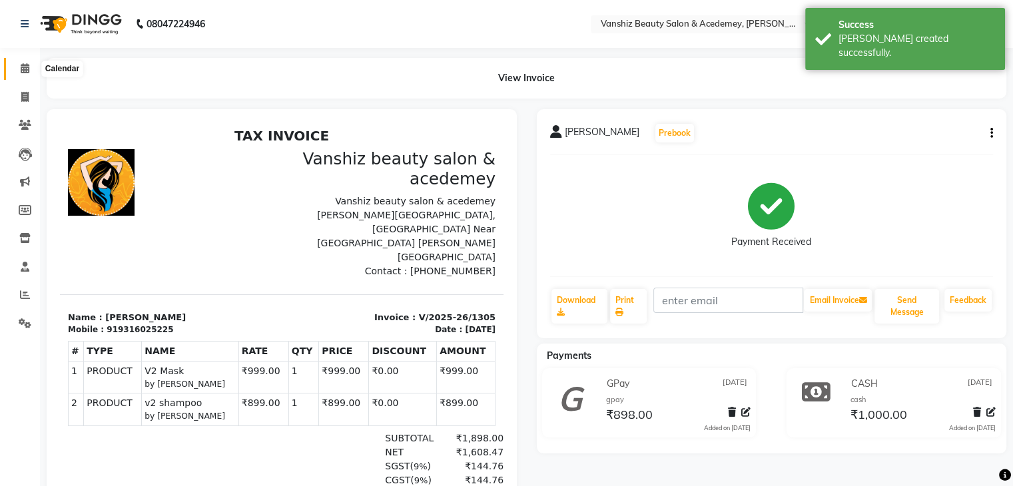
click at [24, 68] on icon at bounding box center [25, 68] width 9 height 10
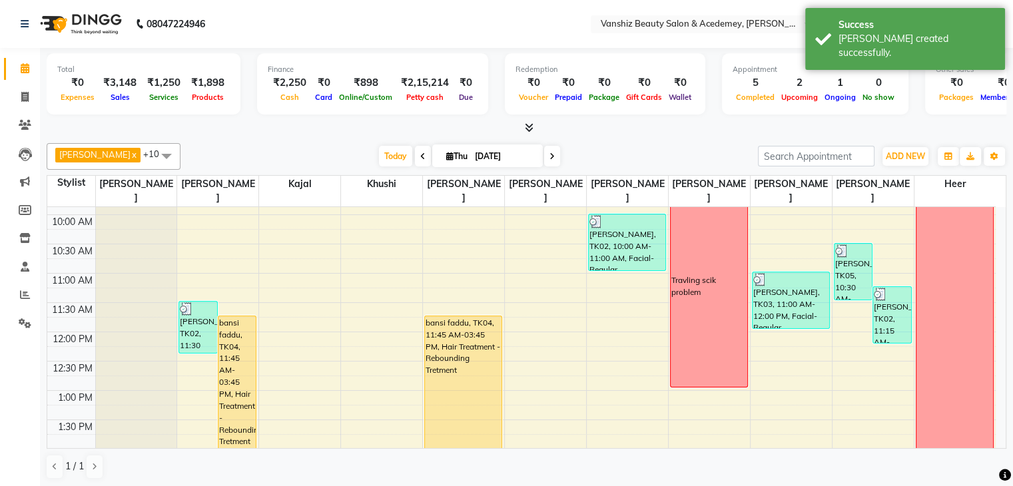
scroll to position [111, 0]
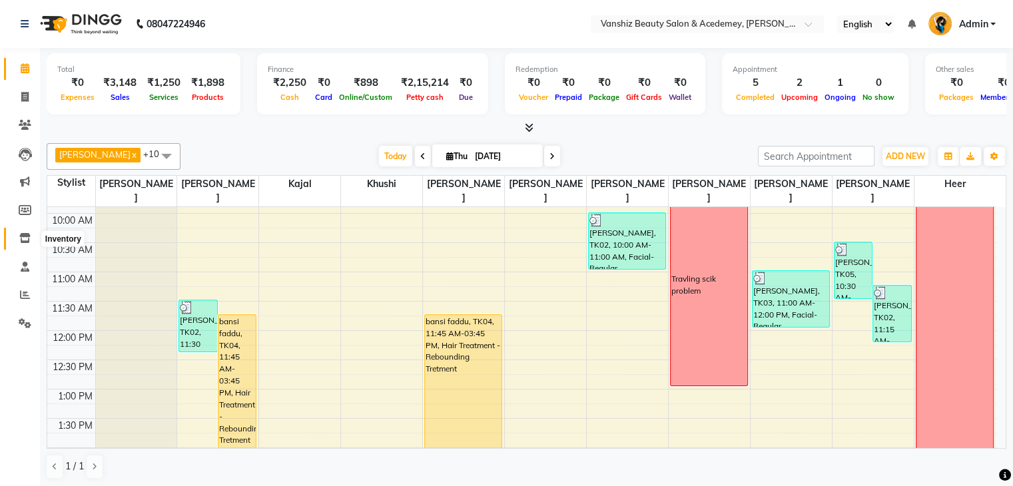
click at [25, 235] on icon at bounding box center [24, 238] width 11 height 10
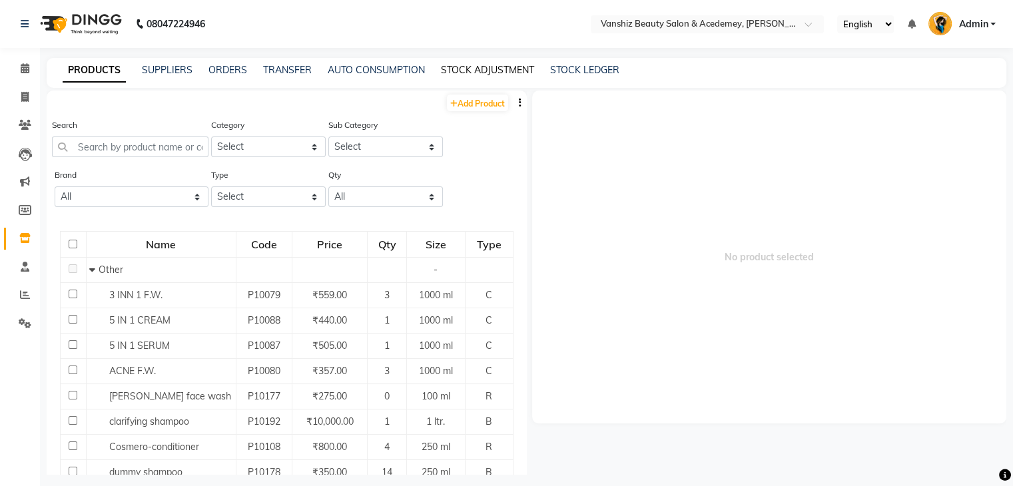
click at [480, 73] on link "STOCK ADJUSTMENT" at bounding box center [487, 70] width 93 height 12
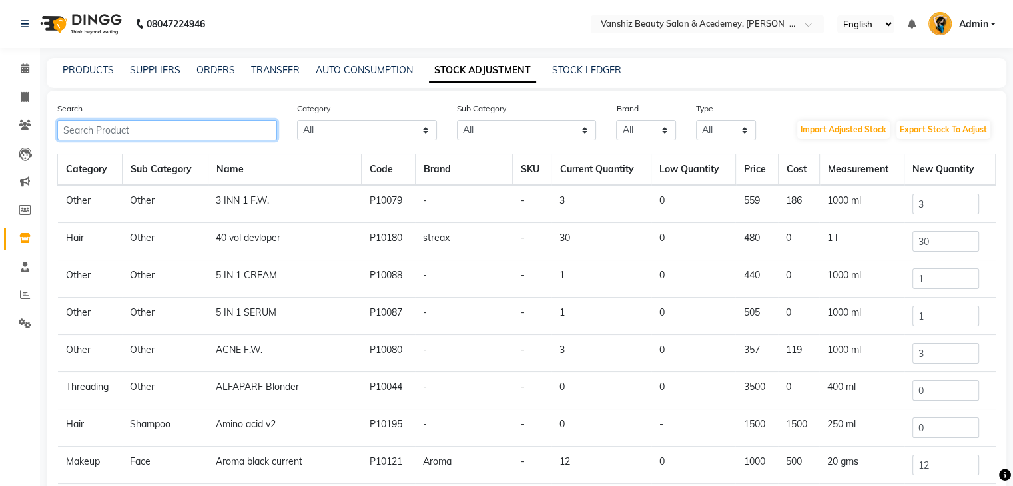
click at [227, 134] on input "text" at bounding box center [167, 130] width 220 height 21
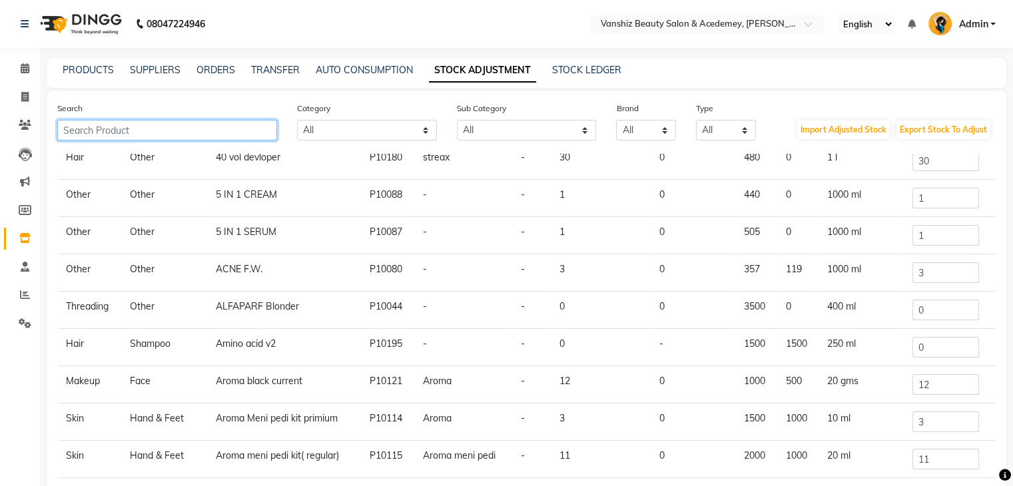
click at [131, 133] on input "text" at bounding box center [167, 130] width 220 height 21
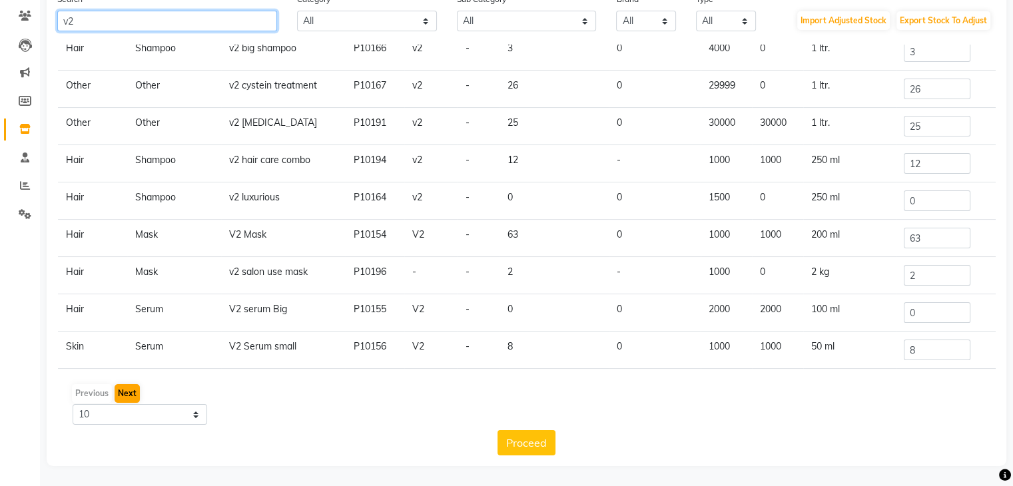
type input "v2"
click at [125, 390] on button "Next" at bounding box center [127, 393] width 25 height 19
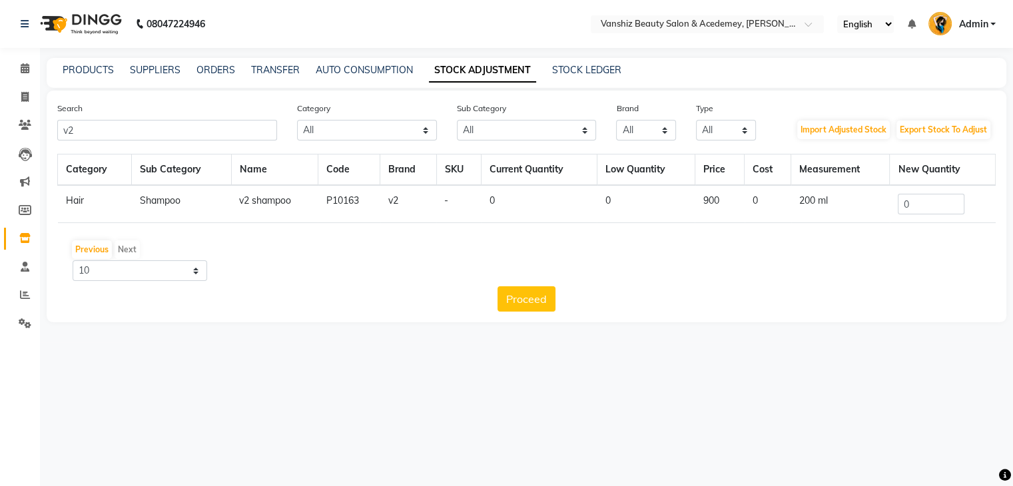
scroll to position [0, 0]
click at [950, 201] on input "0" at bounding box center [940, 204] width 67 height 21
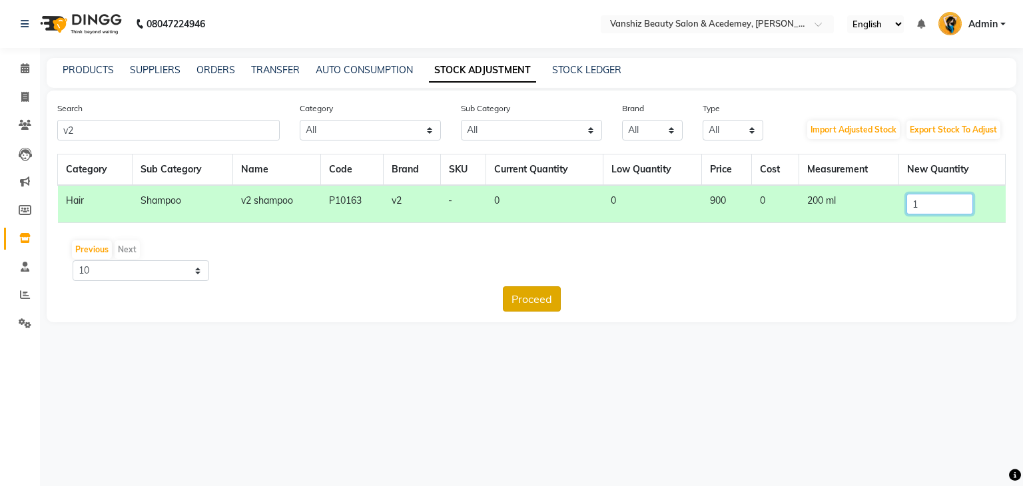
type input "1"
click at [530, 293] on button "Proceed" at bounding box center [532, 299] width 58 height 25
click at [555, 298] on button "Submit" at bounding box center [560, 299] width 53 height 25
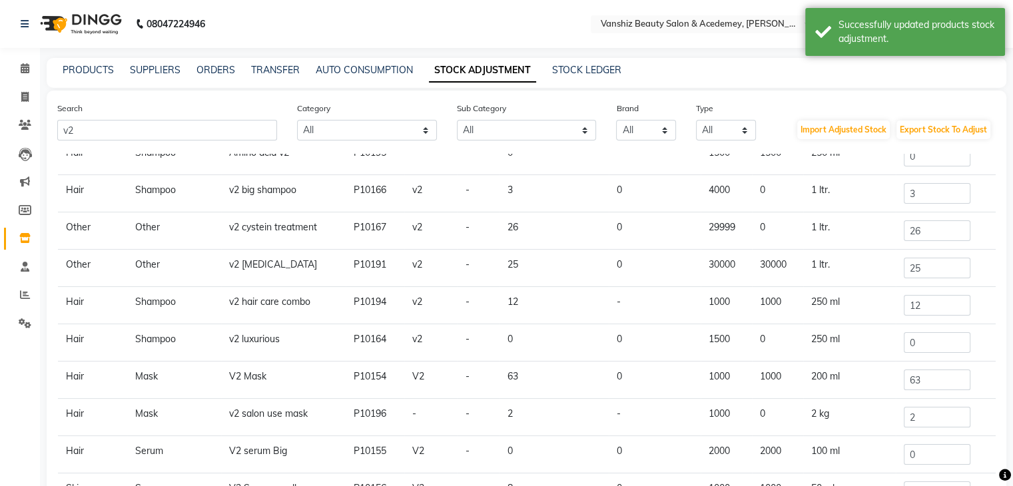
scroll to position [51, 0]
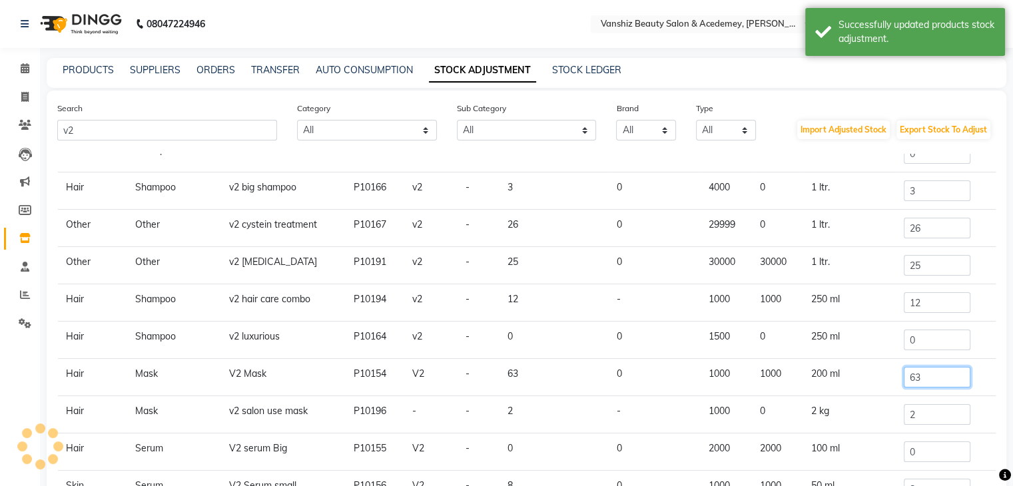
click at [929, 376] on input "63" at bounding box center [937, 377] width 67 height 21
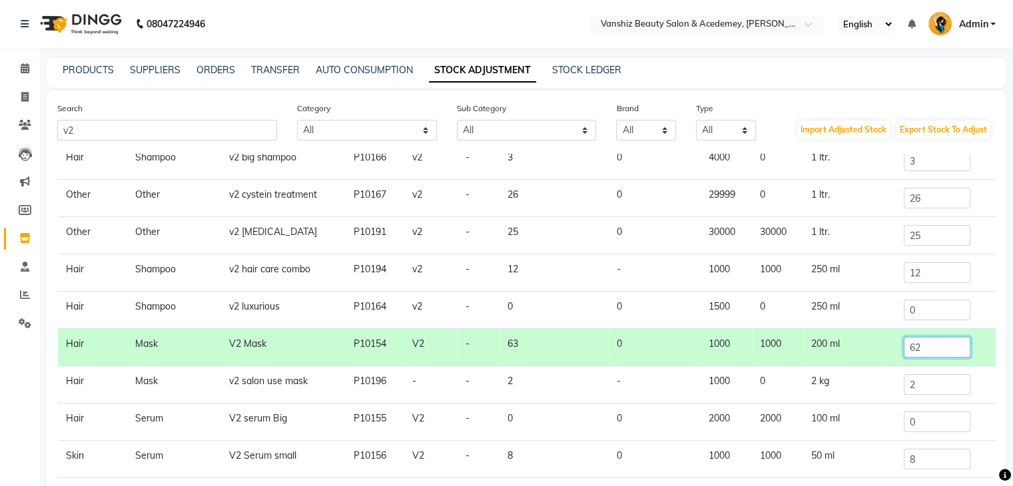
scroll to position [110, 0]
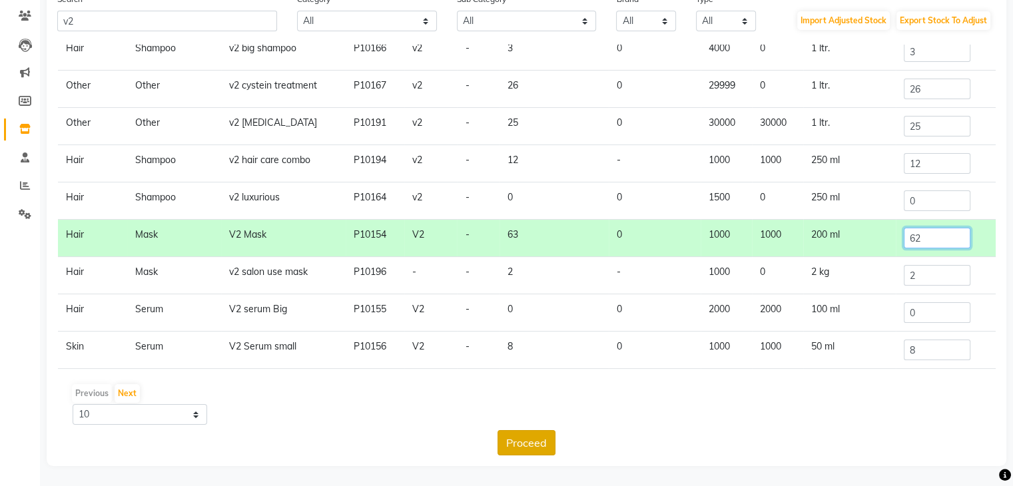
type input "62"
click at [530, 438] on button "Proceed" at bounding box center [527, 442] width 58 height 25
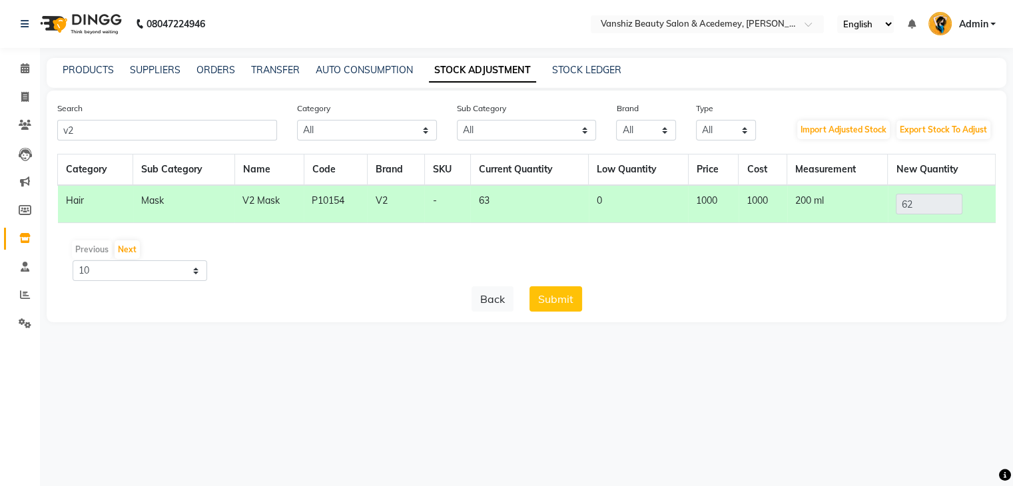
scroll to position [0, 0]
click at [554, 300] on button "Submit" at bounding box center [560, 299] width 53 height 25
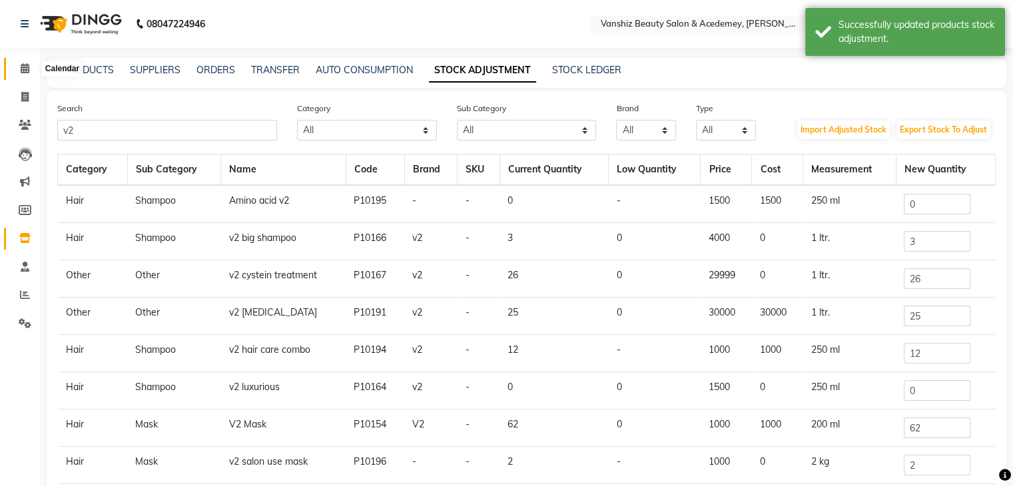
click at [22, 68] on icon at bounding box center [25, 68] width 9 height 10
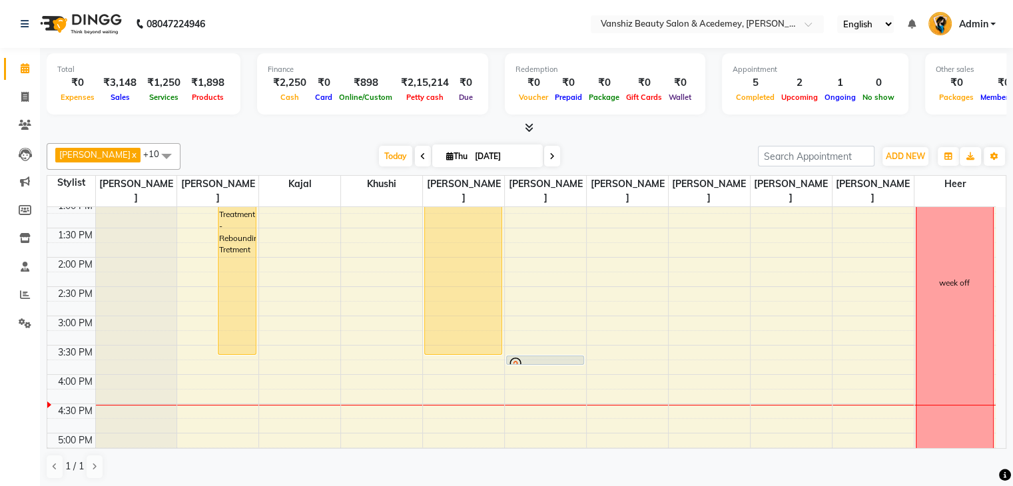
scroll to position [1, 0]
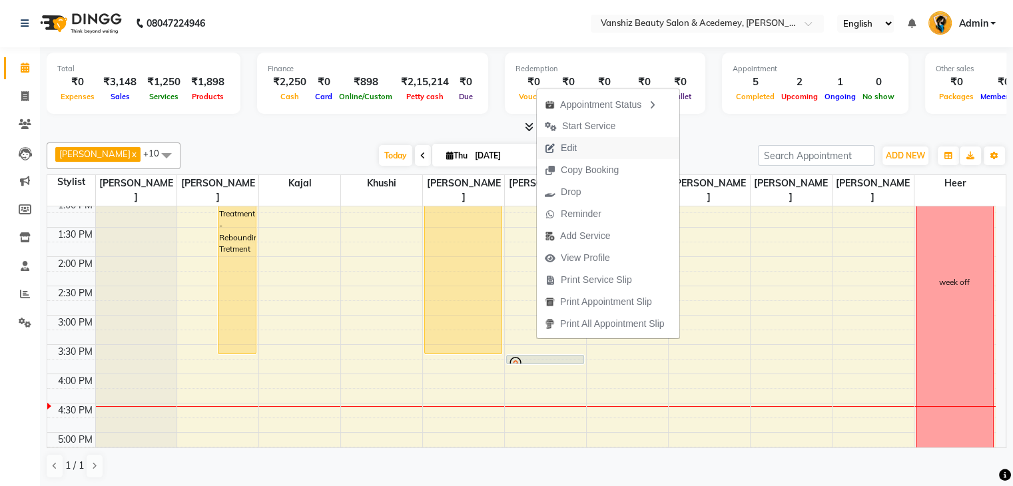
click at [584, 147] on span "Edit" at bounding box center [561, 148] width 48 height 22
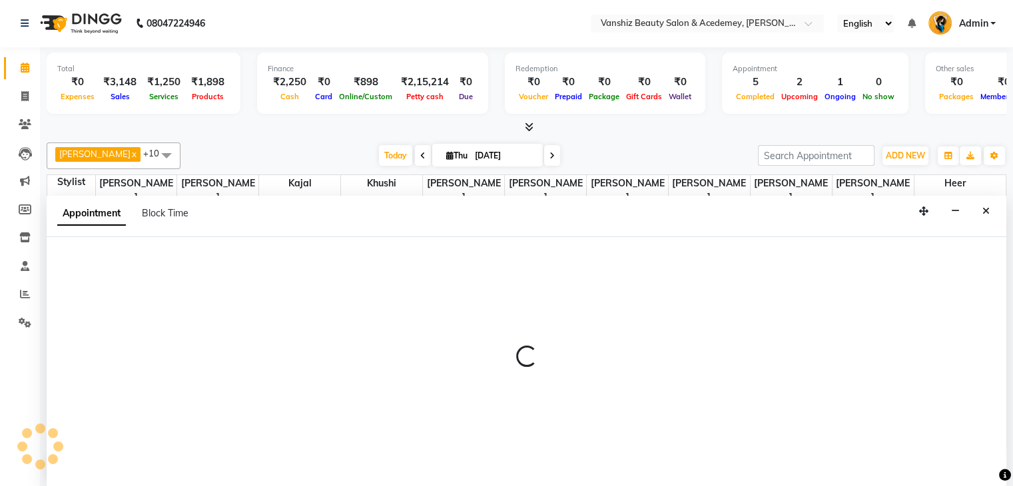
select select "tentative"
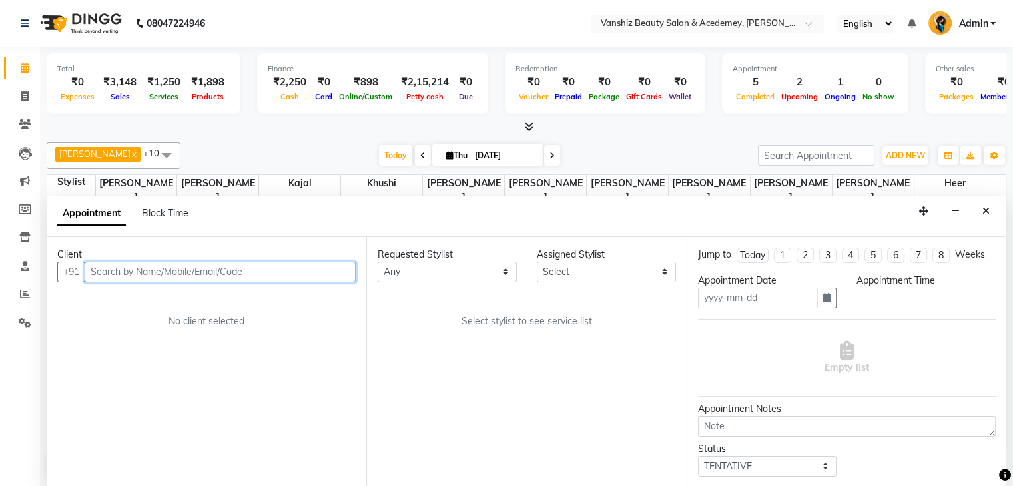
type input "[DATE]"
select select "945"
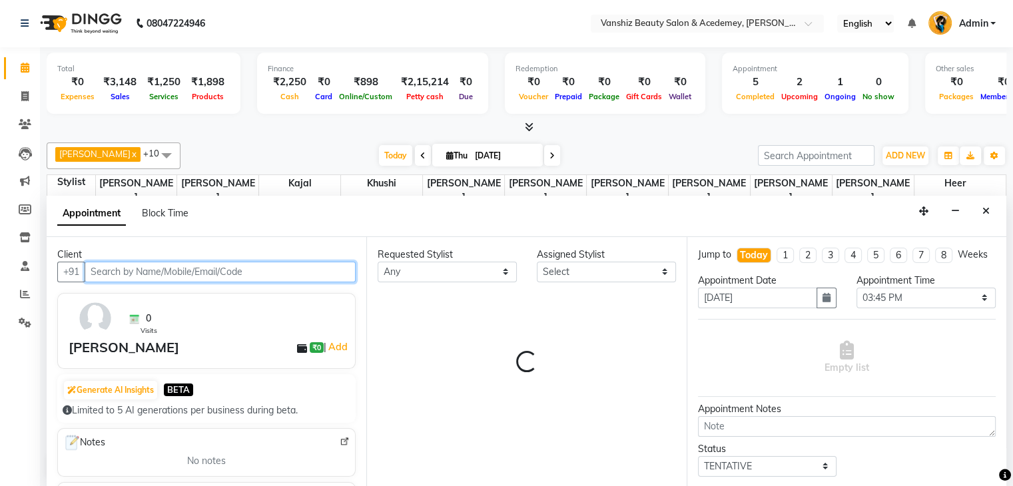
select select "87480"
select select "2468"
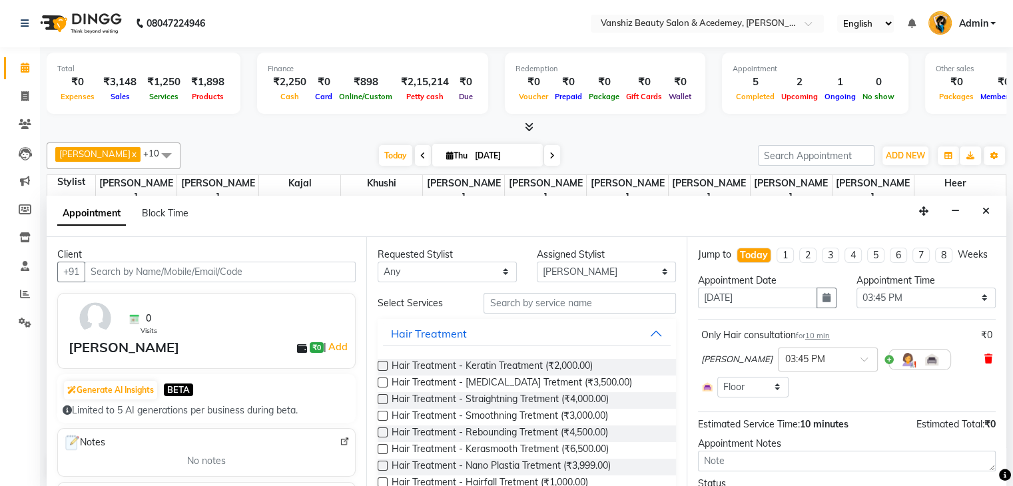
click at [985, 364] on icon at bounding box center [989, 358] width 8 height 9
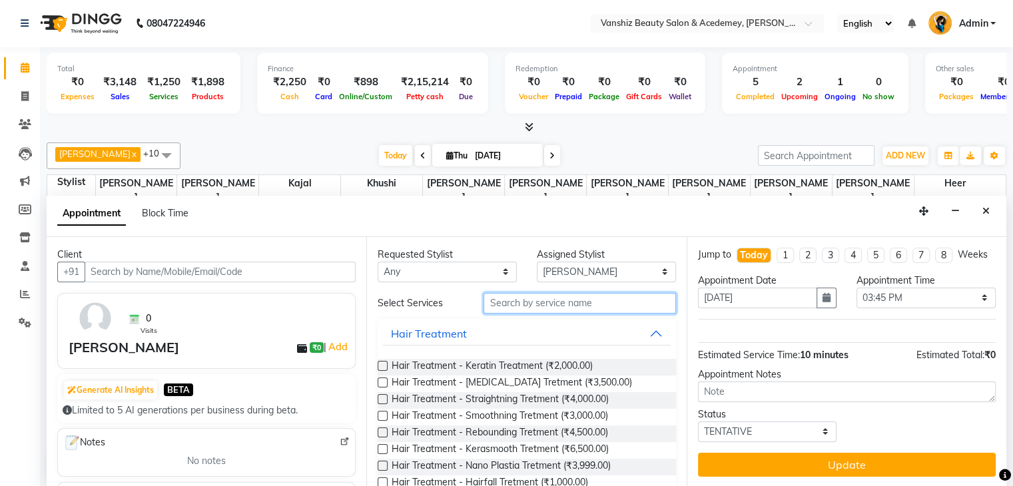
click at [520, 302] on input "text" at bounding box center [580, 303] width 192 height 21
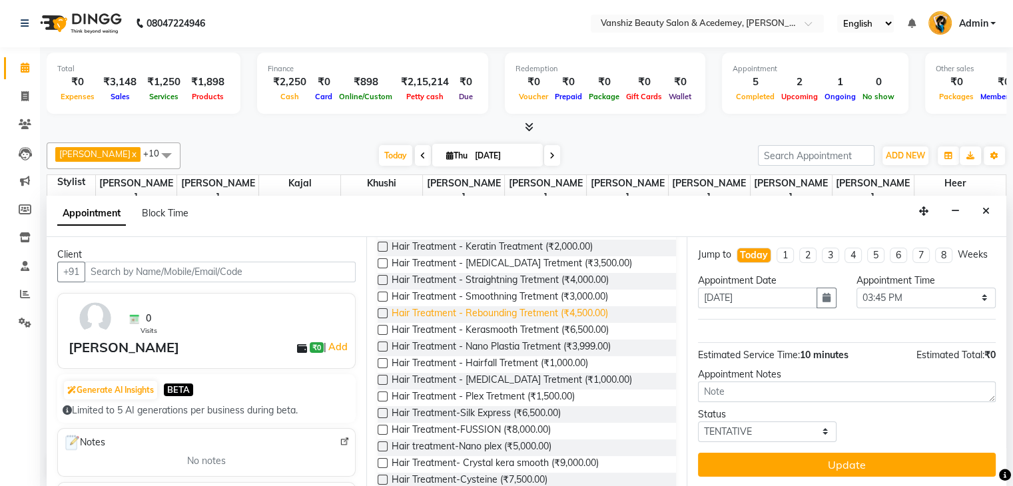
scroll to position [120, 0]
click at [380, 476] on label at bounding box center [383, 479] width 10 height 10
click at [380, 476] on input "checkbox" at bounding box center [382, 480] width 9 height 9
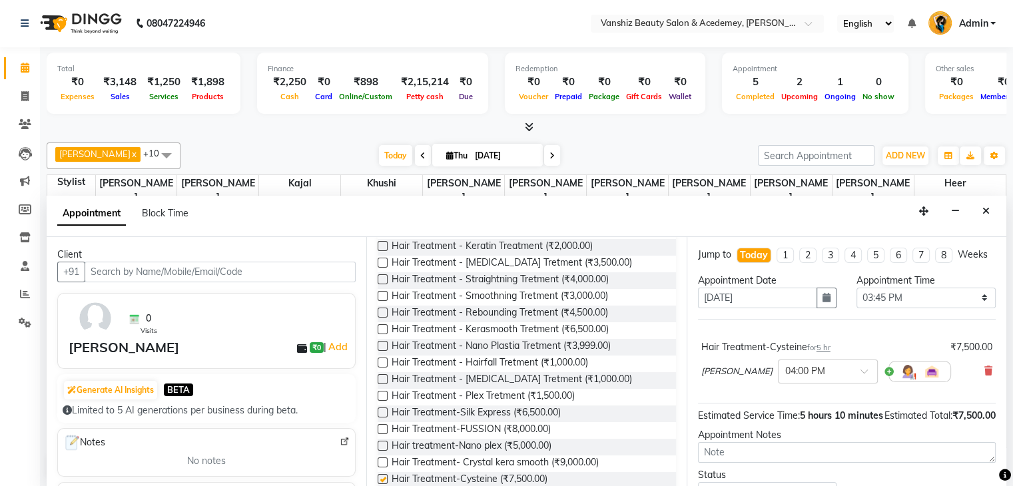
checkbox input "false"
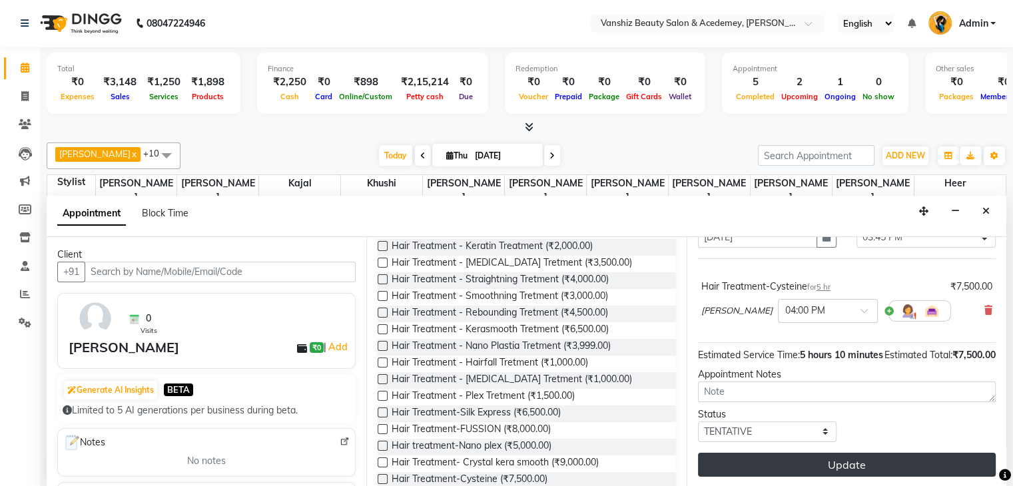
click at [863, 458] on button "Update" at bounding box center [847, 465] width 298 height 24
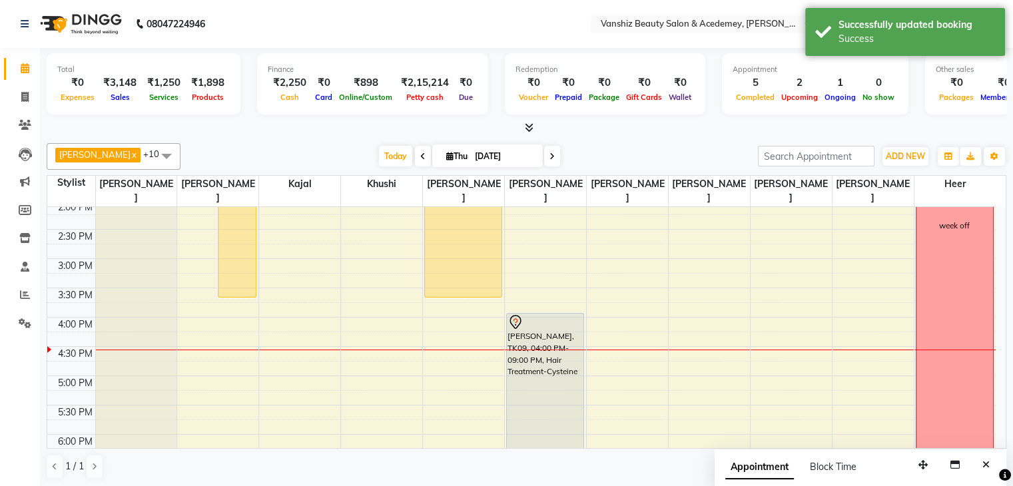
scroll to position [360, 0]
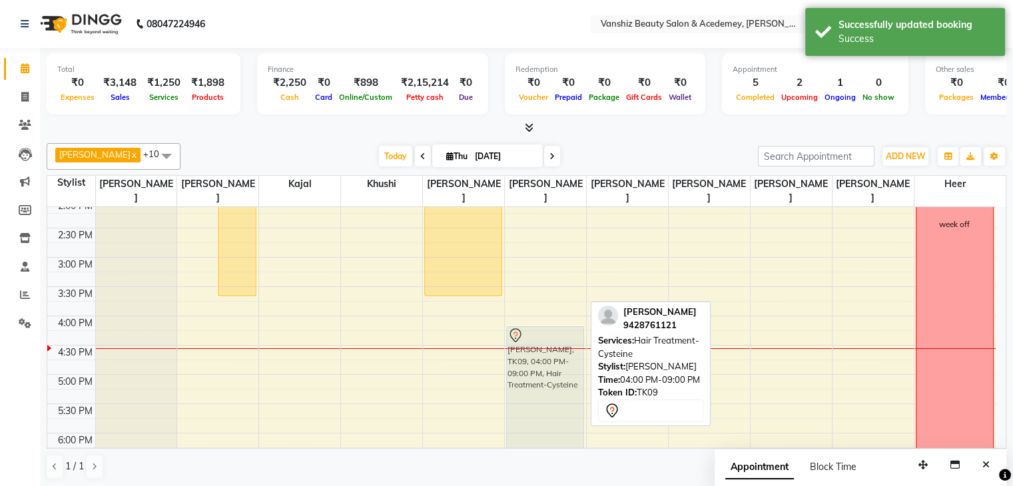
drag, startPoint x: 533, startPoint y: 327, endPoint x: 534, endPoint y: 342, distance: 15.3
click at [534, 342] on div "[PERSON_NAME], TK09, 04:00 PM-09:00 PM, Hair Treatment-Cysteine [PERSON_NAME], …" at bounding box center [545, 228] width 81 height 762
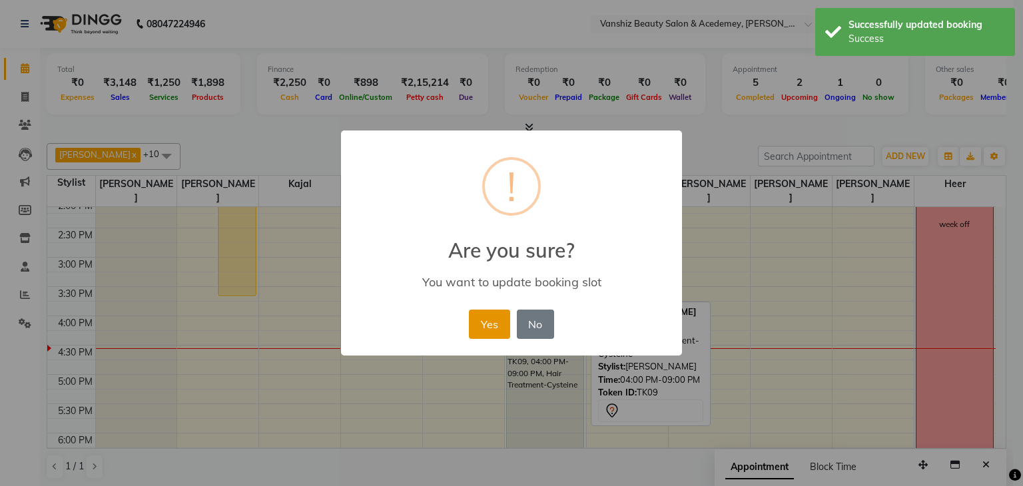
click at [482, 326] on button "Yes" at bounding box center [489, 324] width 41 height 29
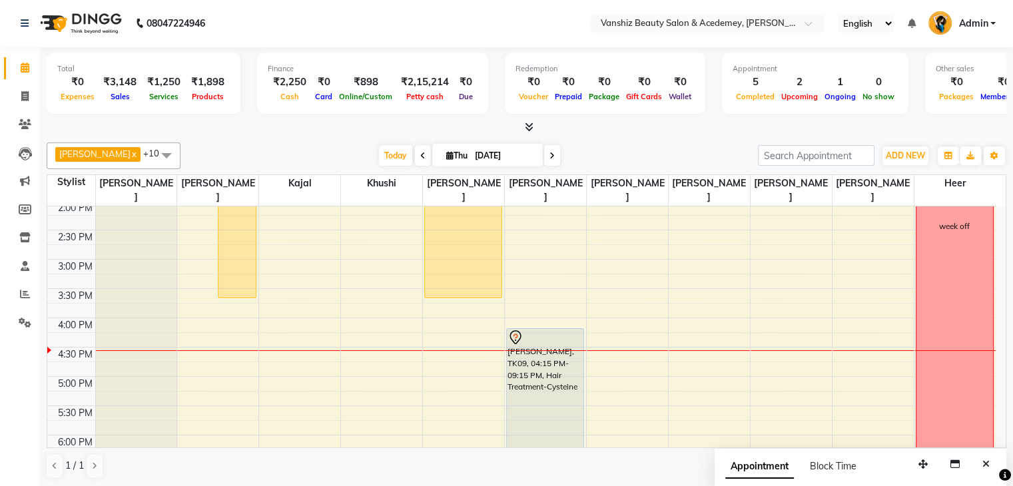
scroll to position [499, 0]
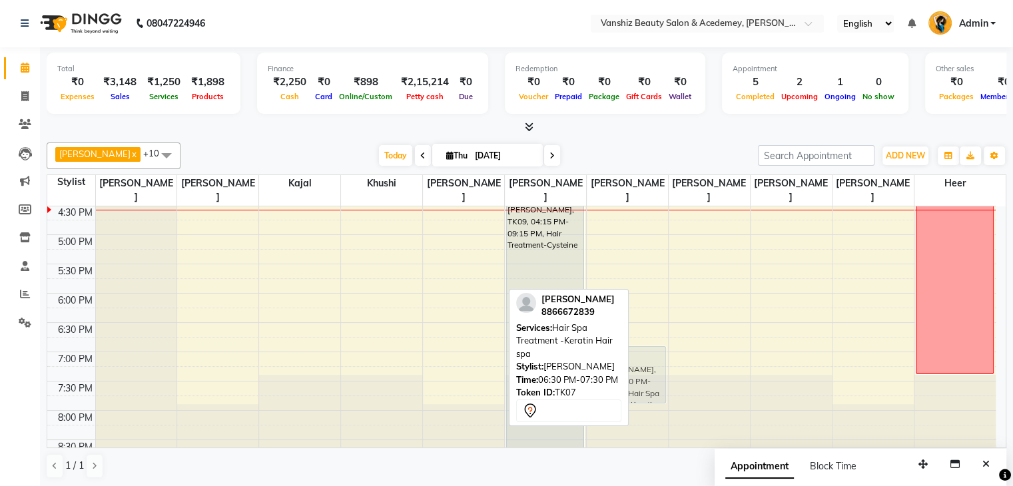
drag, startPoint x: 472, startPoint y: 324, endPoint x: 653, endPoint y: 347, distance: 182.6
click at [653, 347] on tr "[PERSON_NAME], TK02, 11:30 AM-12:25 PM, Hair Cut - Wash, Cut, Blowdry (stylist)…" at bounding box center [521, 88] width 949 height 762
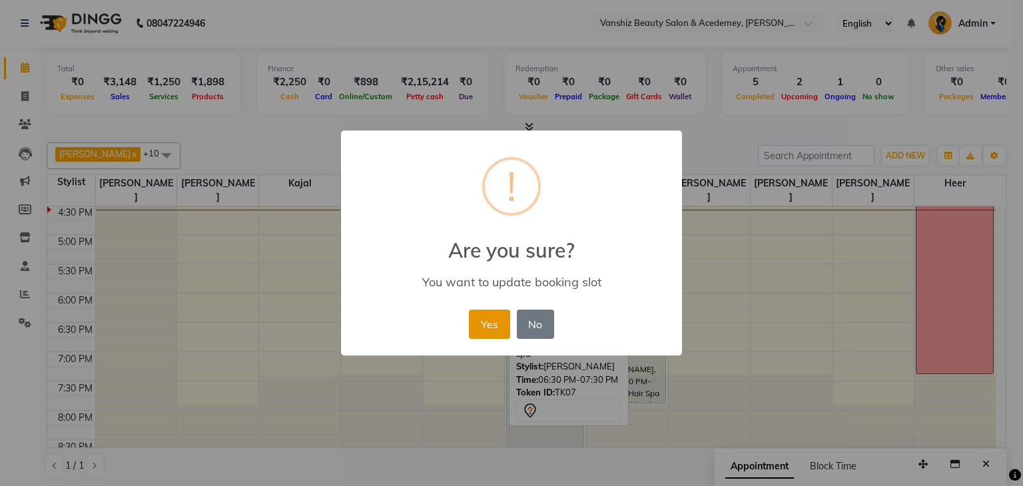
drag, startPoint x: 472, startPoint y: 312, endPoint x: 481, endPoint y: 318, distance: 10.7
click at [481, 318] on button "Yes" at bounding box center [489, 324] width 41 height 29
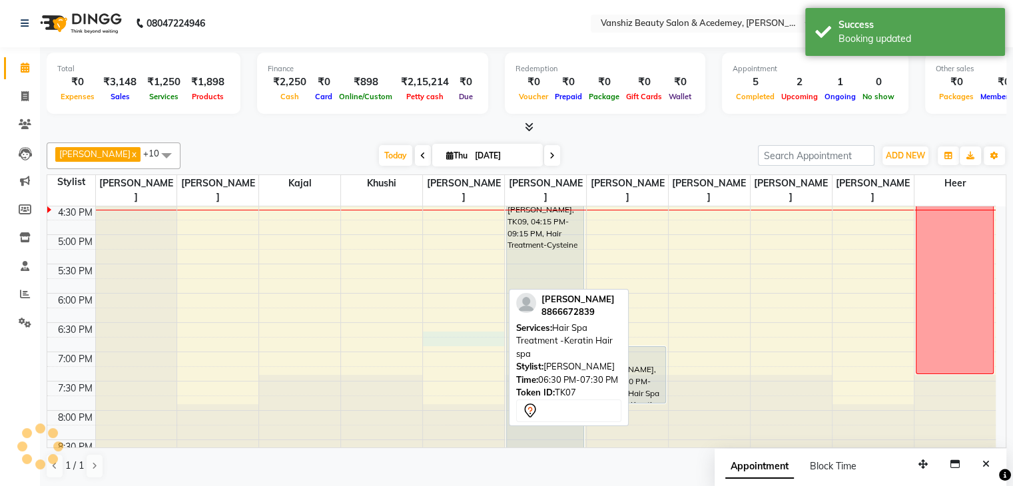
click at [481, 318] on div "8:00 AM 8:30 AM 9:00 AM 9:30 AM 10:00 AM 10:30 AM 11:00 AM 11:30 AM 12:00 PM 12…" at bounding box center [521, 88] width 949 height 762
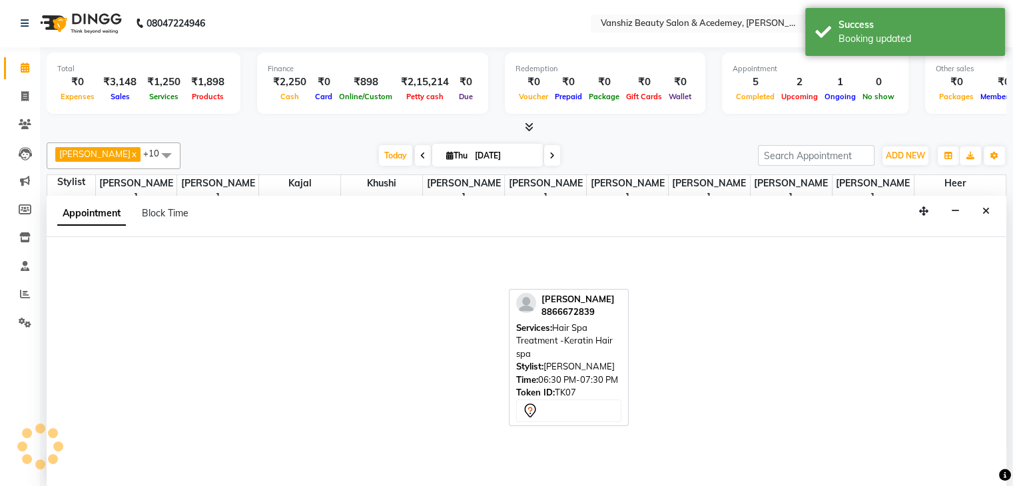
select select "87124"
select select "1125"
select select "tentative"
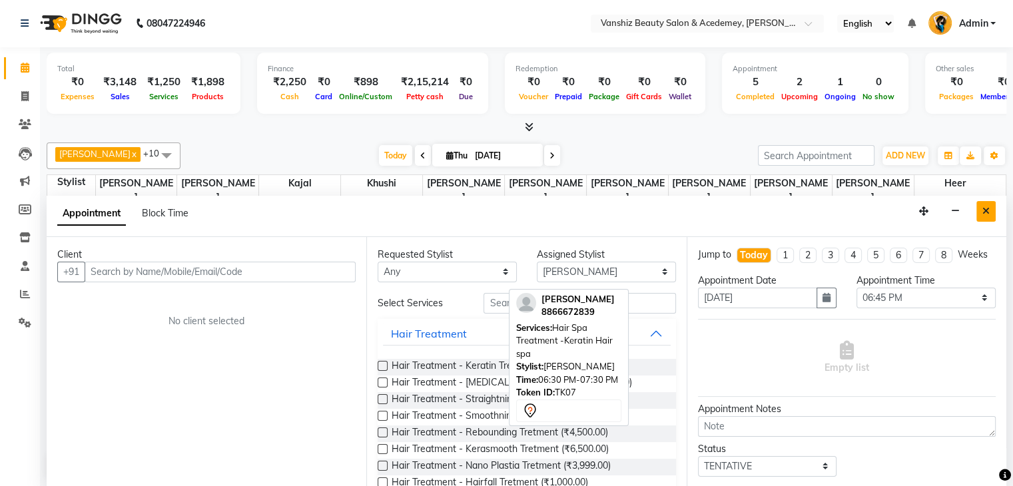
click at [987, 207] on icon "Close" at bounding box center [986, 211] width 7 height 9
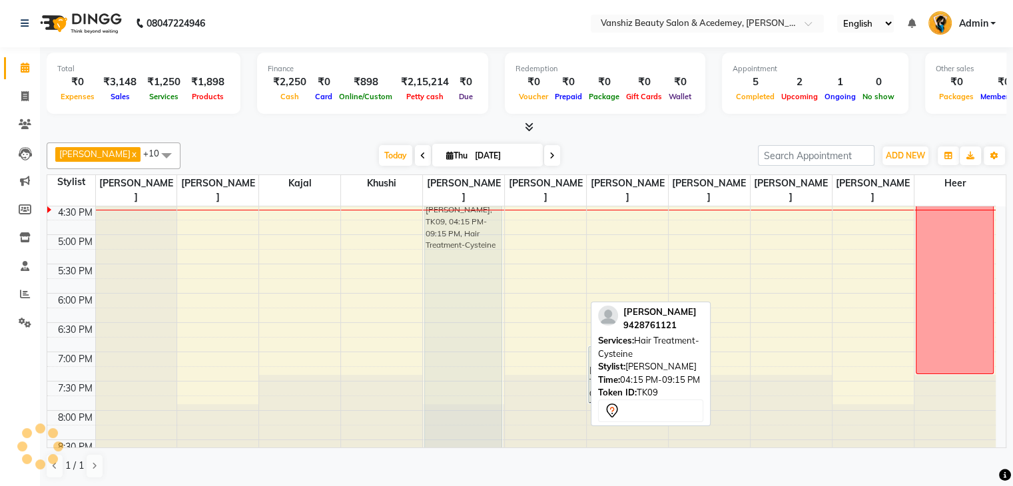
drag, startPoint x: 544, startPoint y: 252, endPoint x: 498, endPoint y: 249, distance: 46.8
click at [498, 249] on tr "[PERSON_NAME], TK02, 11:30 AM-12:25 PM, Hair Cut - Wash, Cut, Blowdry (stylist)…" at bounding box center [521, 88] width 949 height 762
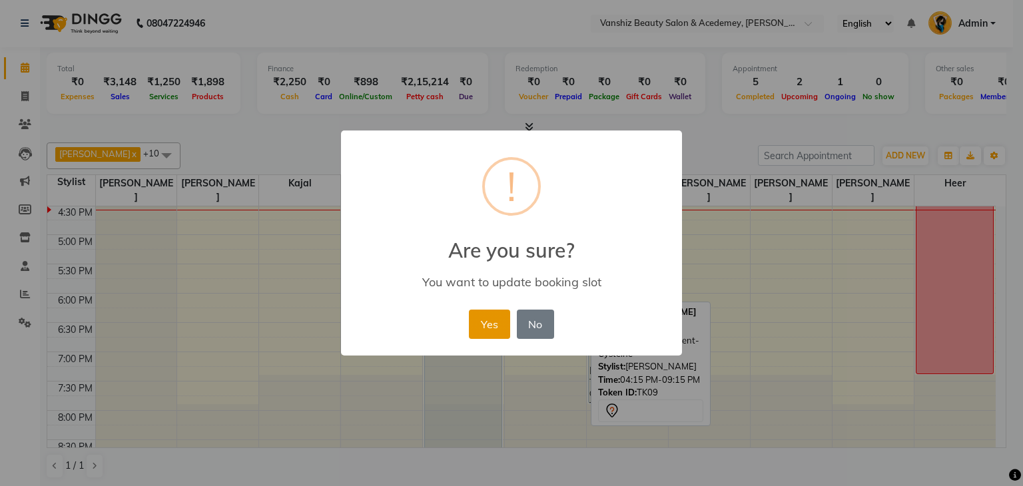
click at [488, 333] on button "Yes" at bounding box center [489, 324] width 41 height 29
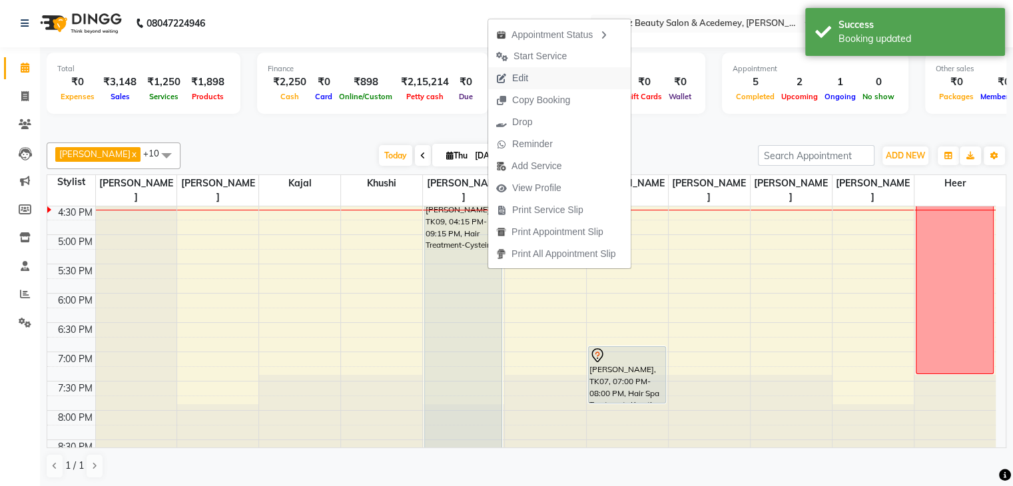
click at [552, 75] on button "Edit" at bounding box center [559, 78] width 143 height 22
select select "tentative"
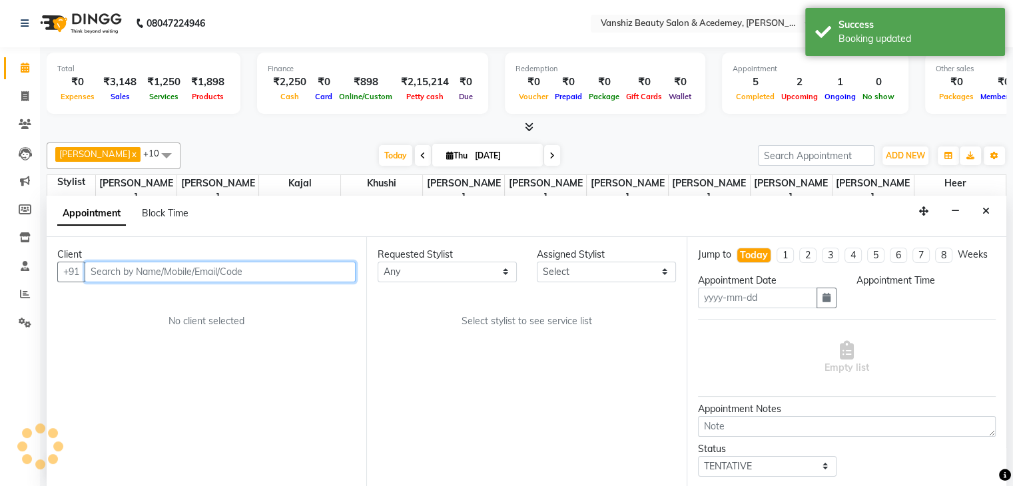
type input "[DATE]"
select select "975"
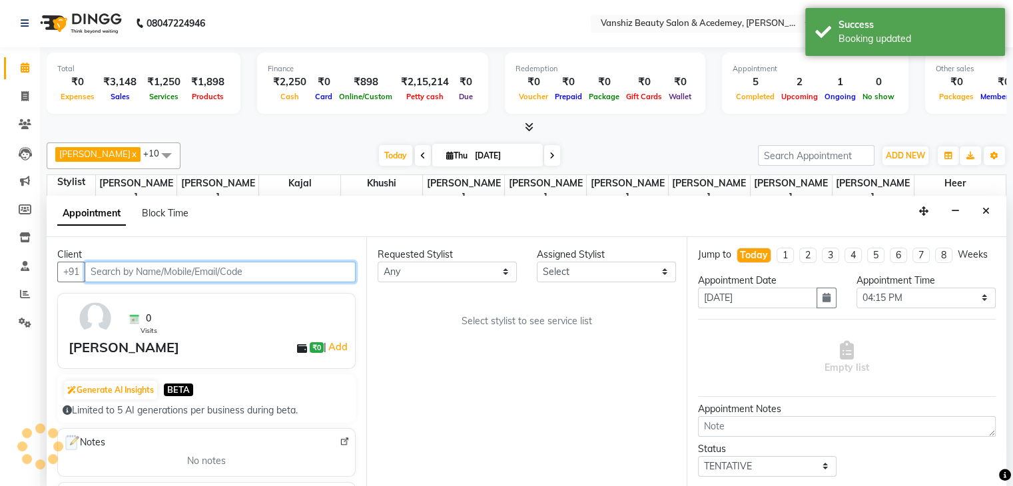
select select "87124"
select select "2468"
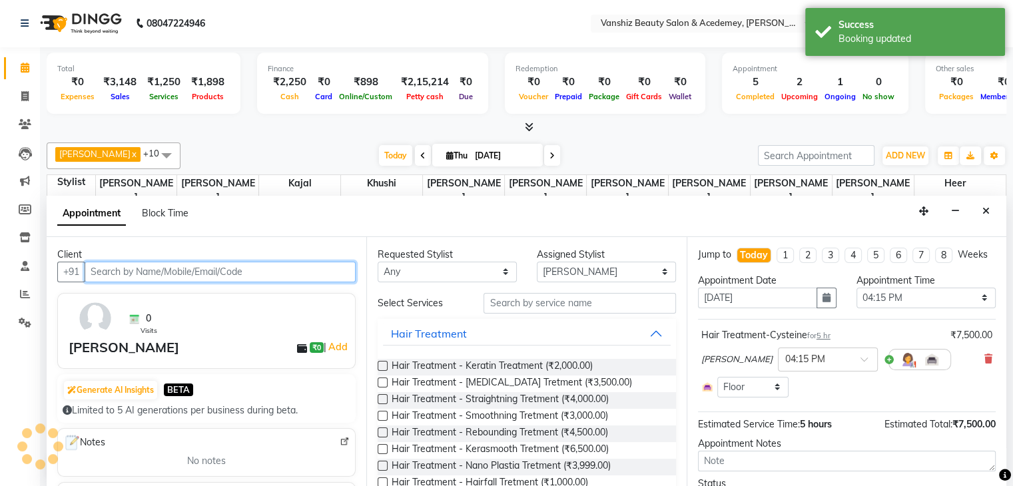
scroll to position [466, 0]
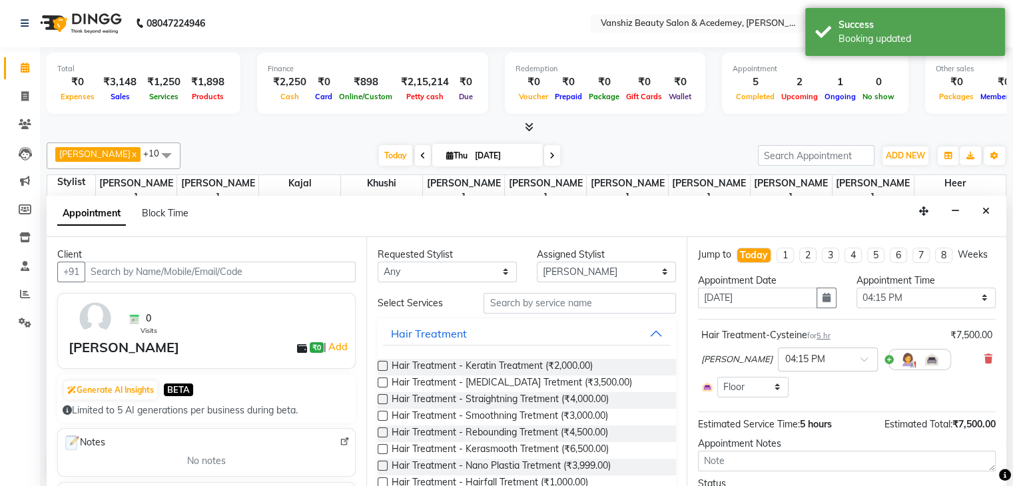
click at [900, 366] on img at bounding box center [908, 360] width 16 height 16
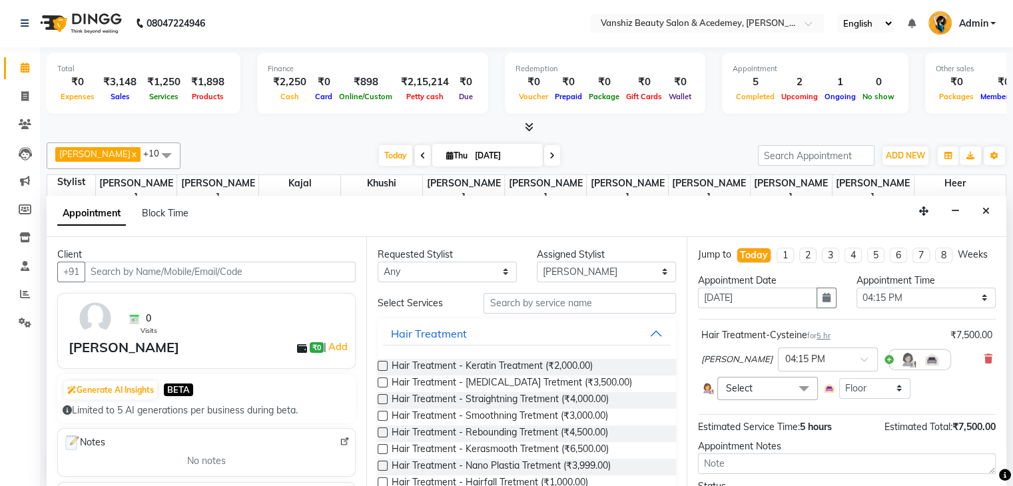
click at [762, 395] on span "Select" at bounding box center [768, 388] width 101 height 23
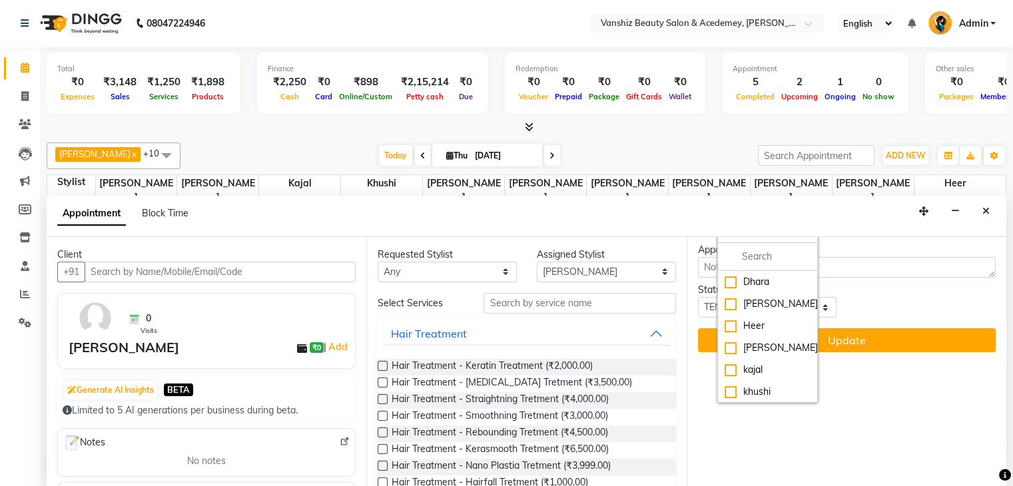
scroll to position [225, 0]
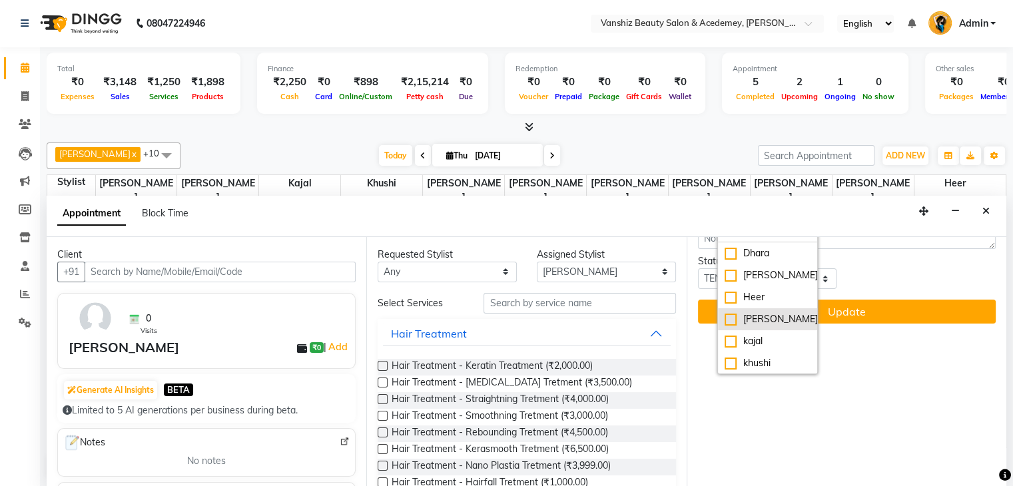
click at [729, 326] on div "[PERSON_NAME]" at bounding box center [768, 319] width 86 height 14
checkbox input "true"
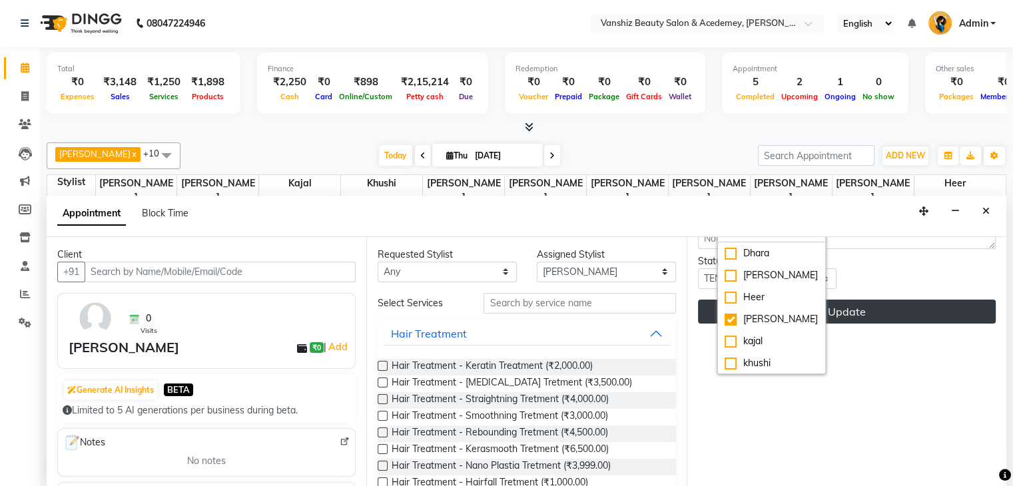
click at [866, 318] on button "Update" at bounding box center [847, 312] width 298 height 24
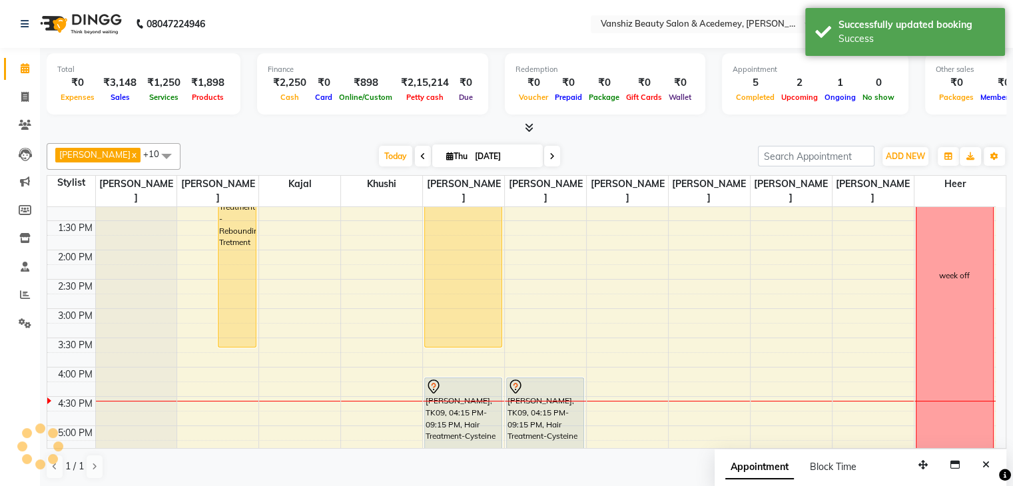
scroll to position [318, 0]
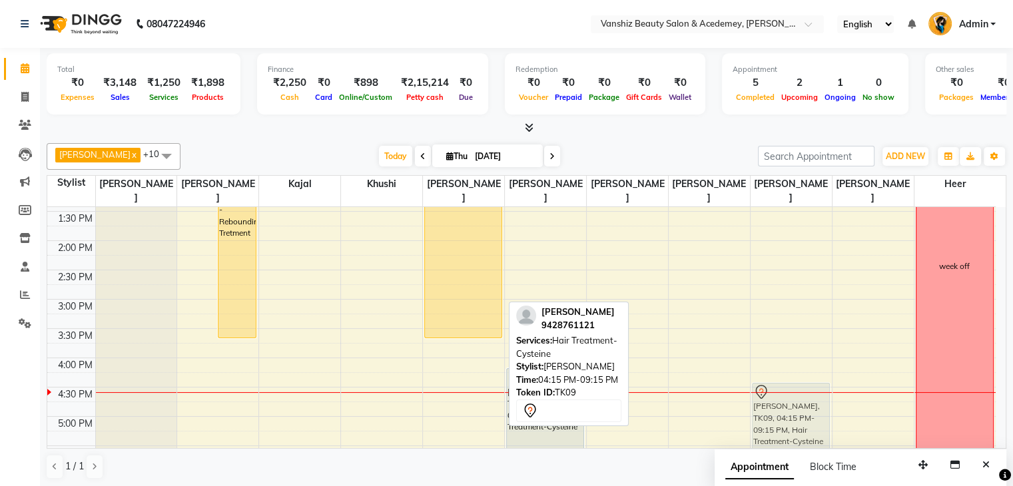
drag, startPoint x: 486, startPoint y: 396, endPoint x: 794, endPoint y: 408, distance: 307.4
click at [794, 408] on tr "[PERSON_NAME], TK02, 11:30 AM-12:25 PM, Hair Cut - Wash, Cut, Blowdry (stylist)…" at bounding box center [521, 270] width 949 height 762
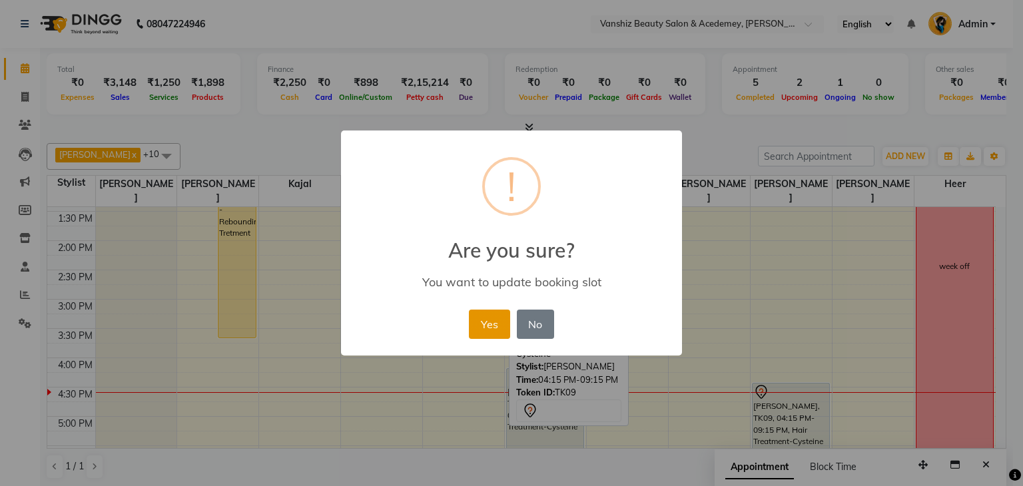
click at [480, 325] on button "Yes" at bounding box center [489, 324] width 41 height 29
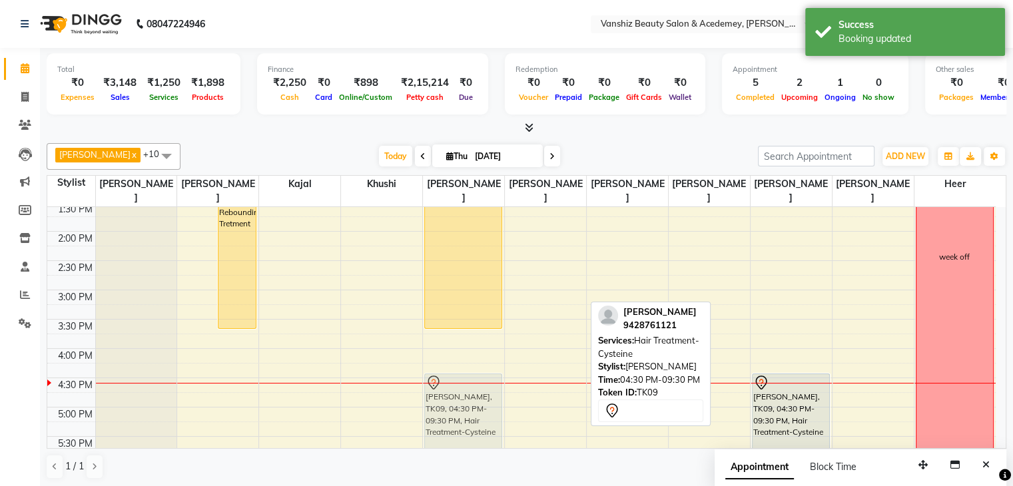
drag, startPoint x: 536, startPoint y: 426, endPoint x: 477, endPoint y: 416, distance: 60.3
click at [477, 416] on tr "[PERSON_NAME], TK02, 11:30 AM-12:25 PM, Hair Cut - Wash, Cut, Blowdry (stylist)…" at bounding box center [521, 261] width 949 height 762
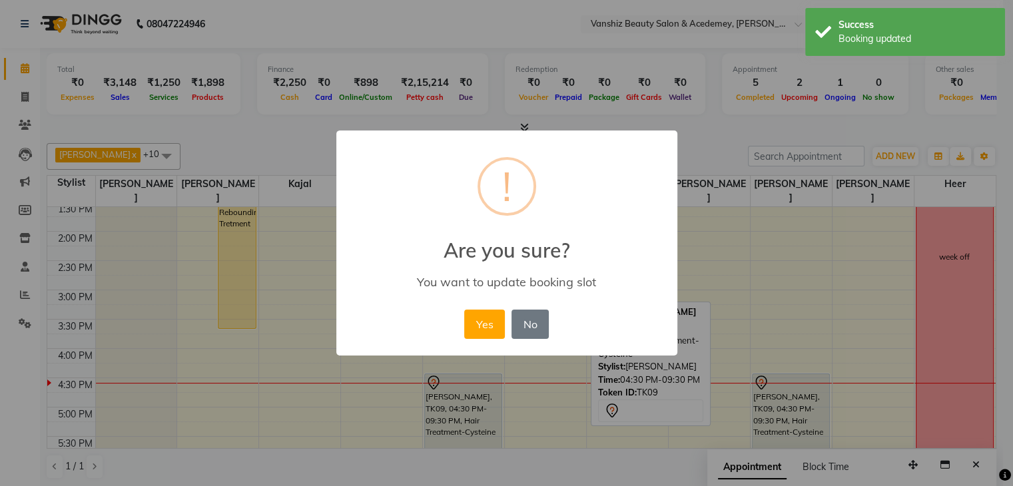
scroll to position [328, 0]
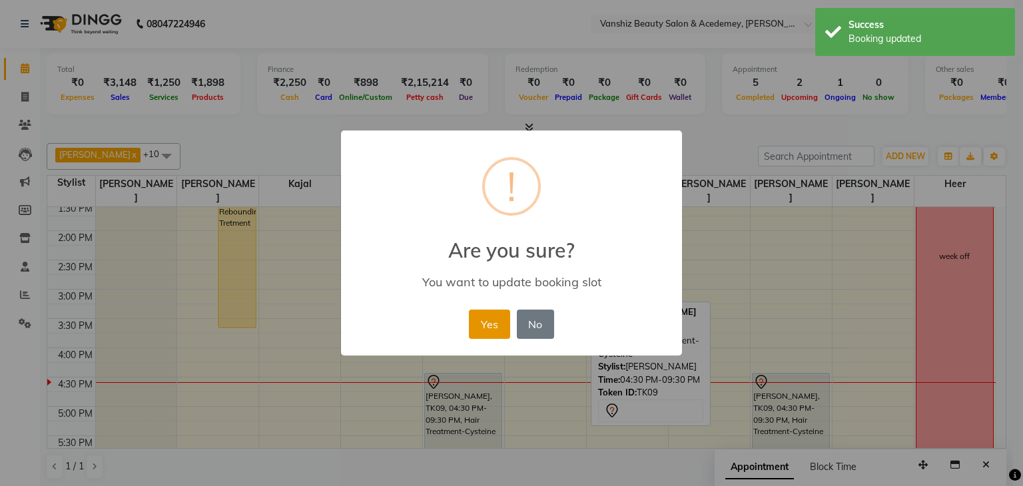
click at [493, 321] on button "Yes" at bounding box center [489, 324] width 41 height 29
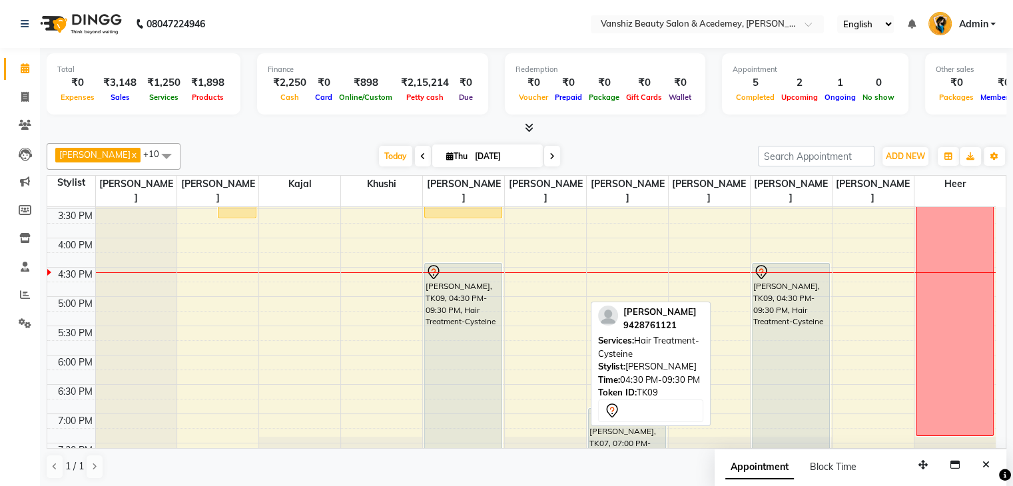
scroll to position [474, 0]
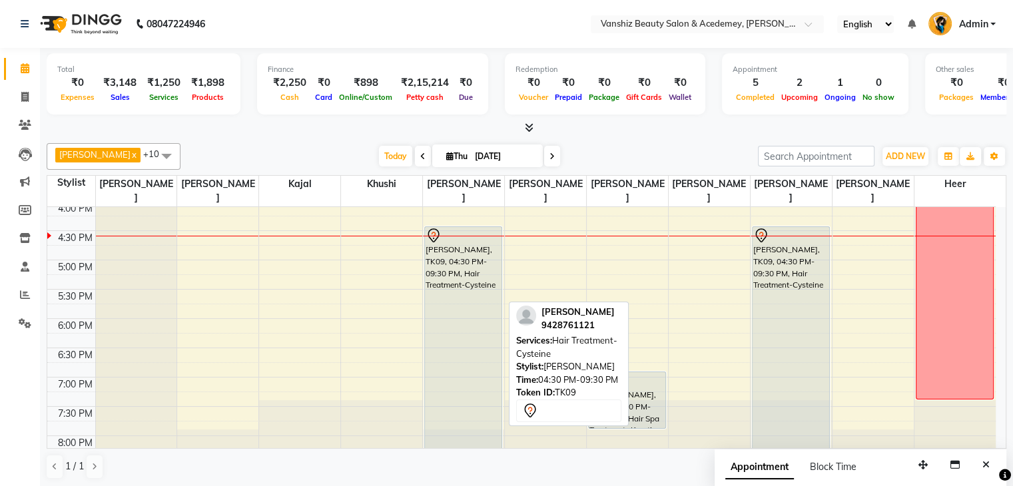
click at [432, 311] on div "[PERSON_NAME], TK09, 04:30 PM-09:30 PM, Hair Treatment-Cysteine" at bounding box center [463, 357] width 77 height 260
click at [445, 309] on div "[PERSON_NAME], TK09, 04:30 PM-09:30 PM, Hair Treatment-Cysteine" at bounding box center [463, 357] width 77 height 260
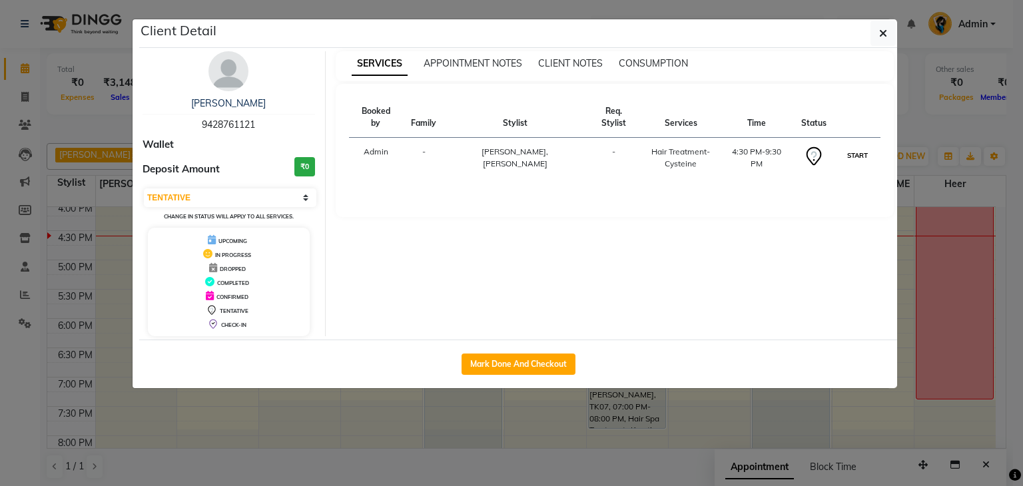
click at [864, 147] on button "START" at bounding box center [857, 155] width 27 height 17
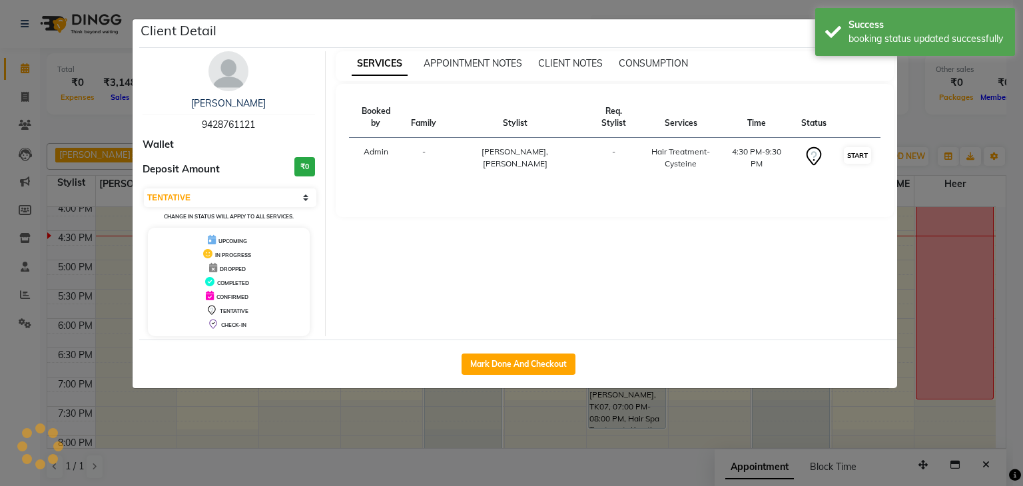
select select "1"
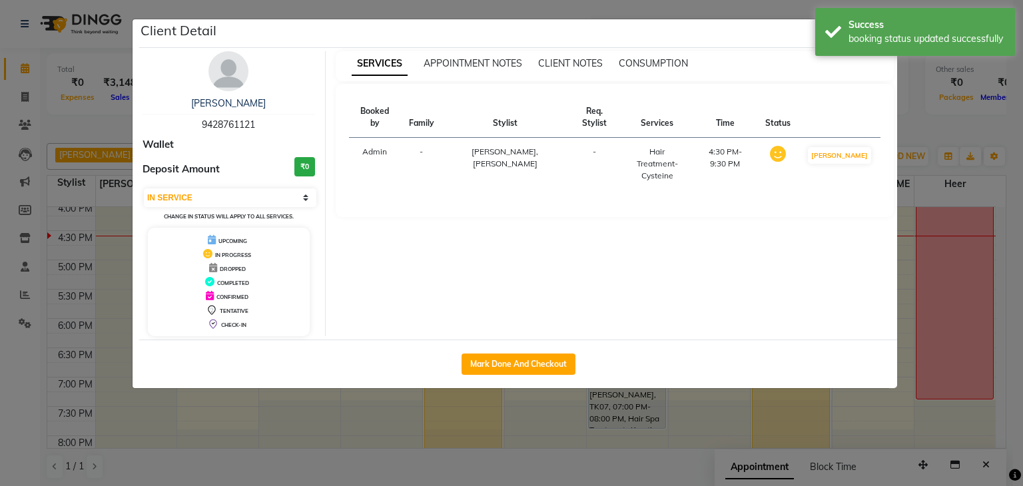
click at [1002, 208] on ngb-modal-window "Client Detail [PERSON_NAME] 9428761121 Wallet Deposit Amount ₹0 Select IN SERVI…" at bounding box center [511, 243] width 1023 height 486
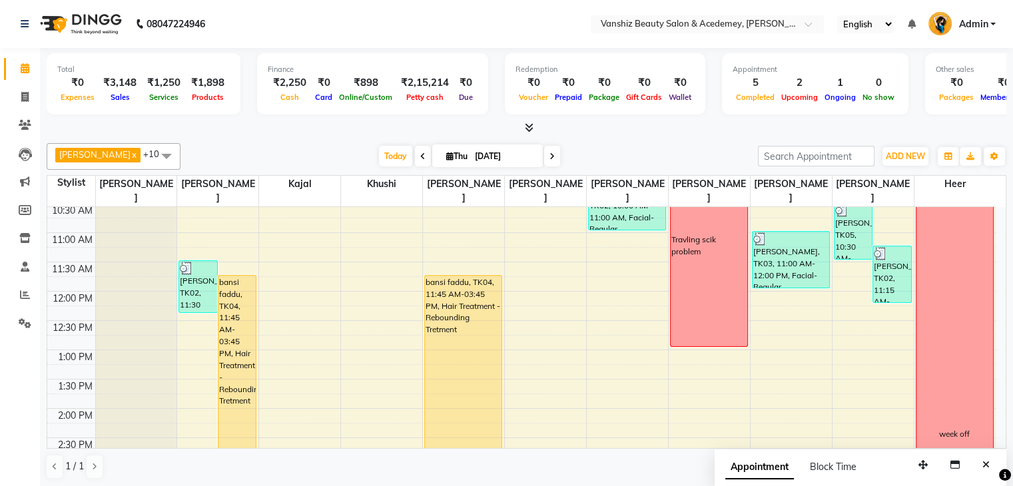
scroll to position [0, 0]
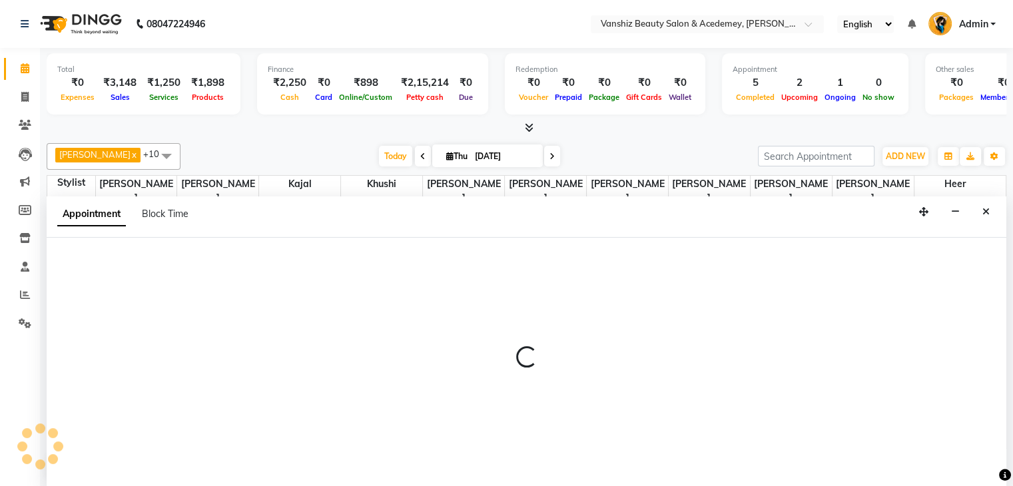
scroll to position [1, 0]
select select "59477"
select select "660"
select select "tentative"
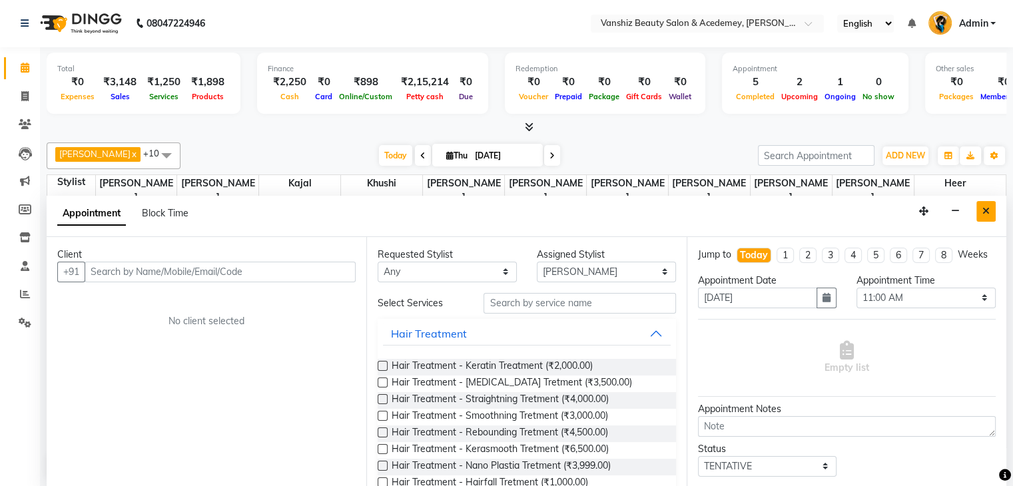
click at [989, 215] on icon "Close" at bounding box center [986, 211] width 7 height 9
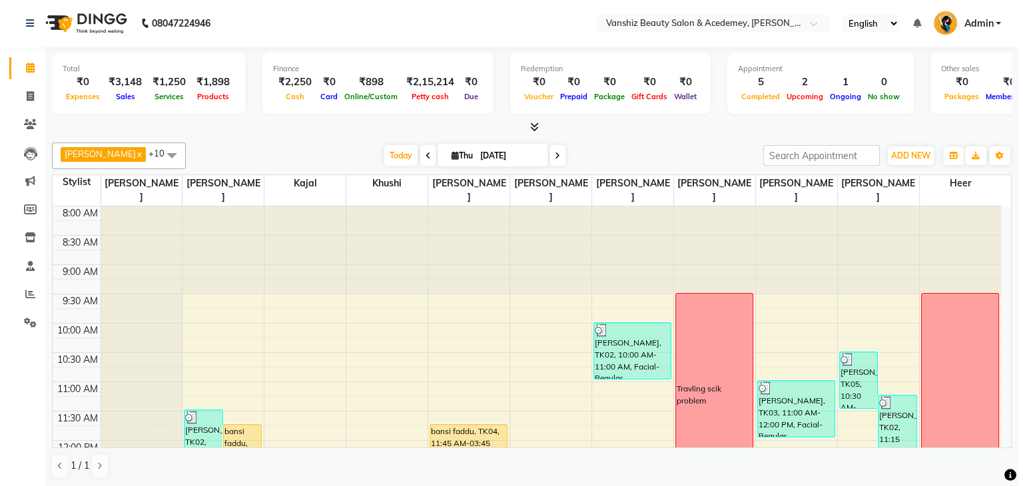
scroll to position [176, 0]
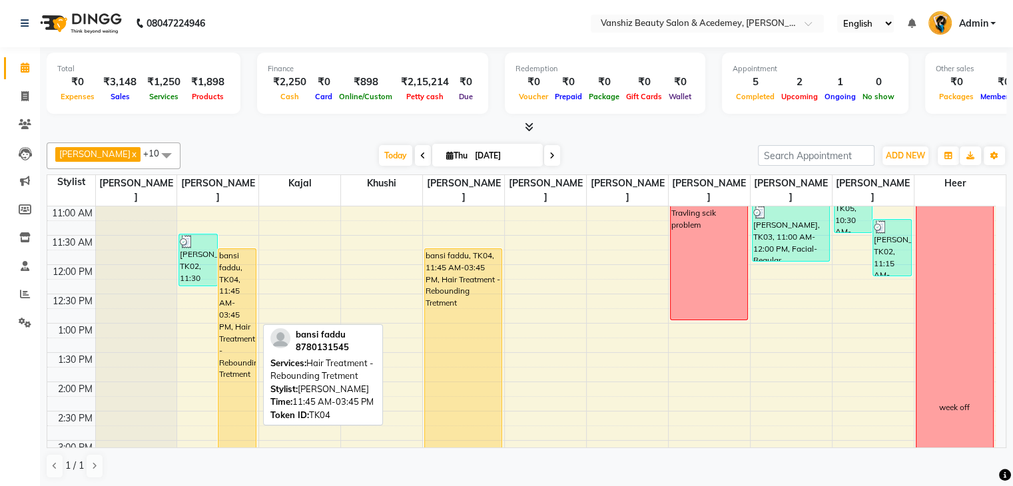
click at [251, 364] on div "bansi faddu, TK04, 11:45 AM-03:45 PM, Hair Treatment - Rebounding Tretment" at bounding box center [237, 364] width 37 height 230
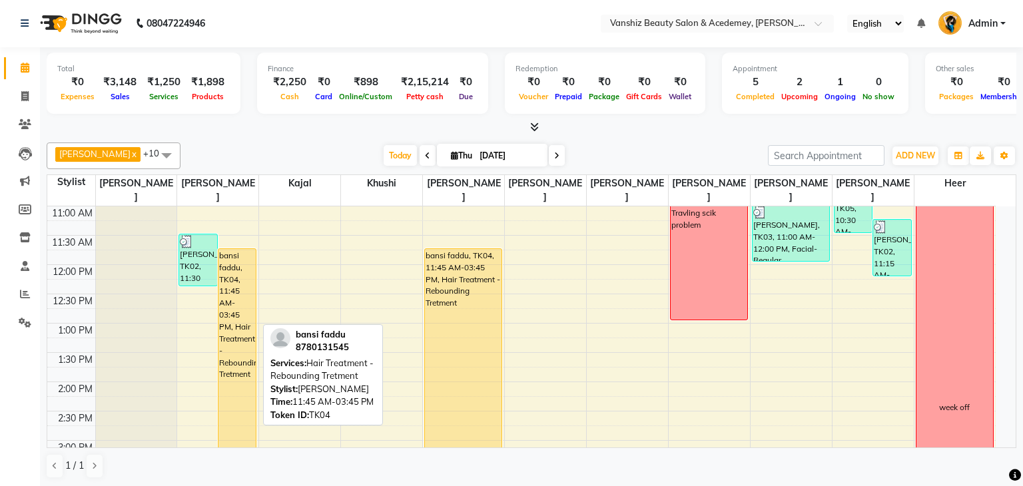
select select "1"
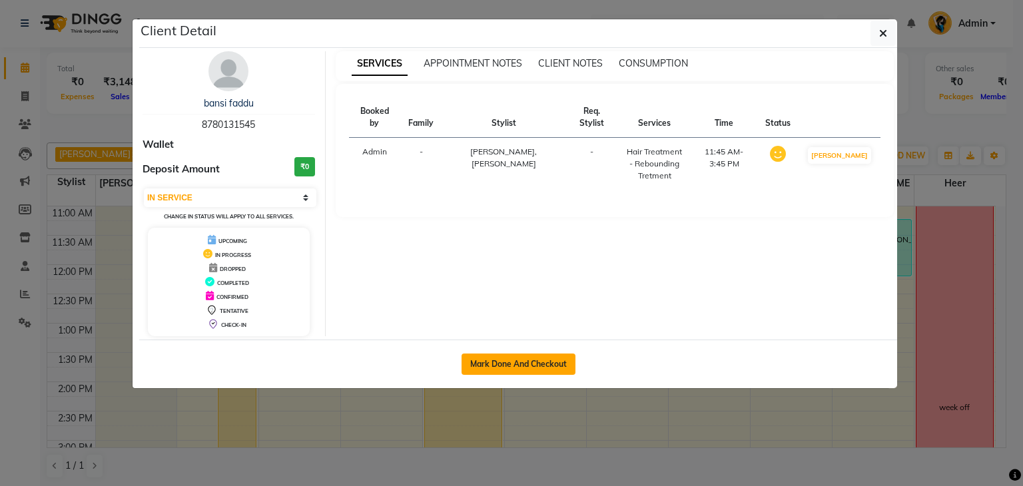
click at [505, 358] on button "Mark Done And Checkout" at bounding box center [519, 364] width 114 height 21
select select "5403"
select select "service"
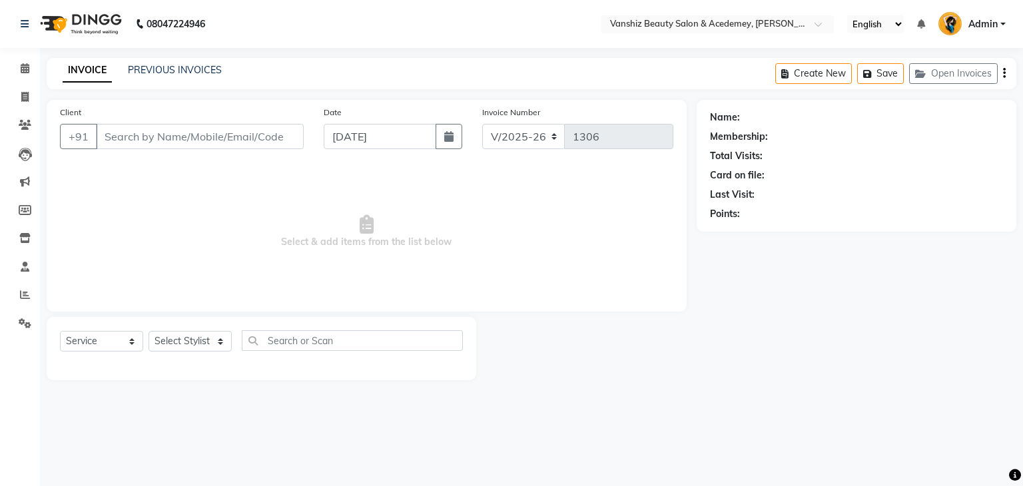
type input "8780131545"
select select "86122"
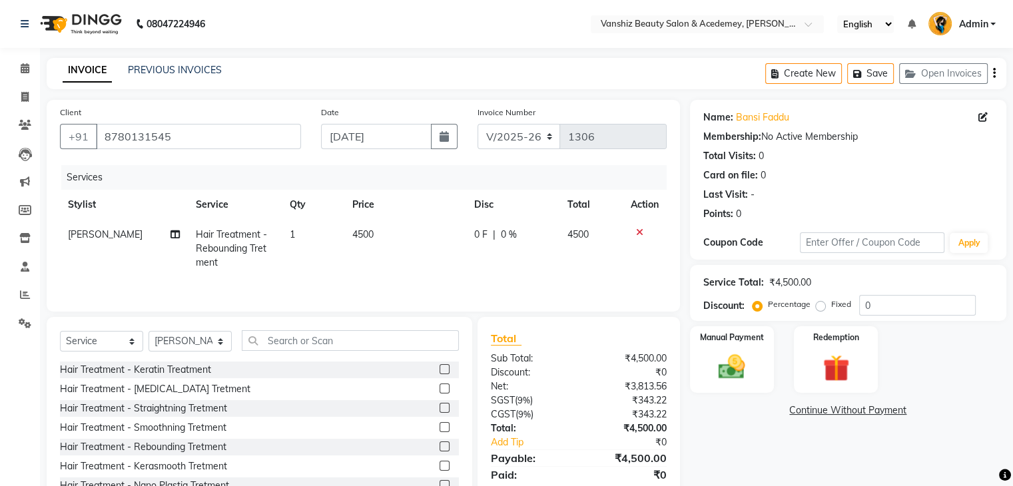
click at [358, 235] on span "4500" at bounding box center [362, 235] width 21 height 12
select select "86122"
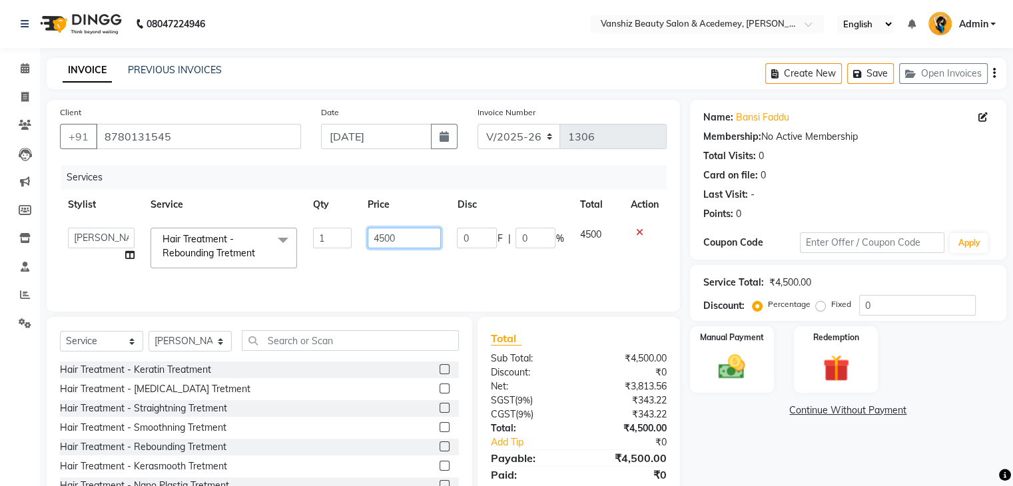
click at [437, 242] on input "4500" at bounding box center [404, 238] width 73 height 21
type input "4"
type input "6000"
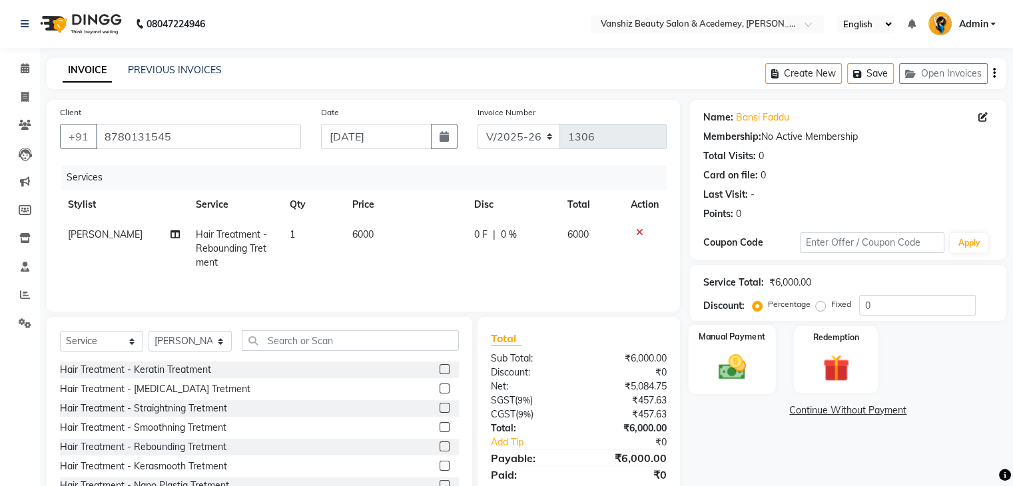
click at [719, 374] on img at bounding box center [732, 368] width 45 height 32
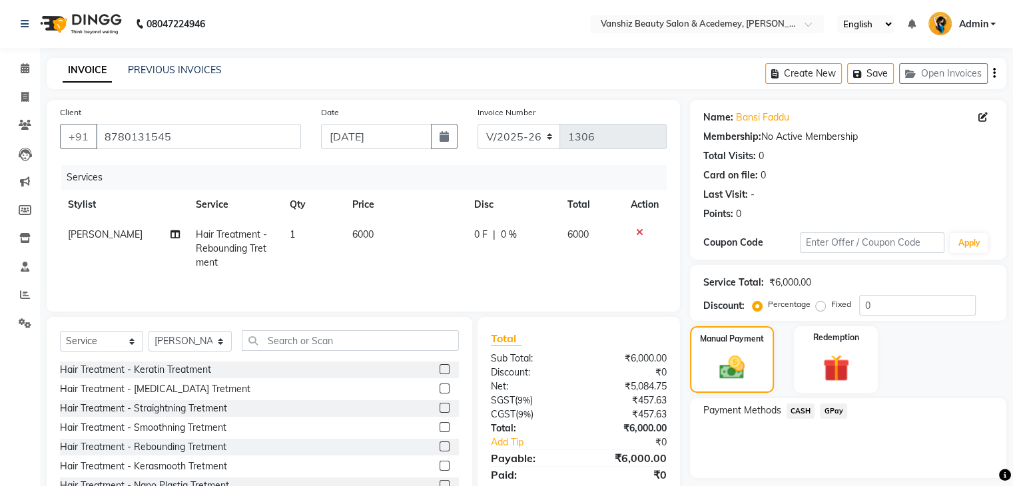
click at [830, 411] on span "GPay" at bounding box center [833, 411] width 27 height 15
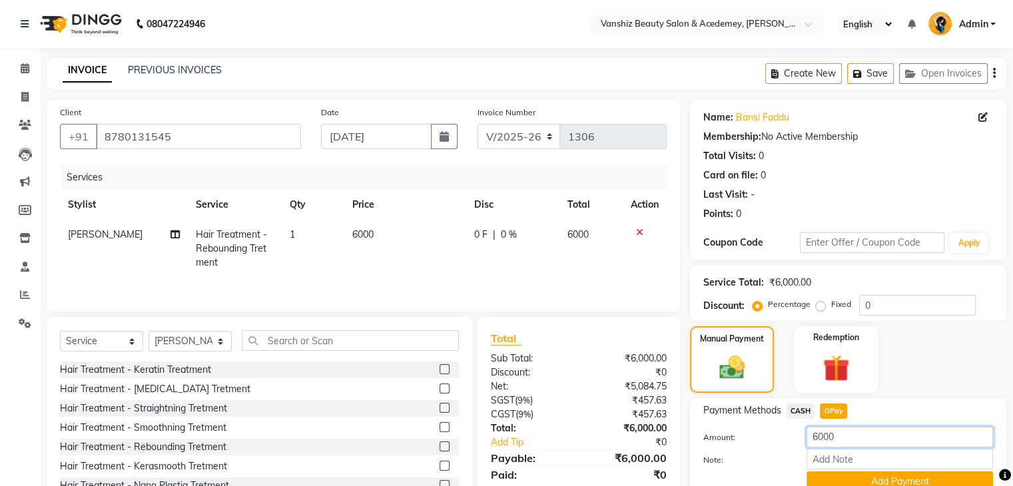
click at [817, 438] on input "6000" at bounding box center [900, 437] width 187 height 21
type input "3000"
click at [829, 456] on input "Note:" at bounding box center [900, 459] width 187 height 21
type input "gpay"
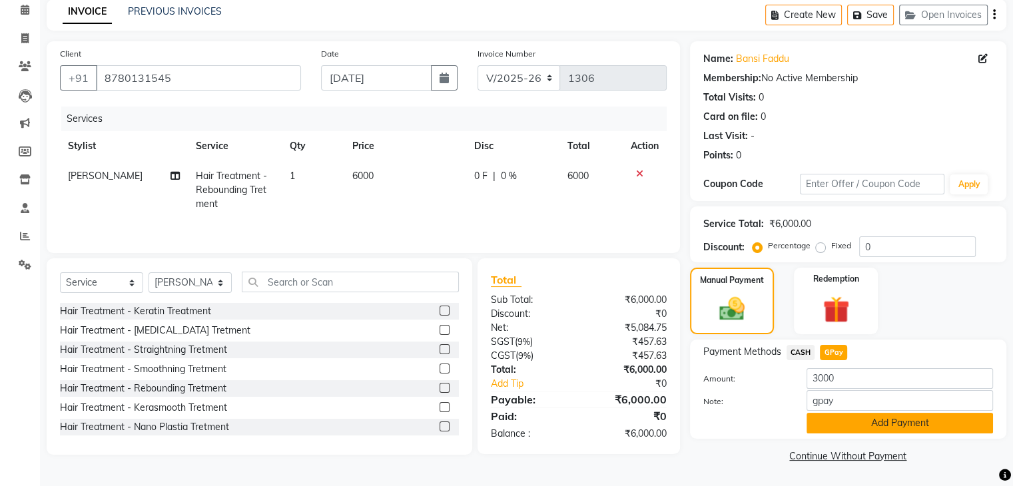
click at [891, 421] on button "Add Payment" at bounding box center [900, 423] width 187 height 21
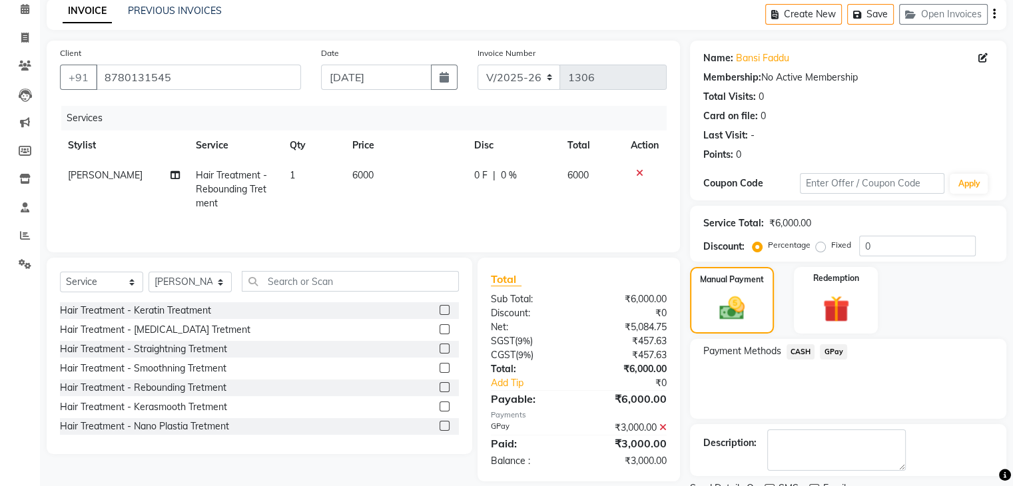
click at [801, 354] on span "CASH" at bounding box center [801, 351] width 29 height 15
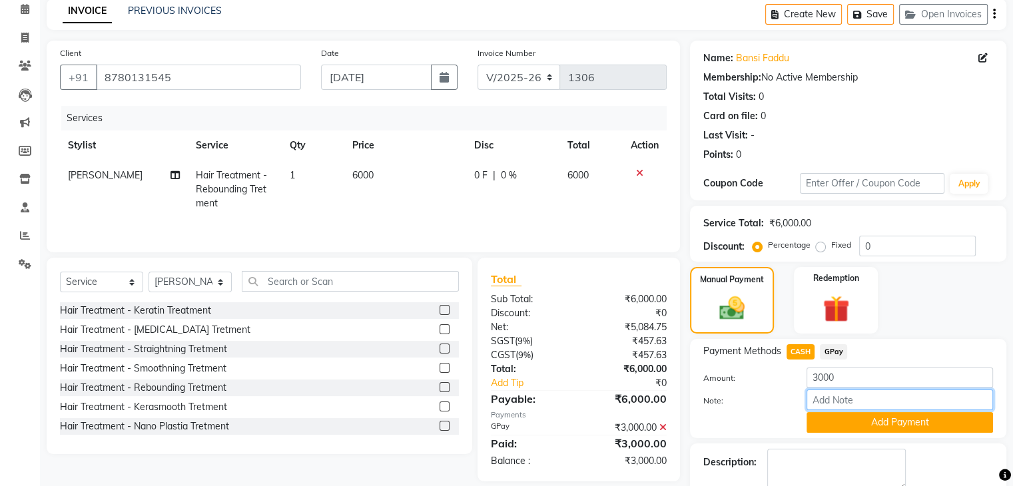
click at [820, 404] on input "Note:" at bounding box center [900, 400] width 187 height 21
type input "cash"
click at [892, 420] on button "Add Payment" at bounding box center [900, 422] width 187 height 21
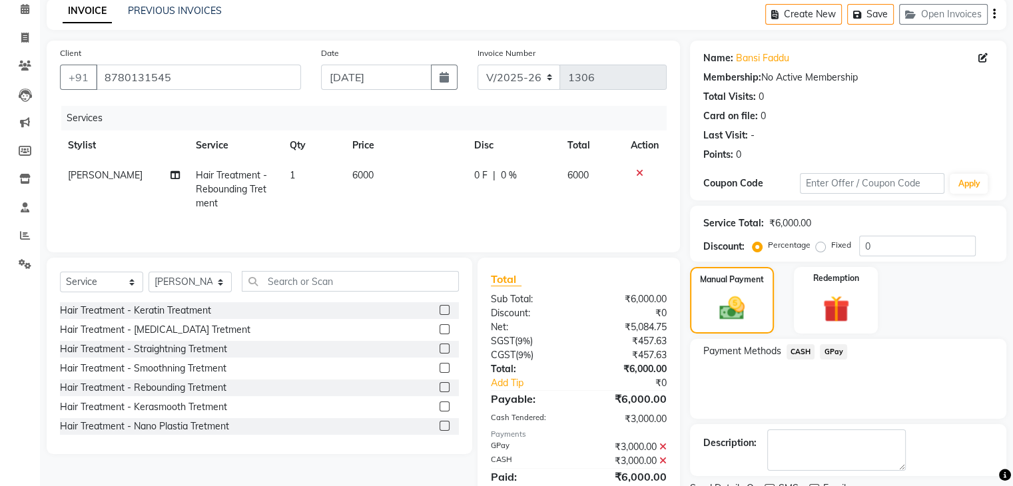
scroll to position [114, 0]
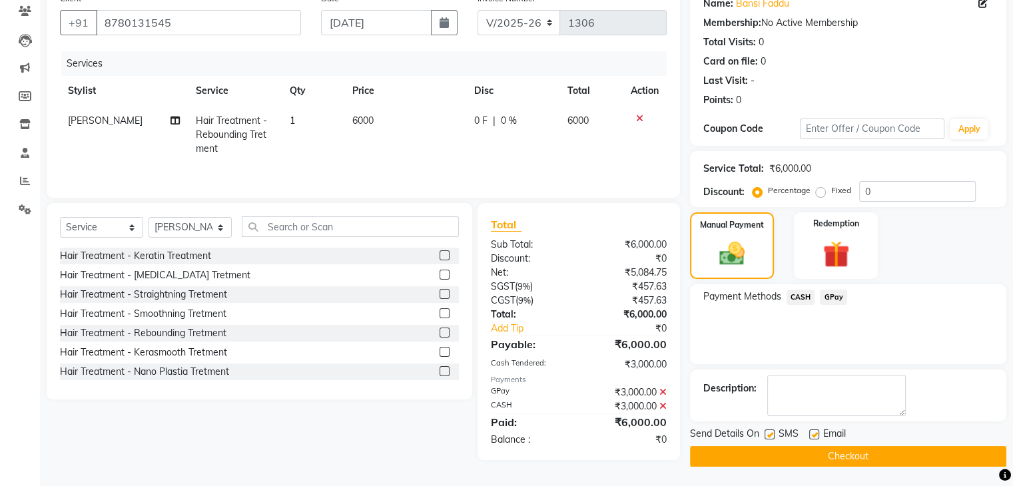
click at [816, 432] on label at bounding box center [815, 435] width 10 height 10
click at [816, 432] on input "checkbox" at bounding box center [814, 435] width 9 height 9
checkbox input "false"
click at [772, 436] on label at bounding box center [770, 435] width 10 height 10
click at [772, 436] on input "checkbox" at bounding box center [769, 435] width 9 height 9
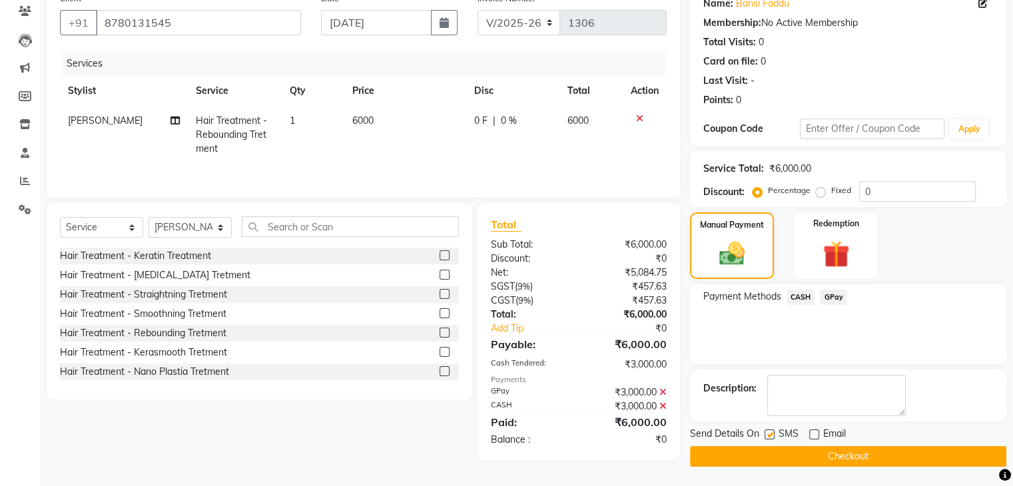
checkbox input "false"
click at [358, 127] on span "6000" at bounding box center [362, 121] width 21 height 12
select select "86122"
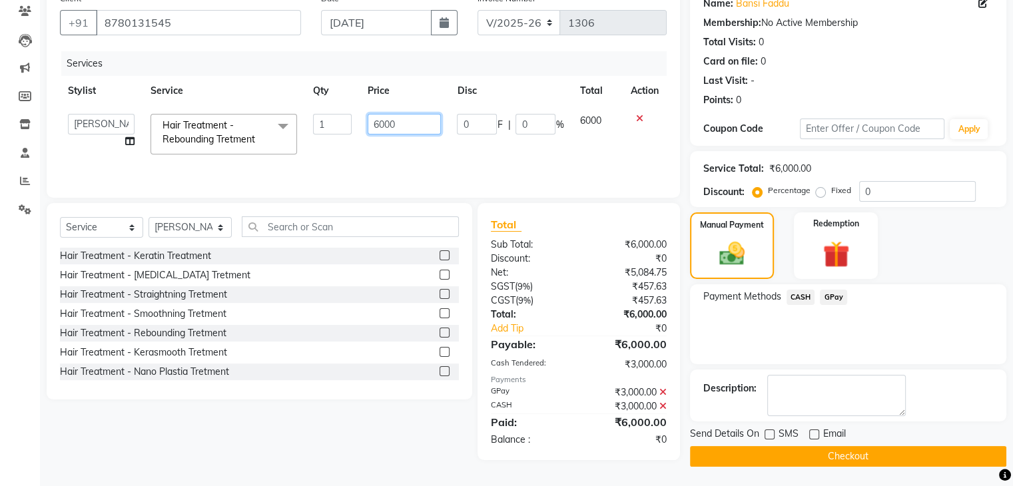
click at [405, 123] on input "6000" at bounding box center [404, 124] width 73 height 21
type input "6"
type input "5000"
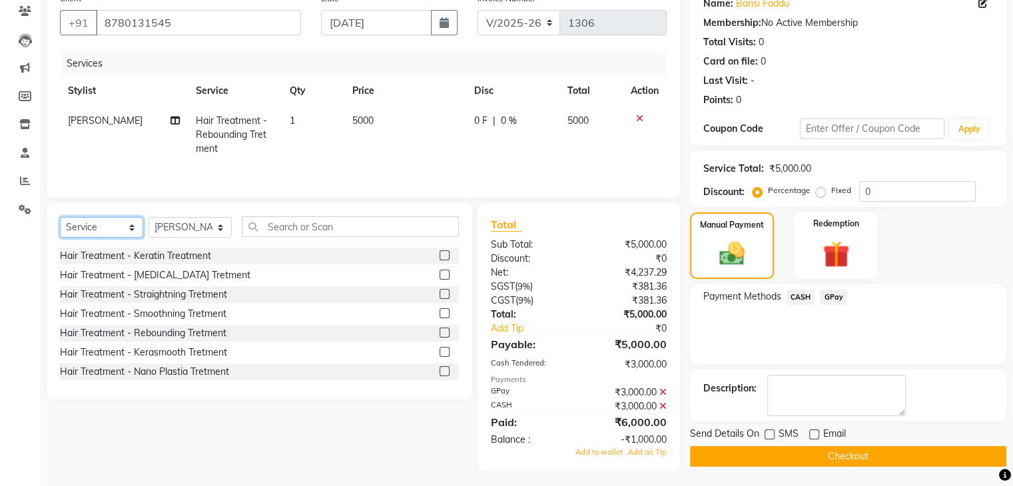
click at [103, 232] on select "Select Service Product Membership Package Voucher Prepaid Gift Card" at bounding box center [101, 227] width 83 height 21
select select "product"
click at [60, 218] on select "Select Service Product Membership Package Voucher Prepaid Gift Card" at bounding box center [101, 227] width 83 height 21
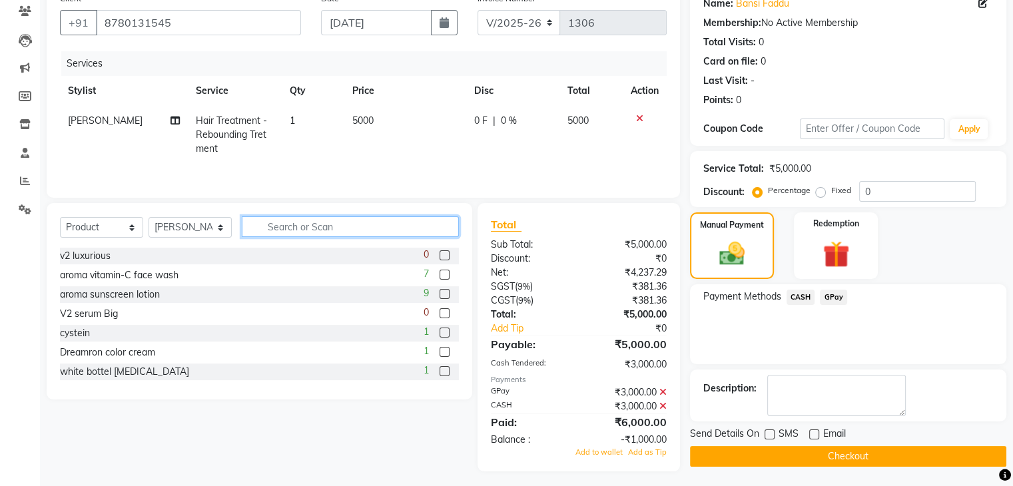
click at [330, 227] on input "text" at bounding box center [350, 227] width 217 height 21
type input "v2"
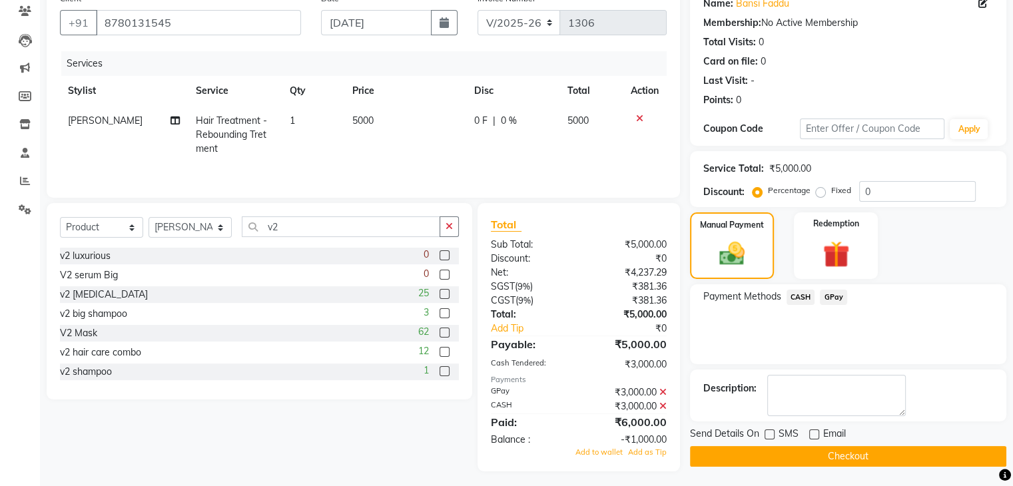
click at [440, 330] on label at bounding box center [445, 333] width 10 height 10
click at [440, 330] on input "checkbox" at bounding box center [444, 333] width 9 height 9
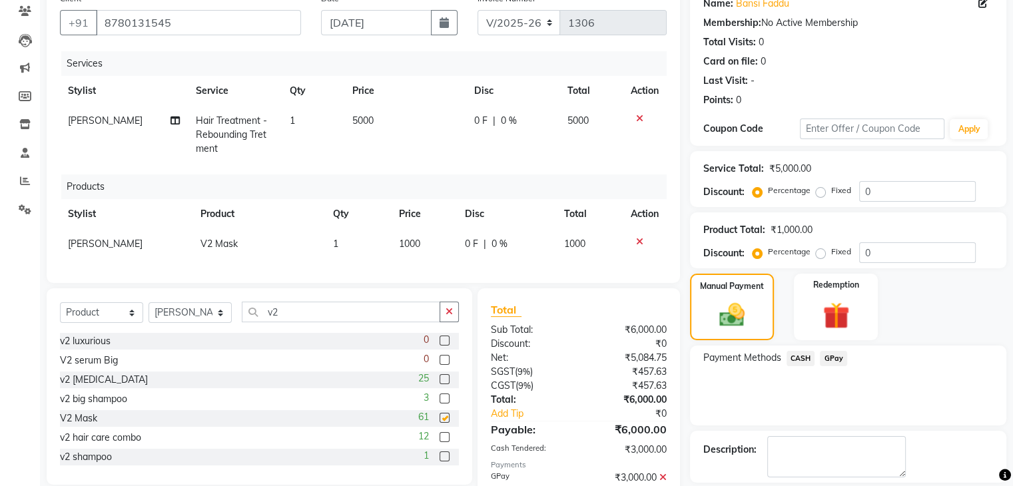
checkbox input "false"
click at [638, 241] on icon at bounding box center [639, 241] width 7 height 9
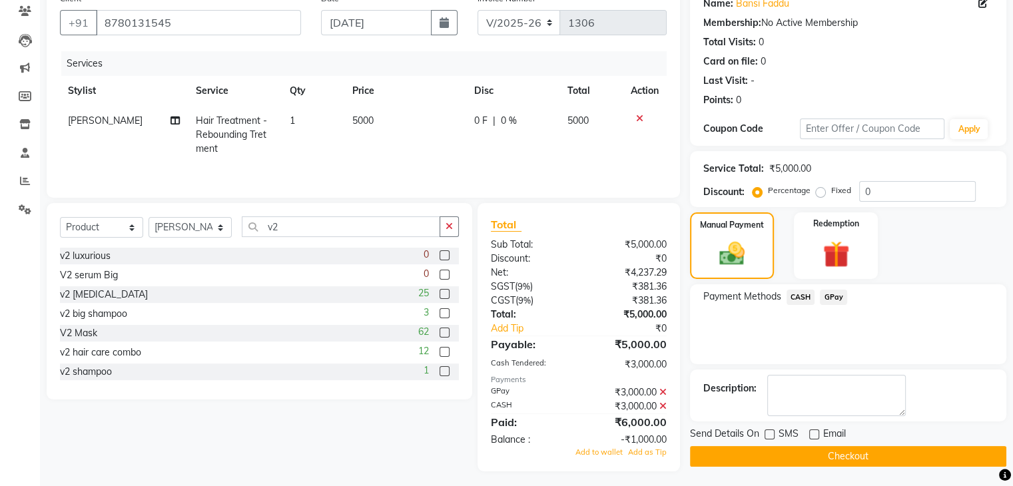
click at [440, 350] on label at bounding box center [445, 352] width 10 height 10
click at [440, 350] on input "checkbox" at bounding box center [444, 352] width 9 height 9
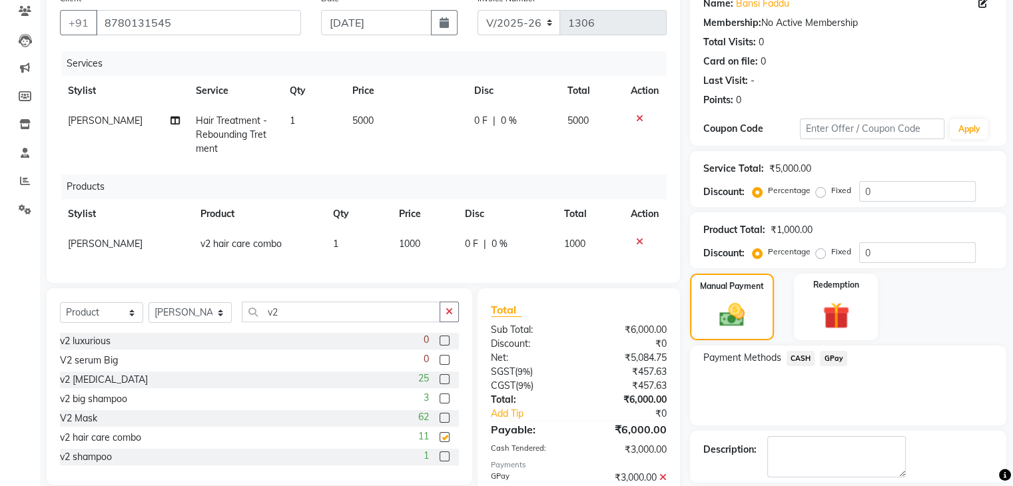
checkbox input "false"
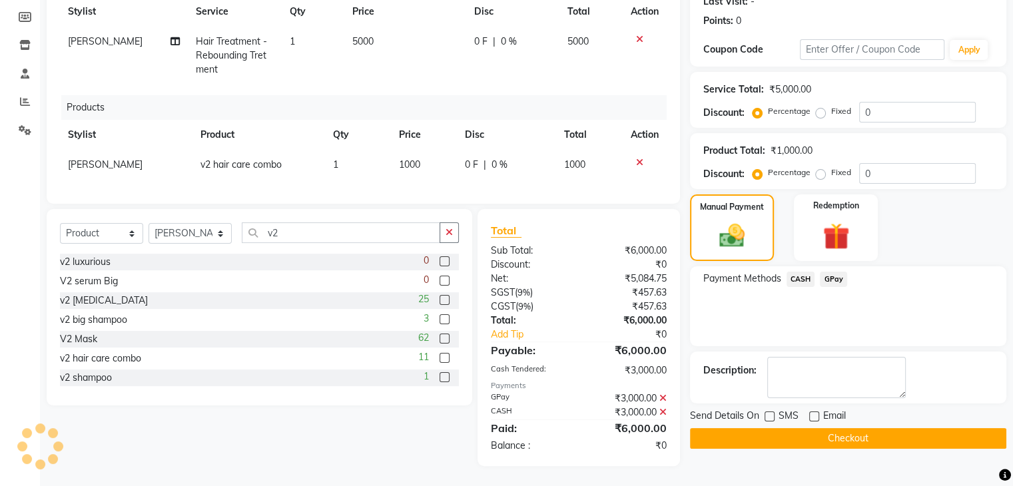
click at [767, 412] on label at bounding box center [770, 417] width 10 height 10
click at [767, 413] on input "checkbox" at bounding box center [769, 417] width 9 height 9
checkbox input "true"
click at [771, 428] on button "Checkout" at bounding box center [848, 438] width 316 height 21
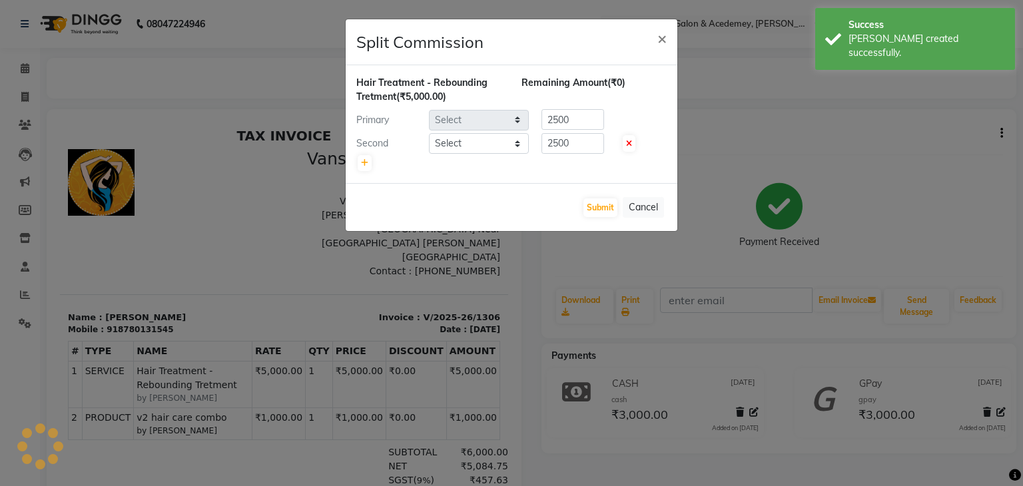
select select "86122"
select select "87124"
click at [365, 165] on icon at bounding box center [364, 163] width 7 height 8
type input "1666.67"
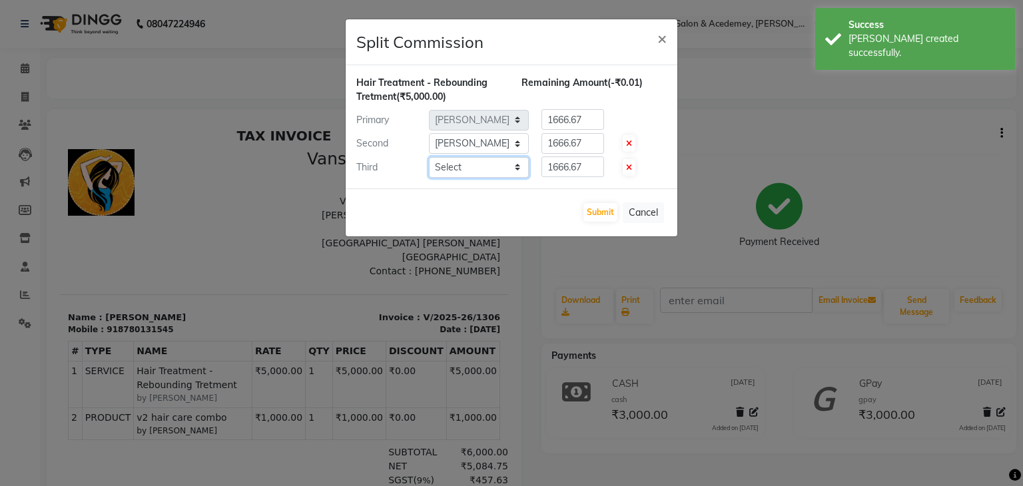
click at [453, 161] on select "Select [PERSON_NAME] [PERSON_NAME] [PERSON_NAME] kajal [PERSON_NAME] [PERSON_NA…" at bounding box center [479, 167] width 100 height 21
select select "68622"
click at [429, 157] on select "Select [PERSON_NAME] [PERSON_NAME] [PERSON_NAME] kajal [PERSON_NAME] [PERSON_NA…" at bounding box center [479, 167] width 100 height 21
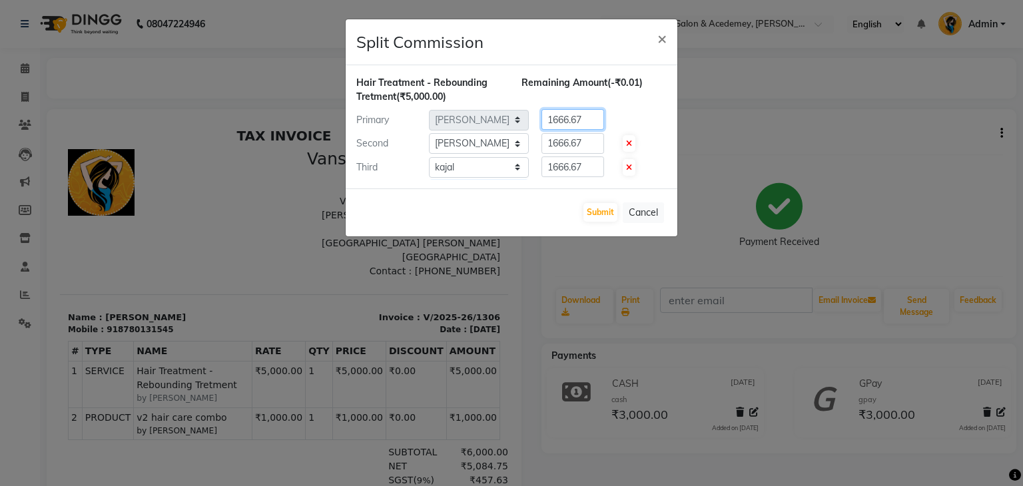
click at [586, 115] on input "1666.67" at bounding box center [573, 119] width 63 height 21
type input "1"
type input "3000"
click at [592, 138] on input "1666.67" at bounding box center [573, 143] width 63 height 21
type input "1000"
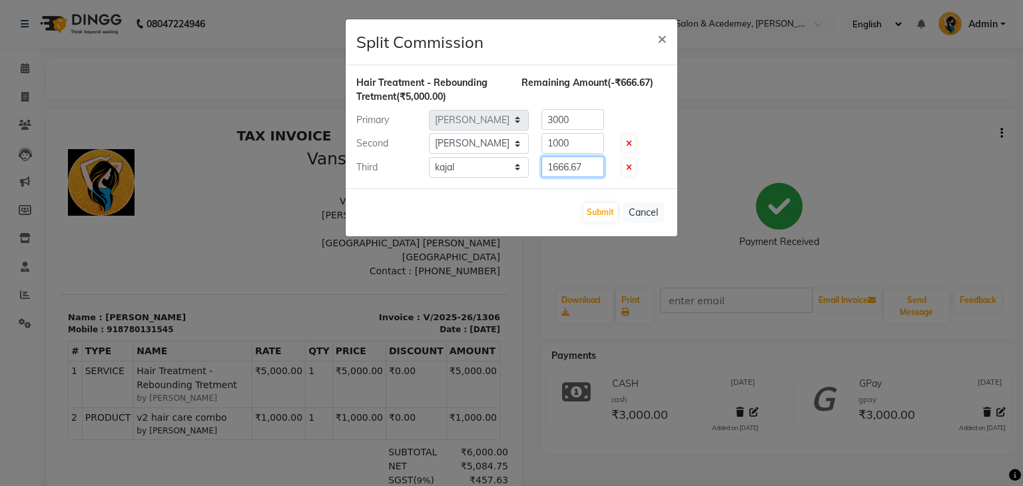
click at [582, 169] on input "1666.67" at bounding box center [573, 167] width 63 height 21
type input "1000"
click at [605, 210] on button "Submit" at bounding box center [601, 212] width 34 height 19
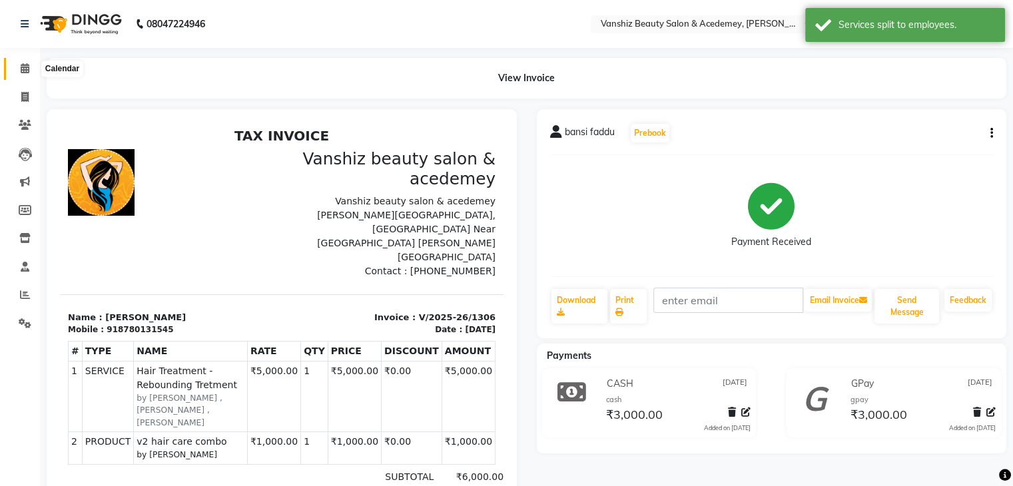
click at [27, 66] on icon at bounding box center [25, 68] width 9 height 10
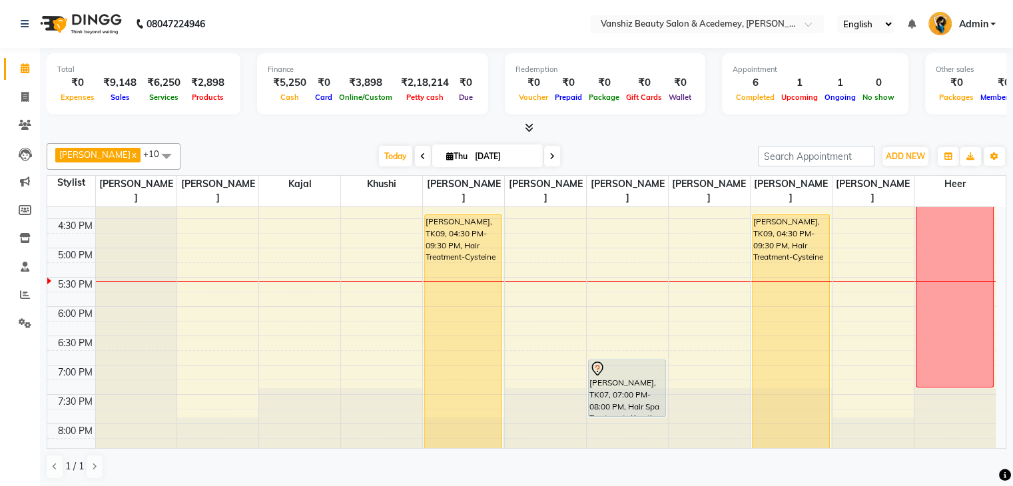
scroll to position [499, 0]
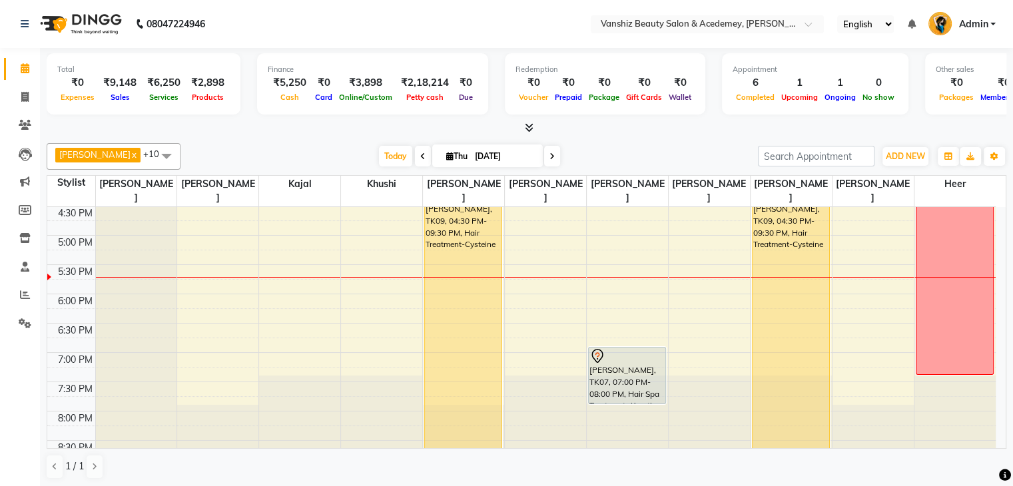
click at [446, 152] on icon at bounding box center [449, 156] width 7 height 9
select select "9"
select select "2025"
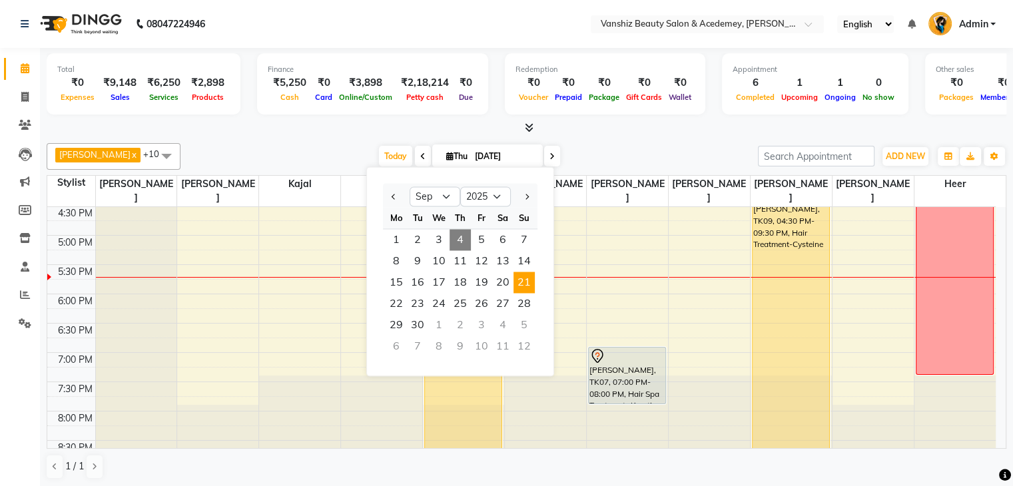
click at [521, 286] on span "21" at bounding box center [524, 282] width 21 height 21
type input "[DATE]"
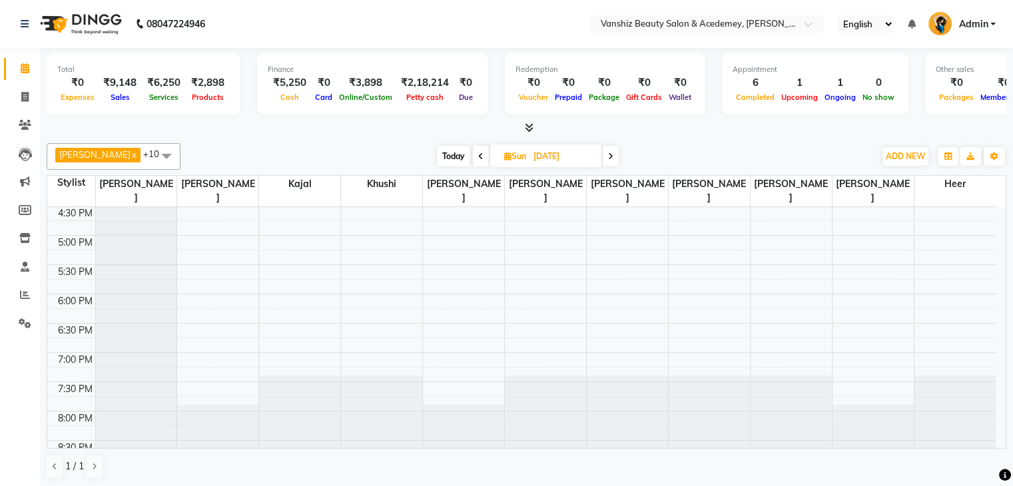
click at [504, 158] on icon at bounding box center [507, 156] width 7 height 9
select select "9"
select select "2025"
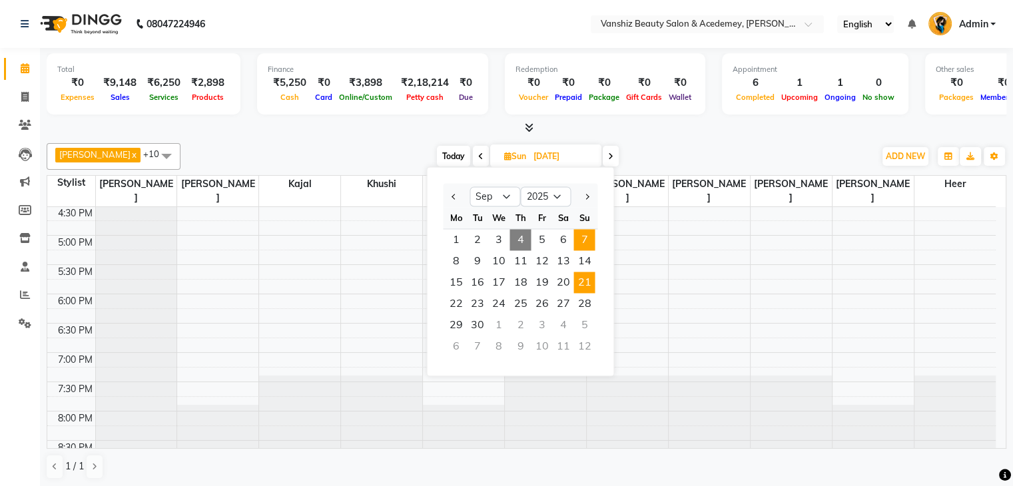
click at [582, 242] on span "7" at bounding box center [584, 239] width 21 height 21
type input "[DATE]"
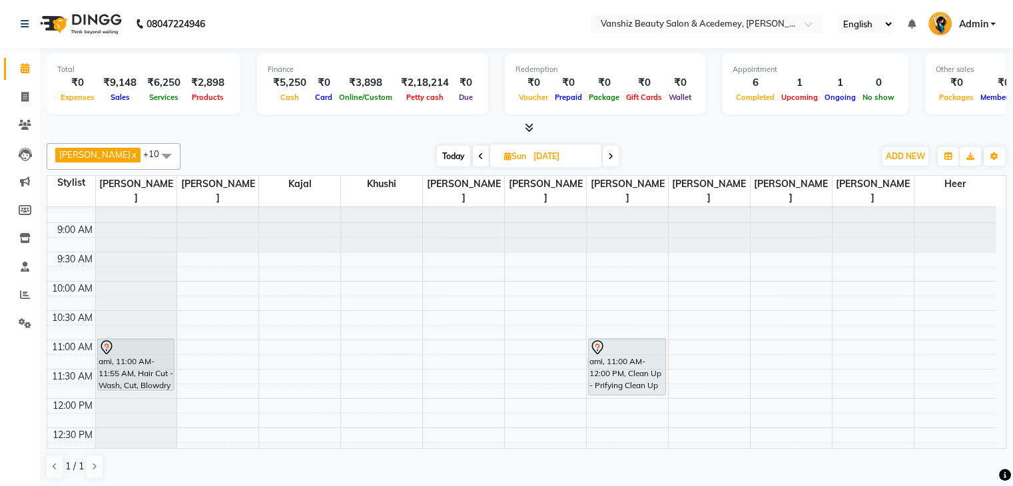
scroll to position [0, 0]
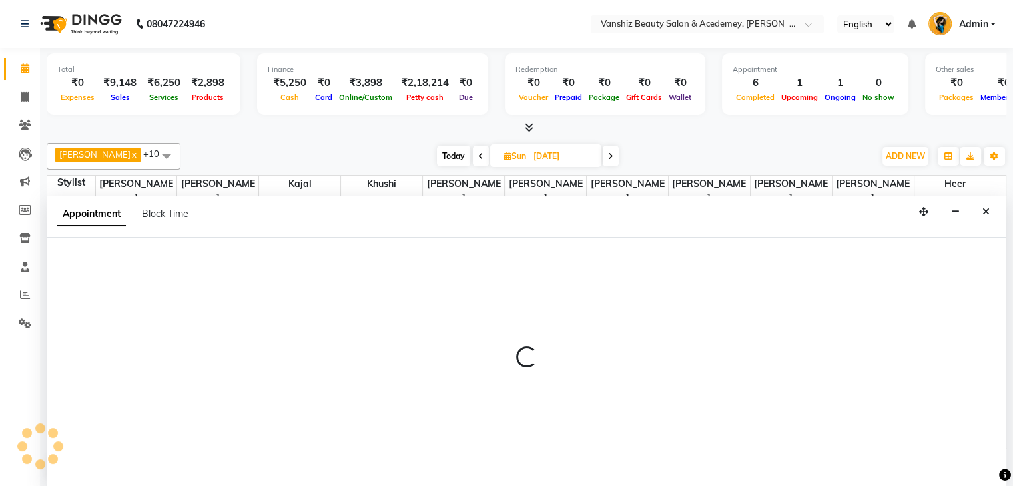
scroll to position [1, 0]
select select "86122"
select select "600"
select select "tentative"
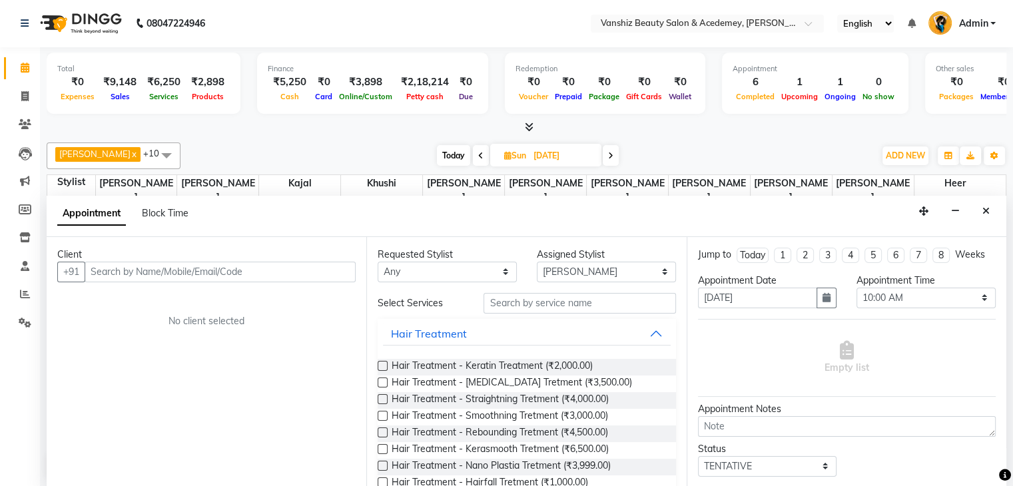
click at [286, 279] on input "text" at bounding box center [220, 272] width 271 height 21
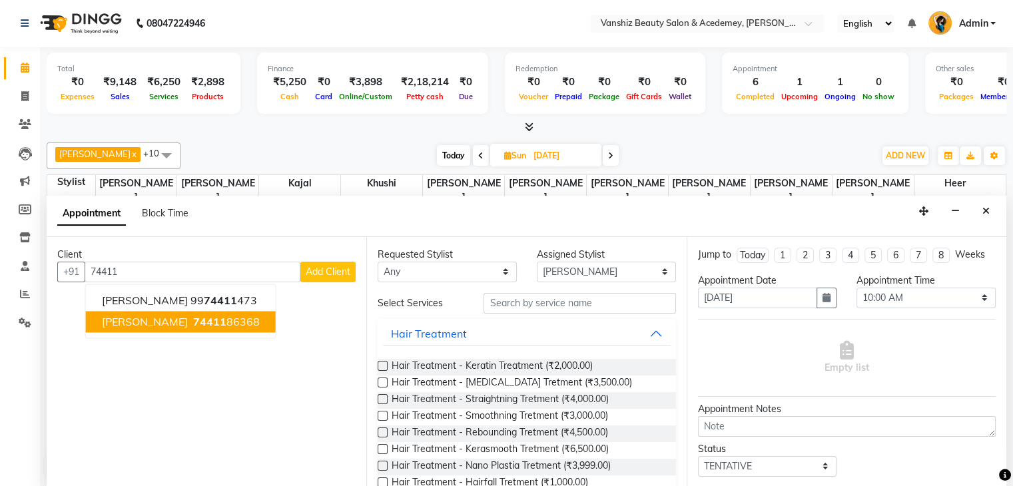
click at [195, 316] on ngb-highlight "74411 86368" at bounding box center [225, 321] width 69 height 13
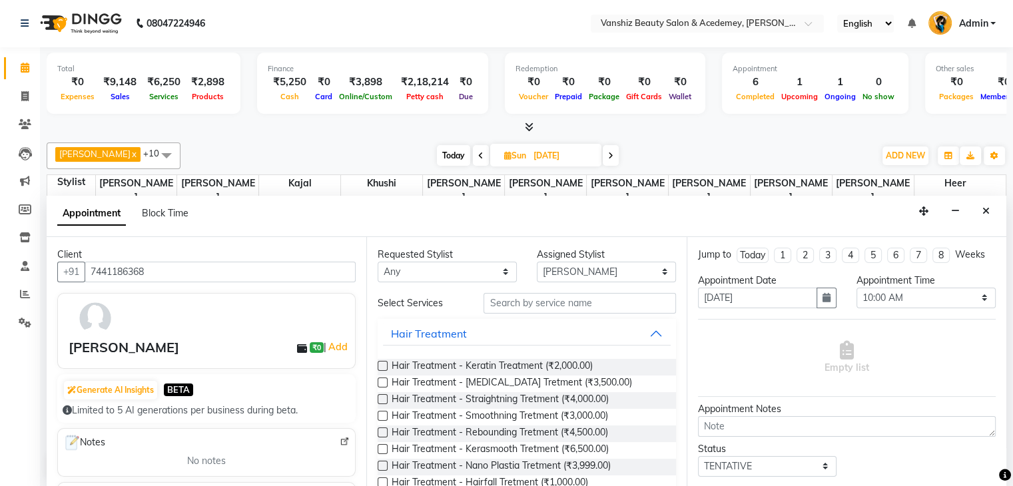
type input "7441186368"
click at [430, 268] on select "Any [PERSON_NAME] [PERSON_NAME] [PERSON_NAME] kajal [PERSON_NAME] [PERSON_NAME]…" at bounding box center [447, 272] width 139 height 21
select select "38128"
click at [378, 262] on select "Any [PERSON_NAME] [PERSON_NAME] [PERSON_NAME] kajal [PERSON_NAME] [PERSON_NAME]…" at bounding box center [447, 272] width 139 height 21
select select "38128"
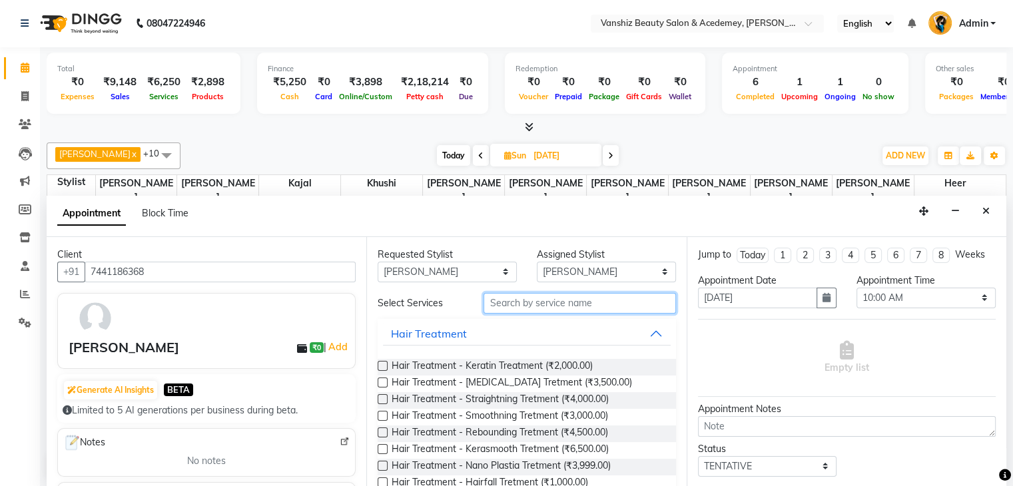
click at [534, 304] on input "text" at bounding box center [580, 303] width 192 height 21
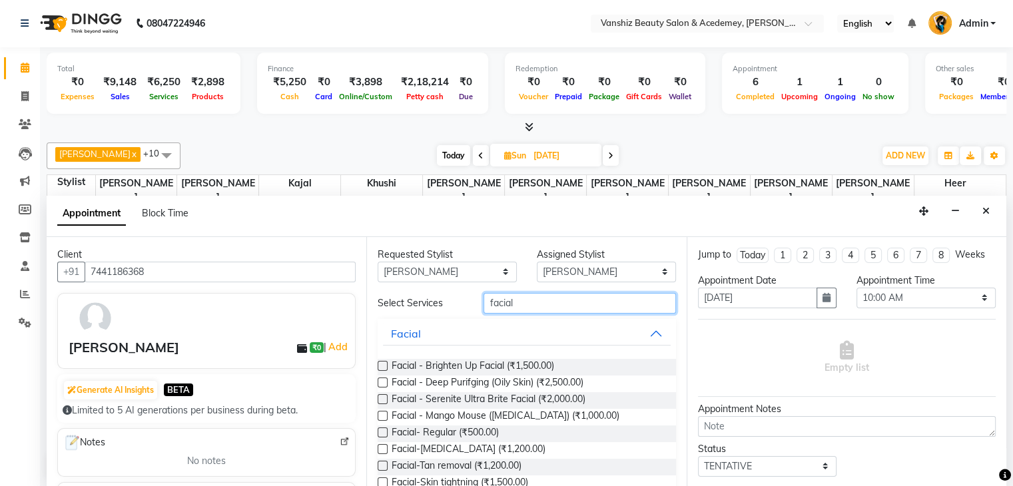
scroll to position [73, 0]
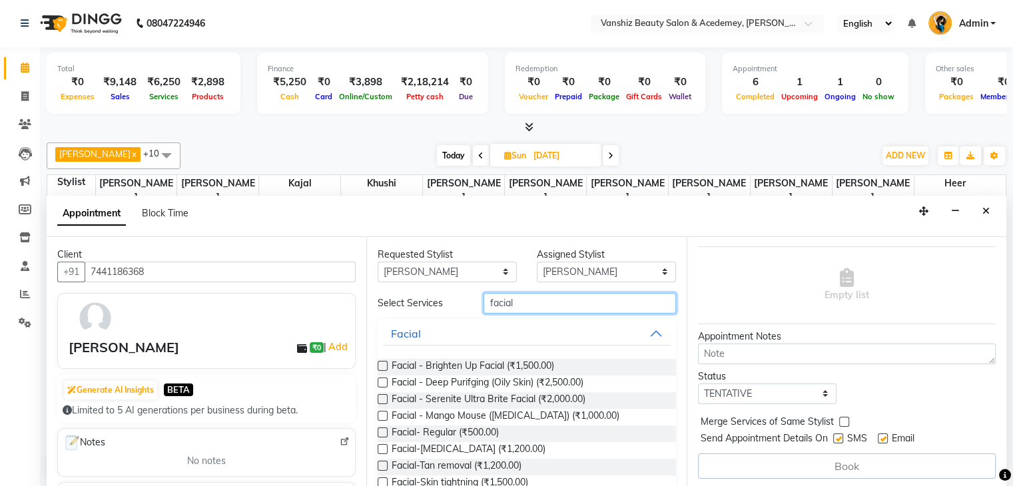
type input "facial"
click at [383, 363] on label at bounding box center [383, 366] width 10 height 10
click at [383, 363] on input "checkbox" at bounding box center [382, 367] width 9 height 9
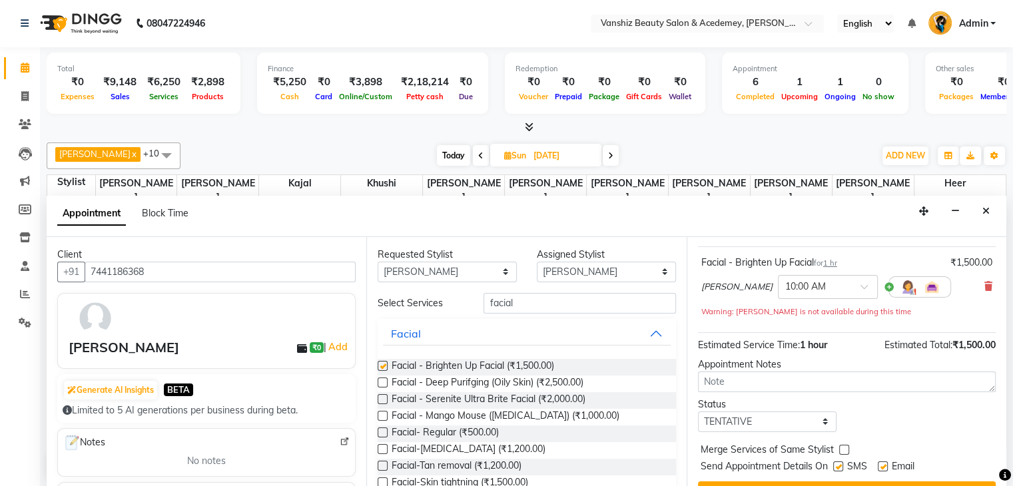
checkbox input "false"
click at [386, 428] on label at bounding box center [383, 433] width 10 height 10
click at [386, 430] on input "checkbox" at bounding box center [382, 434] width 9 height 9
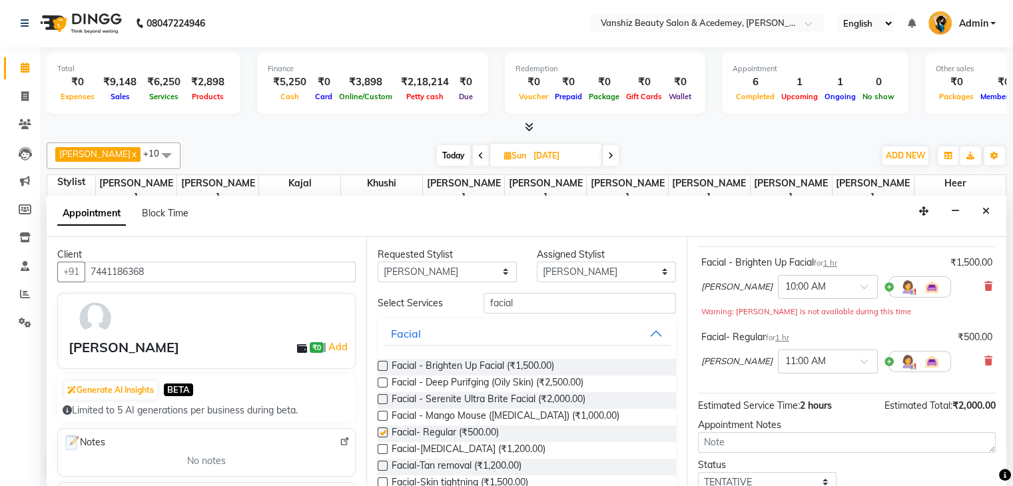
checkbox input "false"
click at [985, 288] on icon at bounding box center [989, 286] width 8 height 9
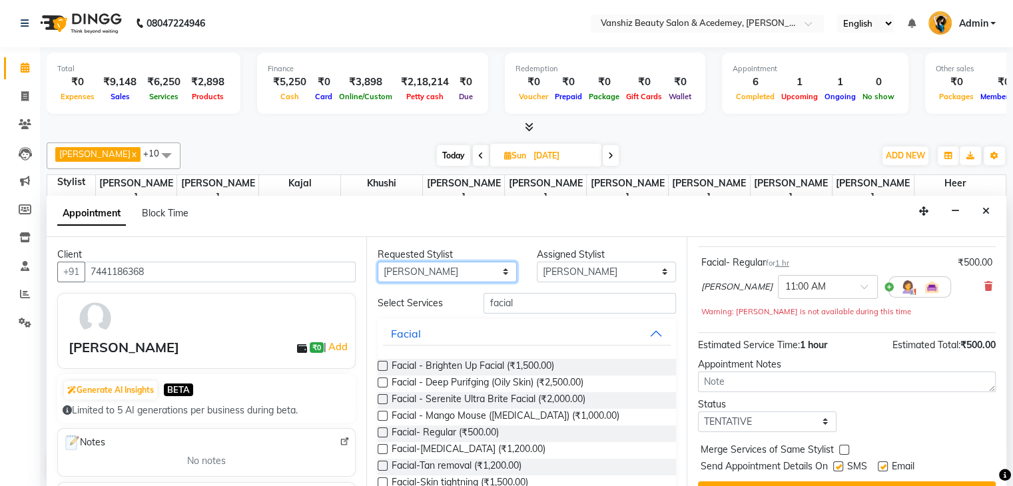
click at [430, 272] on select "Any [PERSON_NAME] [PERSON_NAME] [PERSON_NAME] kajal [PERSON_NAME] [PERSON_NAME]…" at bounding box center [447, 272] width 139 height 21
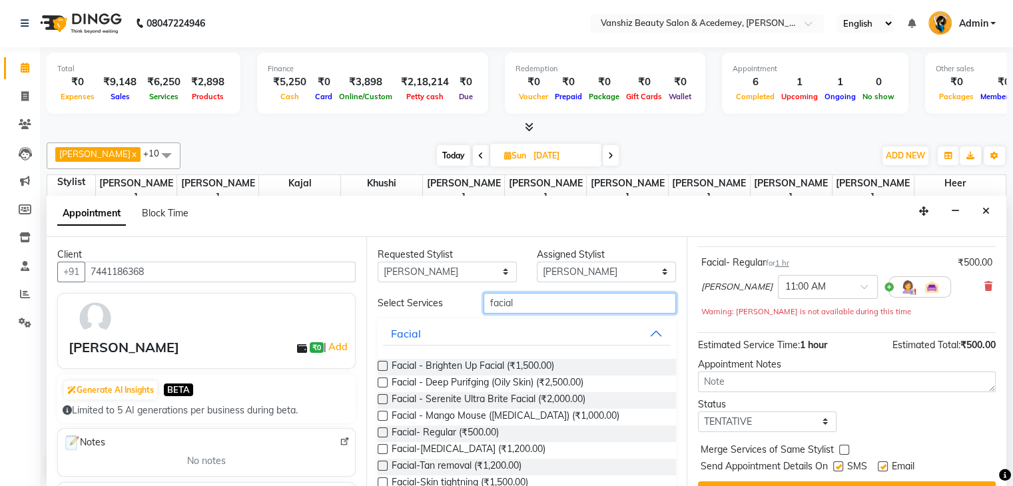
click at [532, 308] on input "facial" at bounding box center [580, 303] width 192 height 21
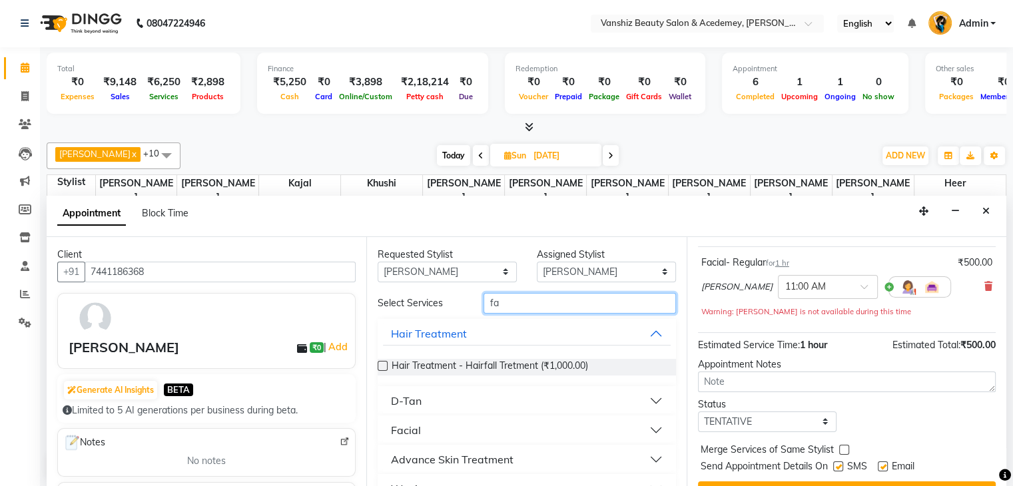
type input "f"
type input "cons"
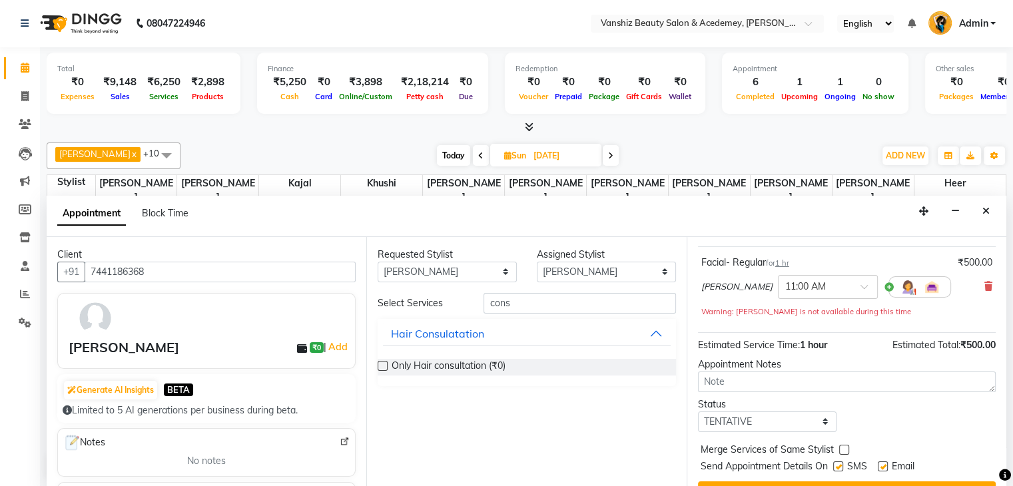
click at [384, 361] on label at bounding box center [383, 366] width 10 height 10
click at [384, 363] on input "checkbox" at bounding box center [382, 367] width 9 height 9
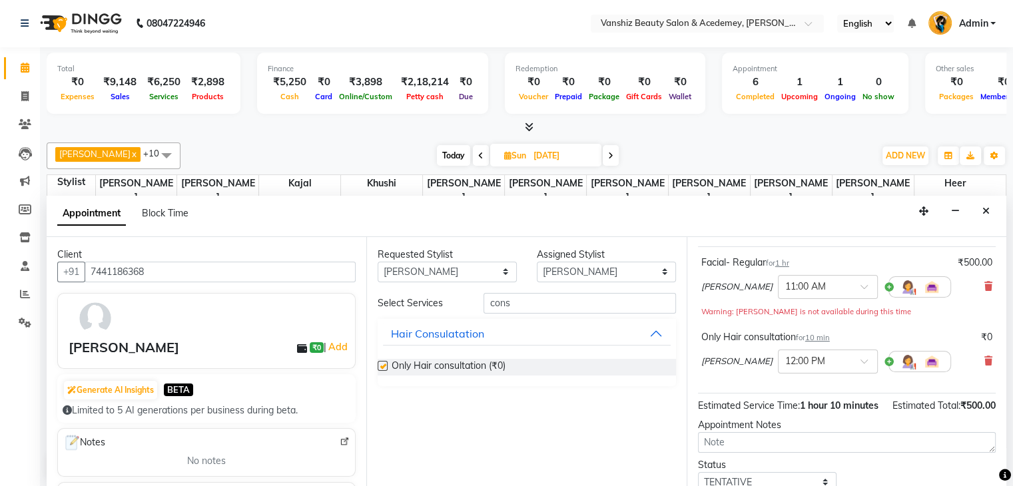
checkbox input "false"
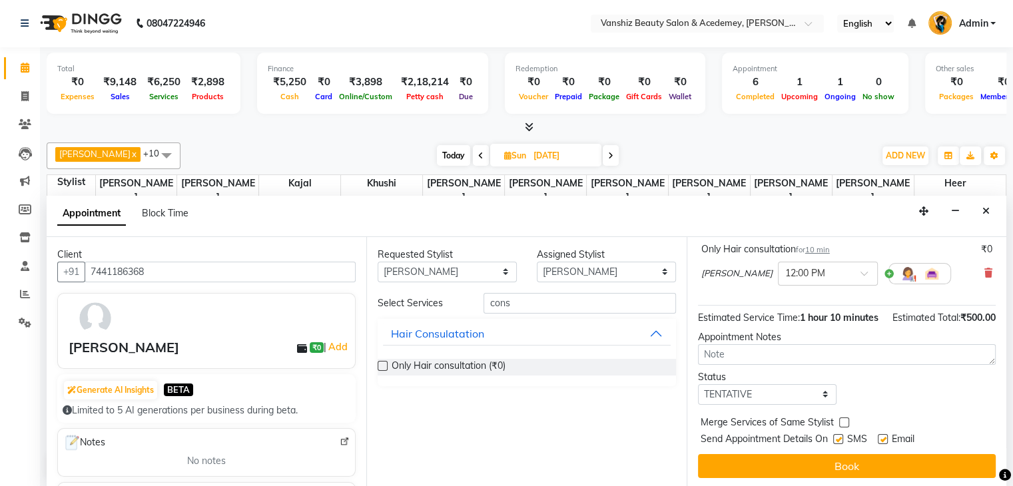
scroll to position [175, 0]
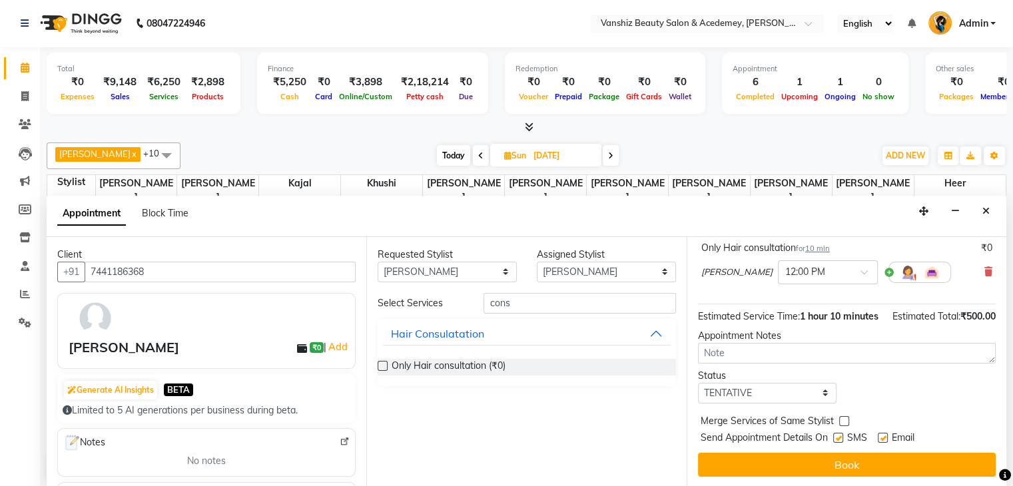
click at [838, 433] on label at bounding box center [839, 438] width 10 height 10
click at [838, 435] on input "checkbox" at bounding box center [838, 439] width 9 height 9
checkbox input "false"
click at [882, 433] on label at bounding box center [883, 438] width 10 height 10
click at [882, 435] on input "checkbox" at bounding box center [882, 439] width 9 height 9
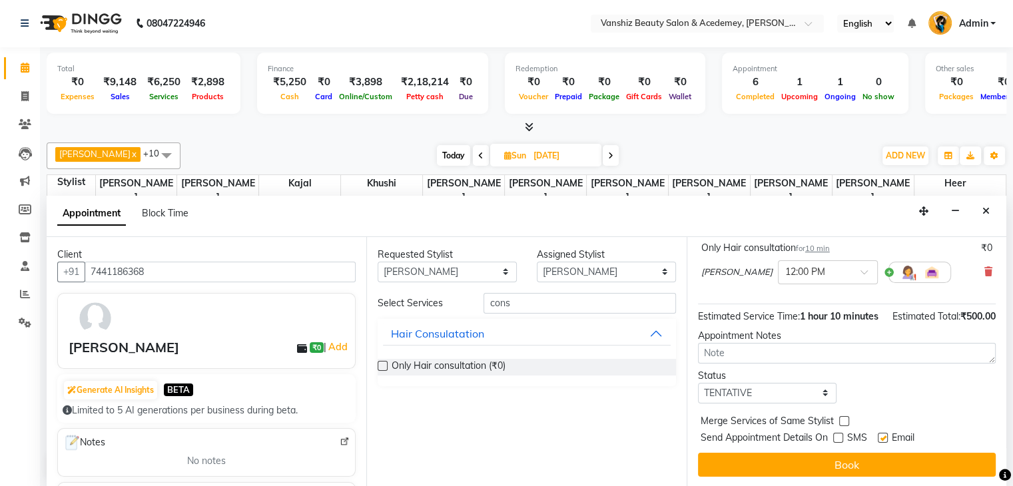
checkbox input "false"
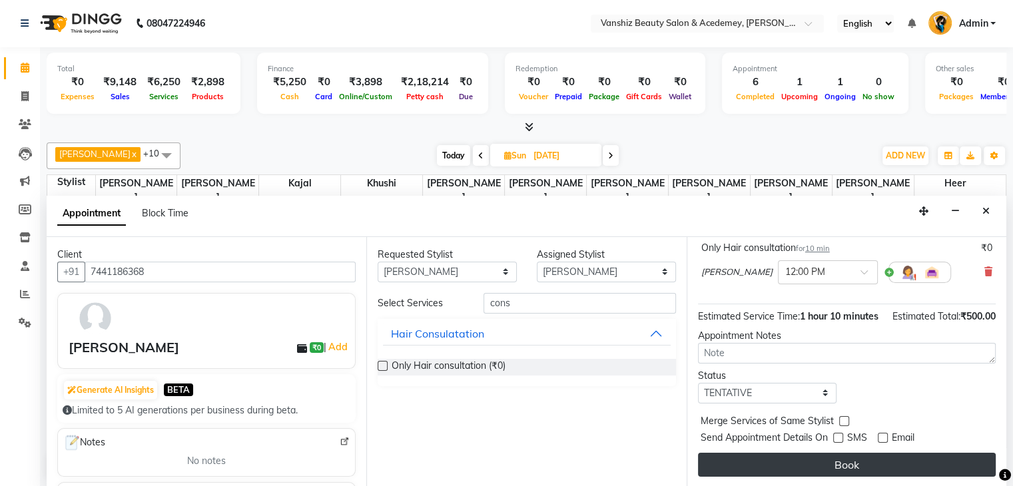
click at [806, 468] on button "Book" at bounding box center [847, 465] width 298 height 24
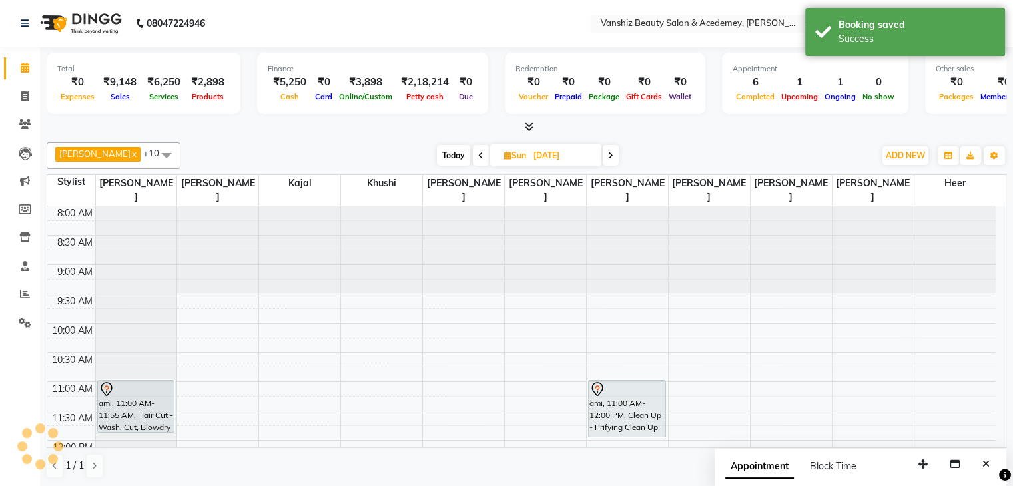
scroll to position [0, 0]
